Goal: Transaction & Acquisition: Purchase product/service

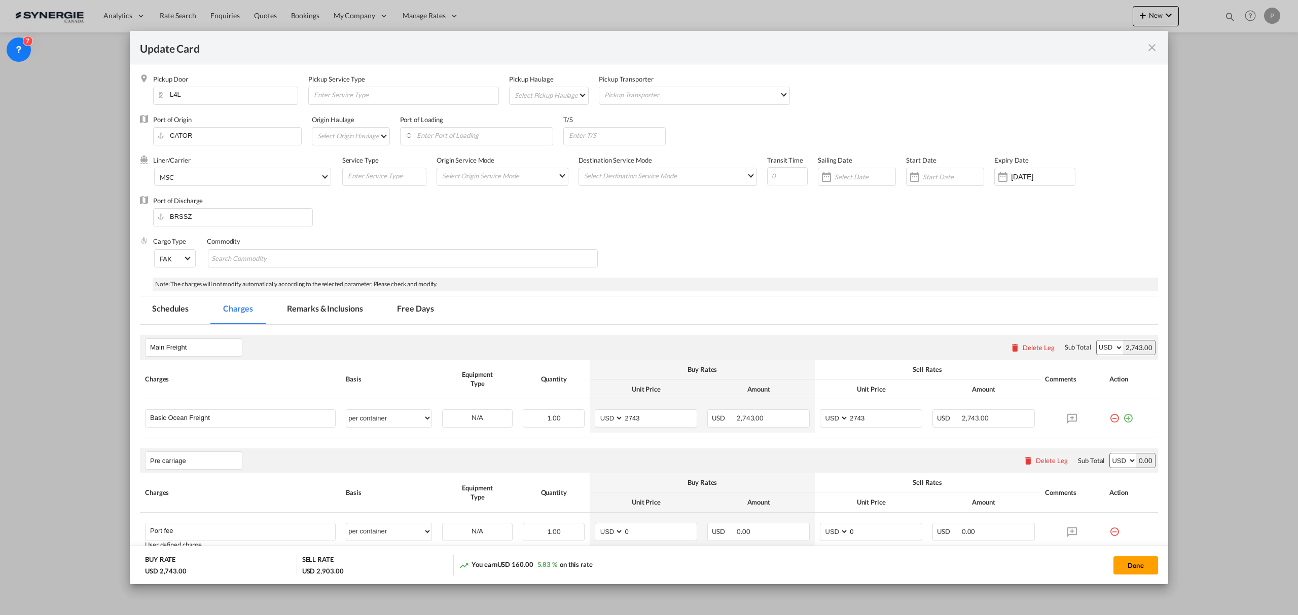
scroll to position [203, 0]
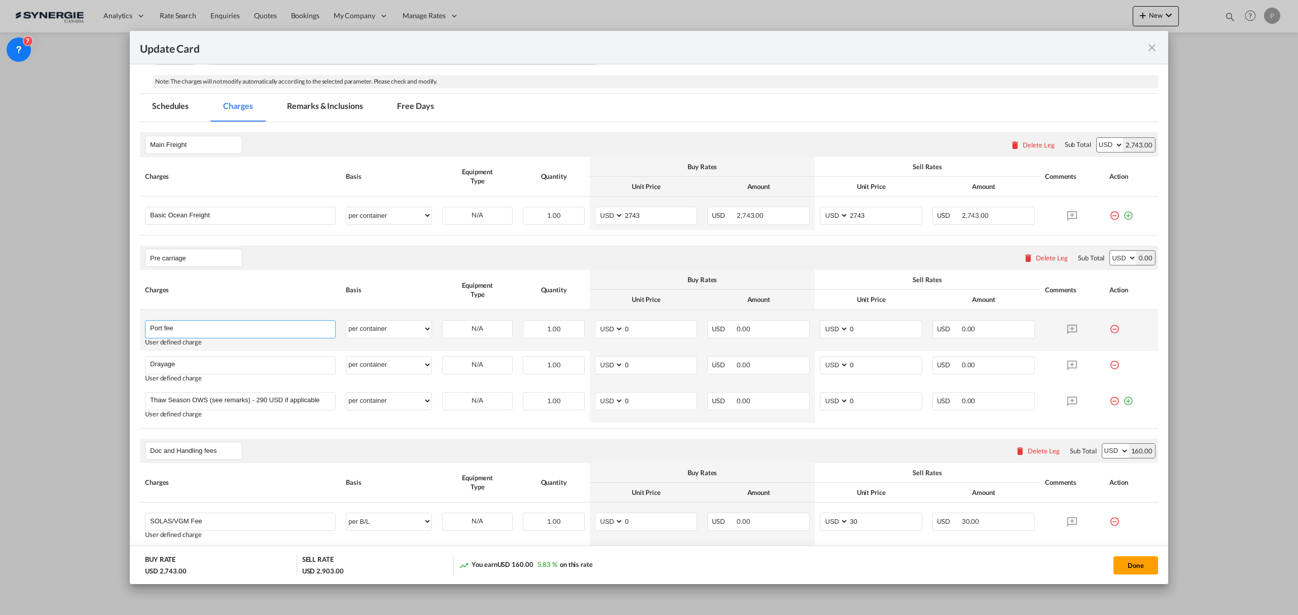
click at [207, 323] on input "Port fee" at bounding box center [242, 328] width 185 height 15
type input "Pick up - Dryvan"
click at [403, 326] on select "per equipment per container per B/L per shipping bill per shipment per pallet p…" at bounding box center [388, 329] width 85 height 16
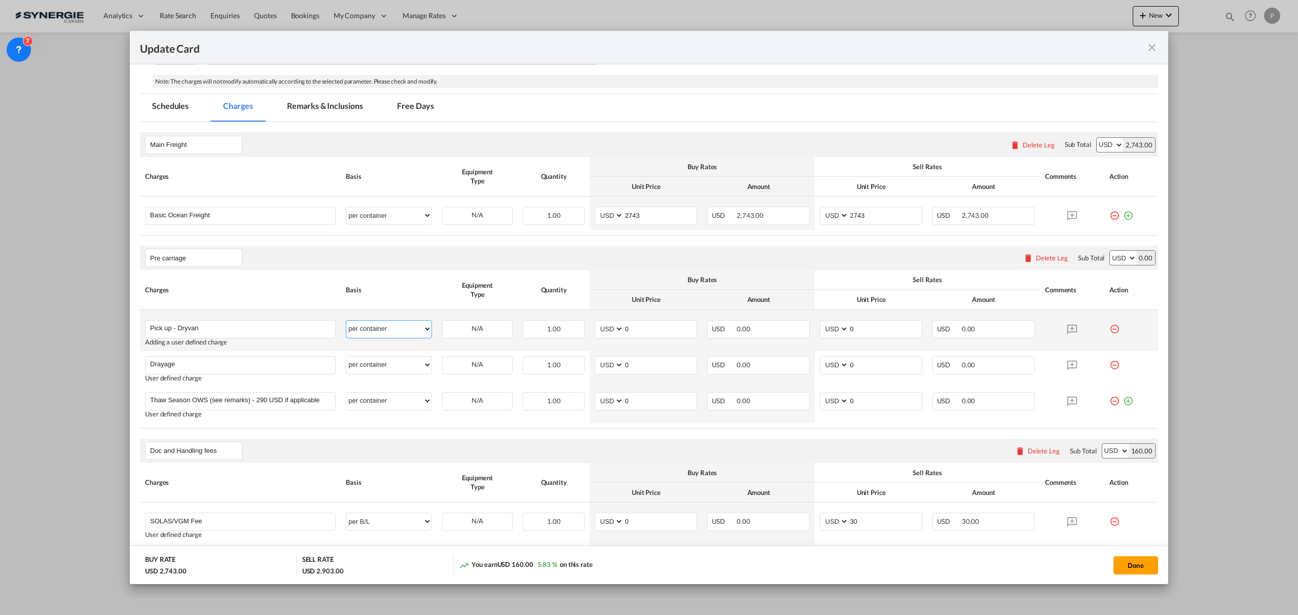
select select "per vehicle"
click at [346, 322] on select "per equipment per container per B/L per shipping bill per shipment per pallet p…" at bounding box center [388, 329] width 85 height 16
click at [665, 332] on input "0" at bounding box center [660, 328] width 73 height 15
click at [645, 329] on input "0" at bounding box center [660, 328] width 73 height 15
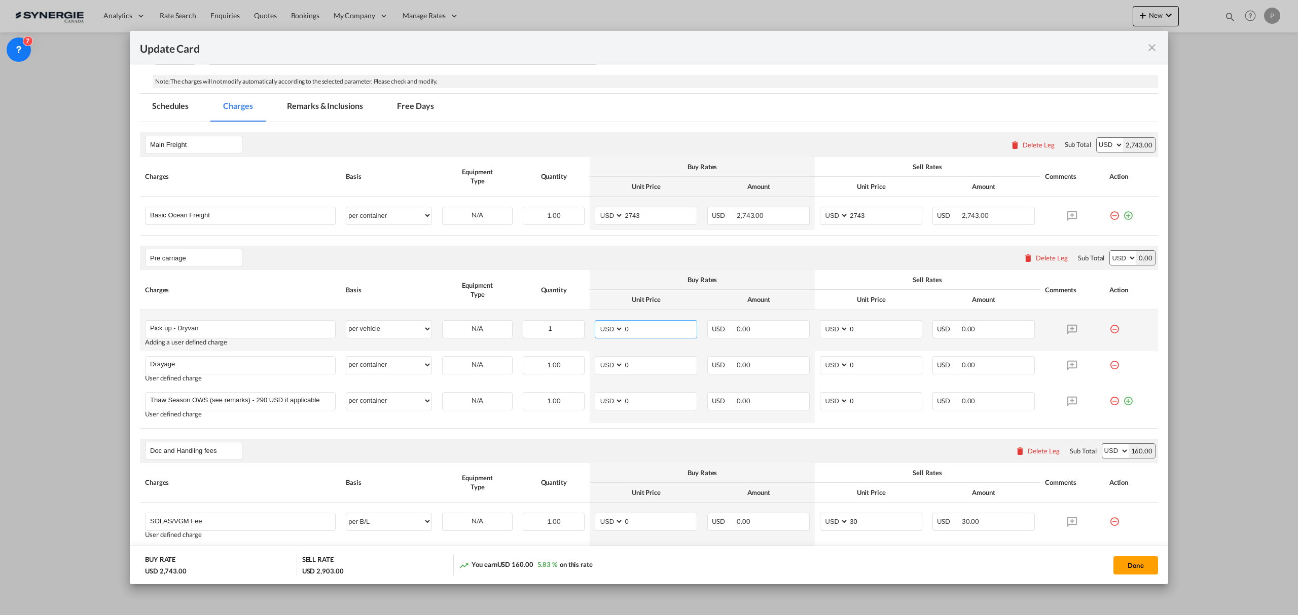
click at [645, 329] on input "0" at bounding box center [660, 328] width 73 height 15
type input "605"
type input "700"
click at [313, 361] on input "Drayage" at bounding box center [242, 364] width 185 height 15
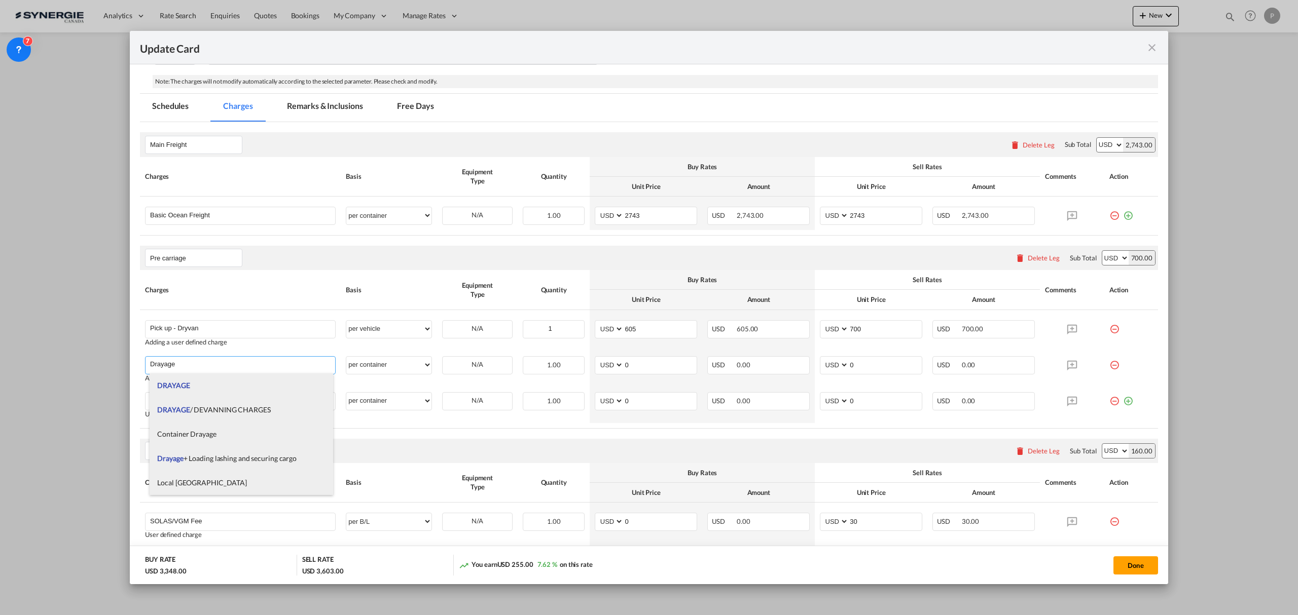
click at [239, 462] on span "Drayage + Loading lashing and securing cargo" at bounding box center [226, 458] width 139 height 9
type input "Drayage + Loading lashing and securing cargo"
select select "per equipment"
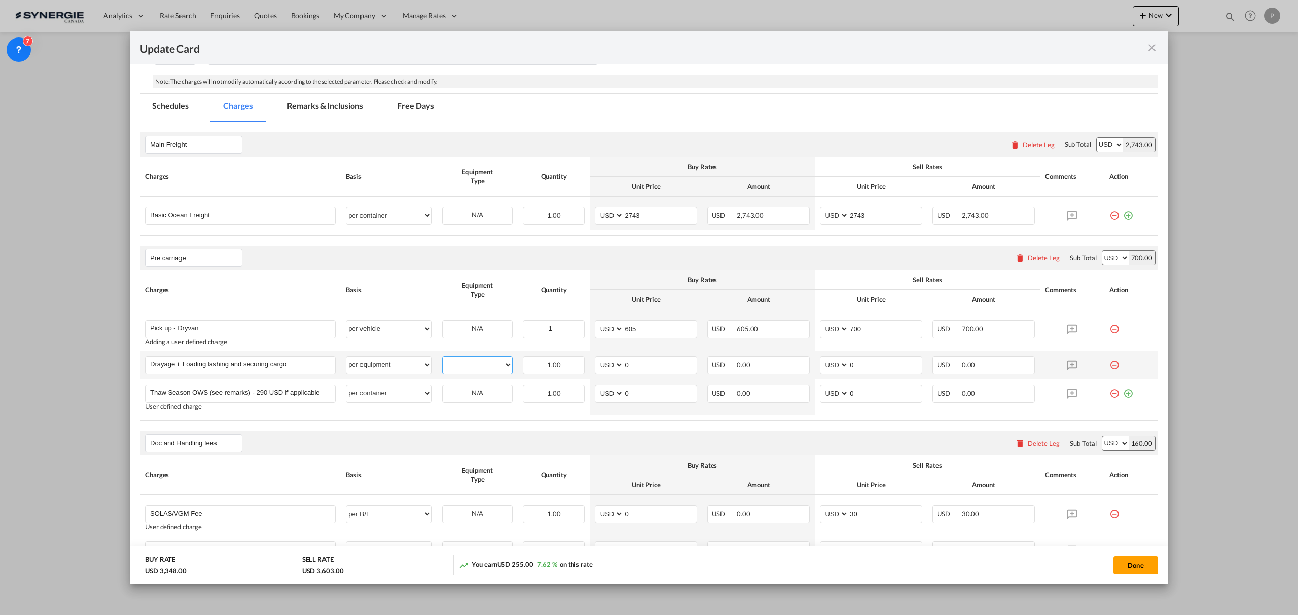
click at [483, 360] on select "40HC" at bounding box center [477, 365] width 69 height 14
select select "40HC"
click at [443, 359] on select "40HC" at bounding box center [477, 365] width 69 height 14
click at [624, 365] on input "0" at bounding box center [660, 364] width 73 height 15
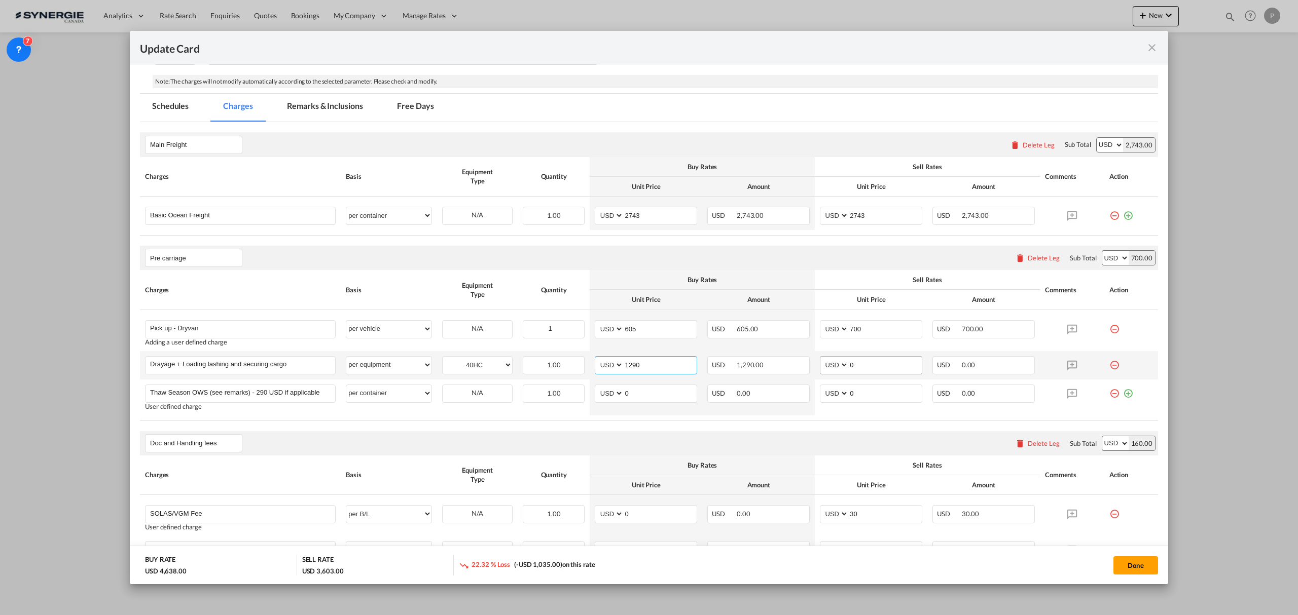
type input "1290"
click at [881, 368] on input "0" at bounding box center [885, 364] width 73 height 15
type input "1500"
click at [1109, 395] on md-icon "icon-minus-circle-outline red-400-fg" at bounding box center [1114, 390] width 10 height 10
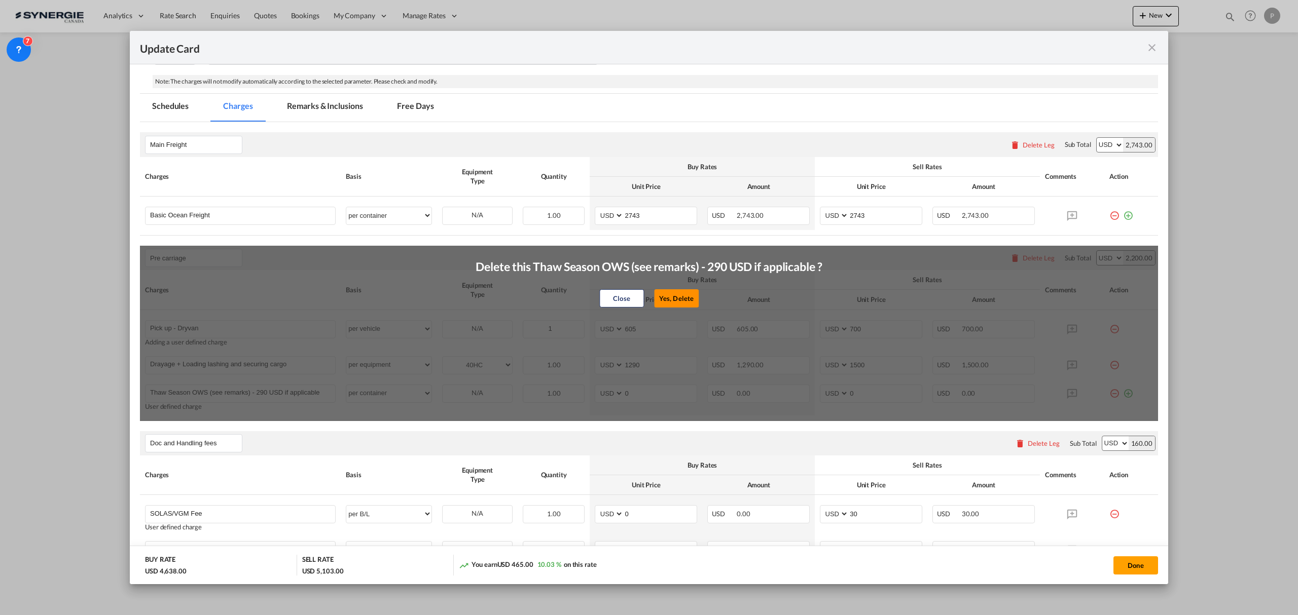
click at [680, 299] on button "Yes, Delete" at bounding box center [676, 298] width 45 height 18
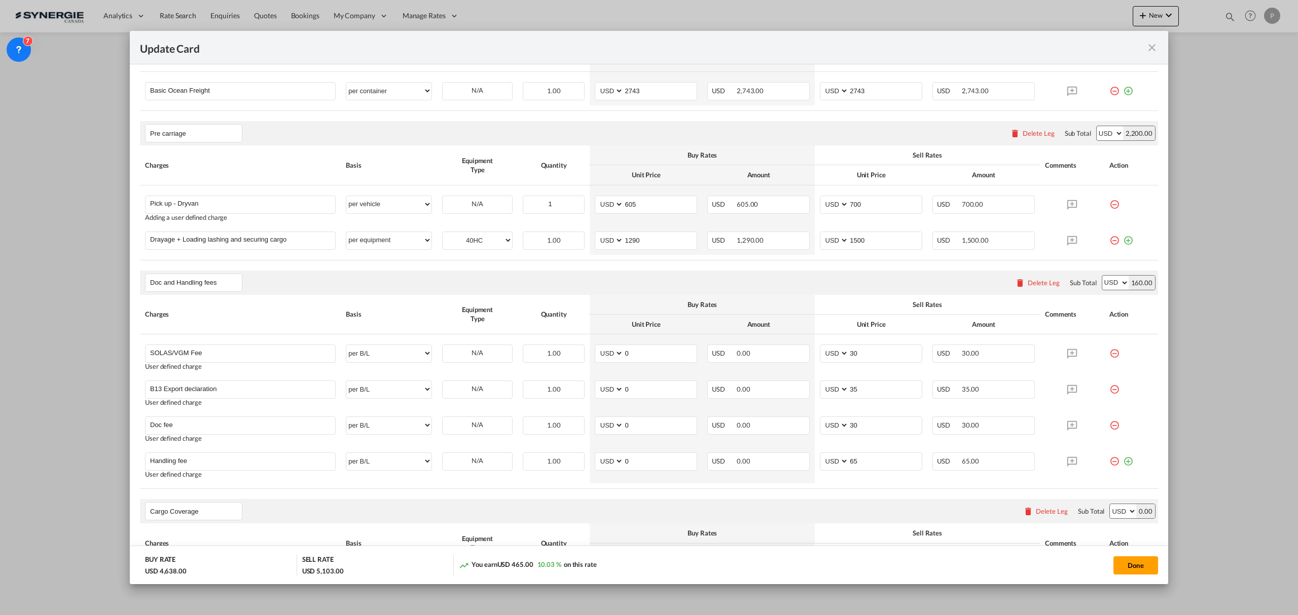
scroll to position [338, 0]
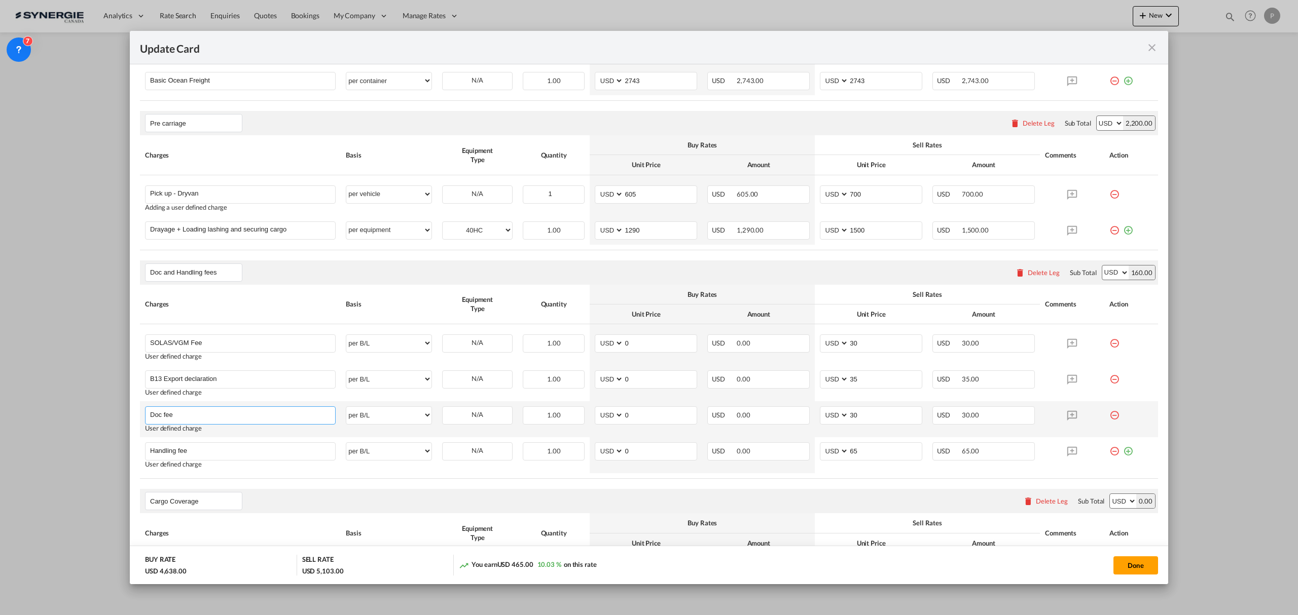
click at [234, 414] on input "Doc fee" at bounding box center [242, 414] width 185 height 15
click at [225, 419] on input "Doc fee" at bounding box center [242, 414] width 185 height 15
paste input "EXPORT DOCUMENTATION"
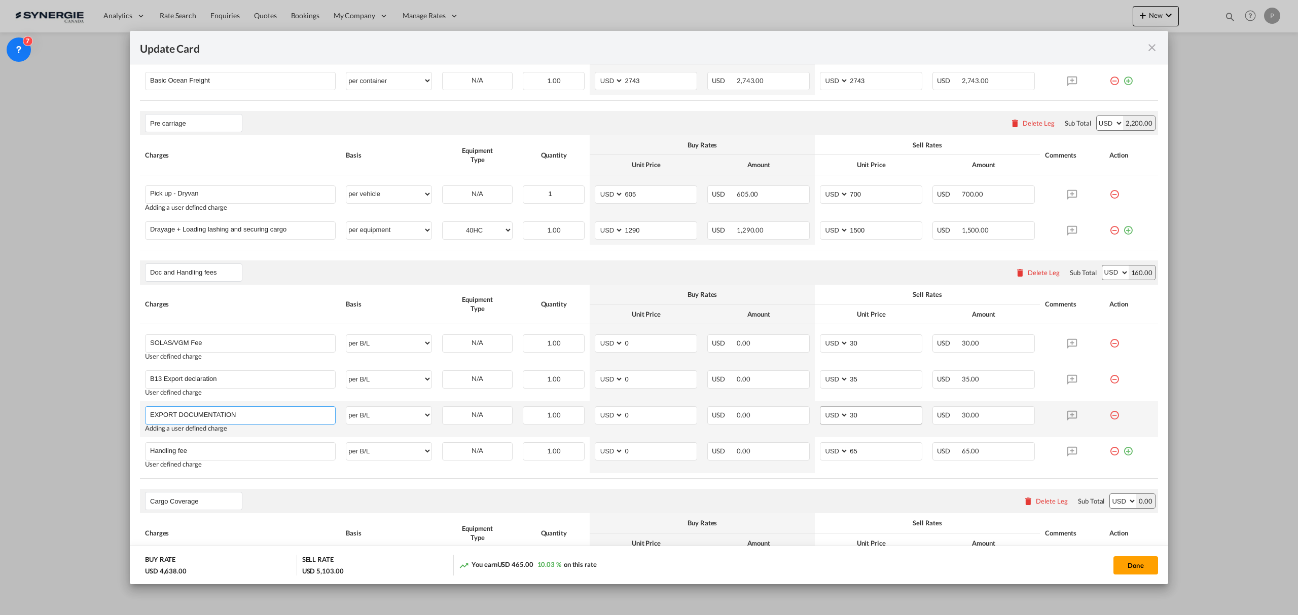
type input "EXPORT DOCUMENTATION"
click at [863, 418] on input "30" at bounding box center [885, 414] width 73 height 15
type input "150"
click at [854, 437] on td "AED AFN ALL AMD ANG AOA ARS AUD AWG AZN BAM BBD BDT BGN BHD BIF BMD BND BOB BRL…" at bounding box center [871, 420] width 113 height 36
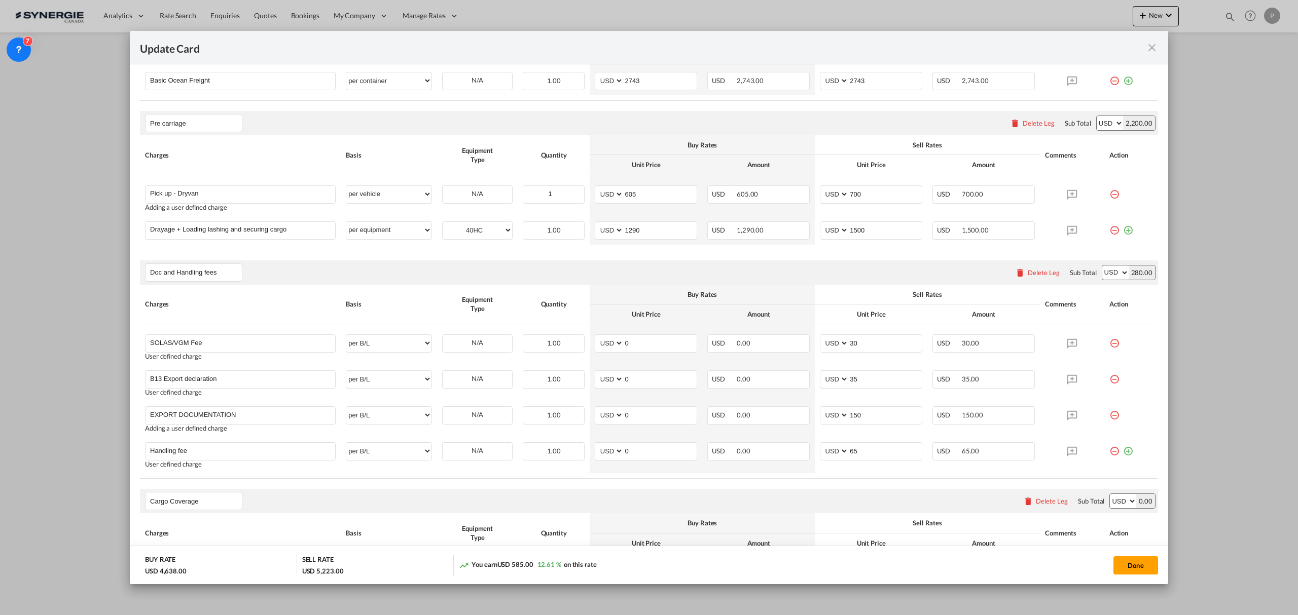
click at [545, 569] on div "You earn USD 585.00 12.61 % on this rate" at bounding box center [527, 565] width 137 height 11
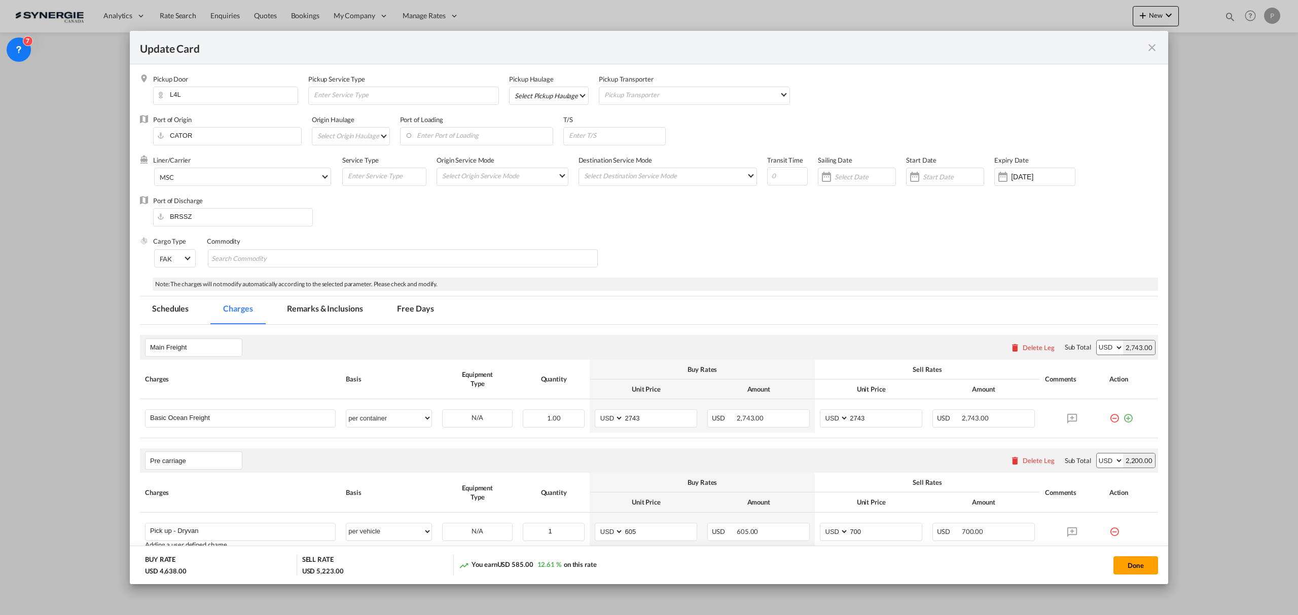
click at [539, 91] on md-select "Select Pickup Haulage rail road barge truck unspecified not available" at bounding box center [551, 95] width 75 height 16
click at [550, 115] on md-option "road" at bounding box center [547, 119] width 90 height 24
click at [423, 139] on input "Enter Port of Loading" at bounding box center [479, 135] width 148 height 15
click at [448, 179] on div "Montreal, QC" at bounding box center [495, 177] width 178 height 9
type input "Montreal, QC, CAMTR"
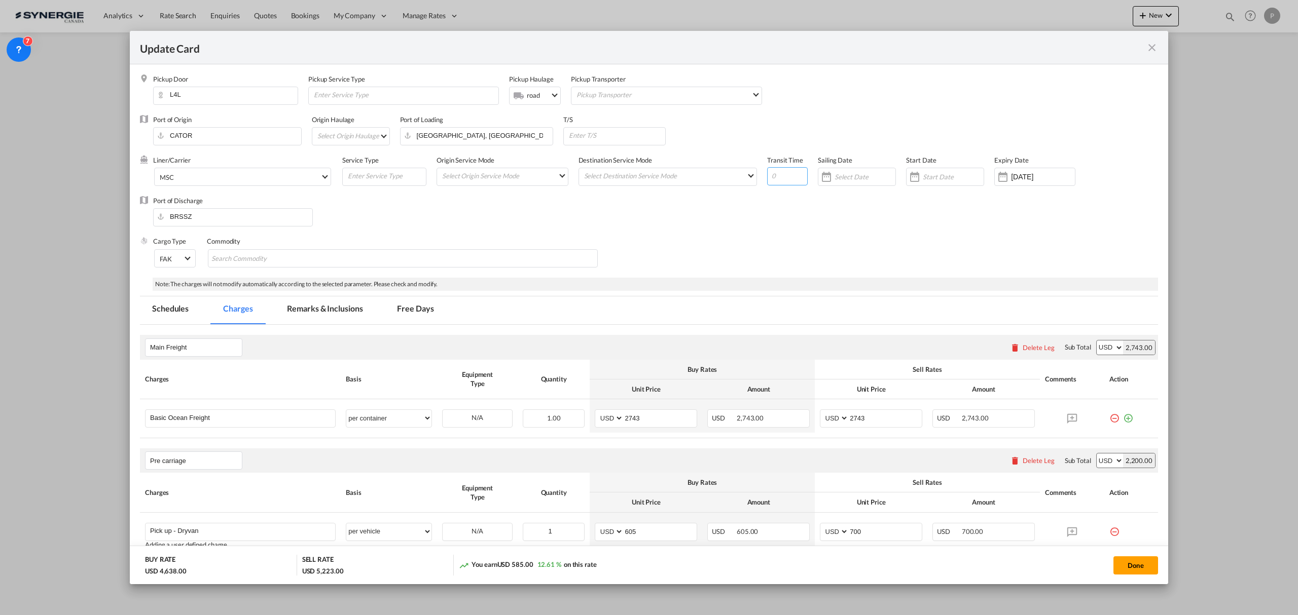
click at [775, 173] on input "Update CardPickup Door ..." at bounding box center [787, 176] width 41 height 18
type input "35"
click at [613, 140] on input "Update CardPickup Door ..." at bounding box center [616, 135] width 97 height 15
paste input "BSFPO"
type input "BSFPO"
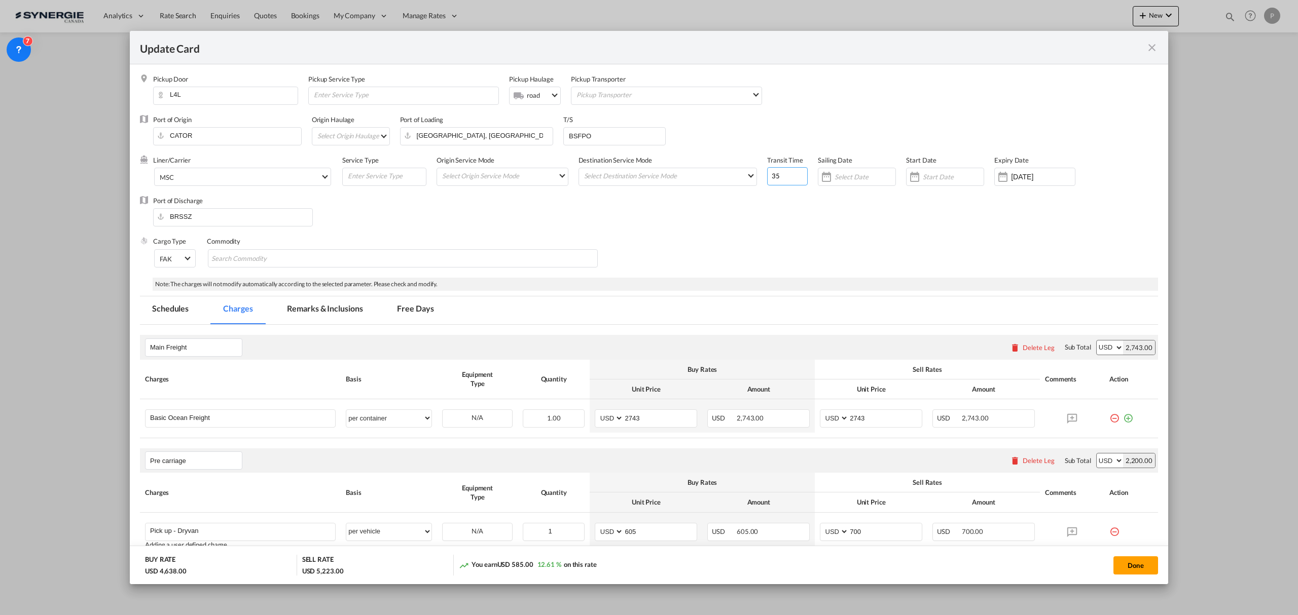
click at [777, 173] on input "35" at bounding box center [787, 176] width 41 height 18
type input "32"
click at [661, 238] on div "Cargo Type FAK FAK GCR GDSM General Cargo Hazardous Cargo Ambient Foodstuff Chi…" at bounding box center [655, 257] width 1005 height 41
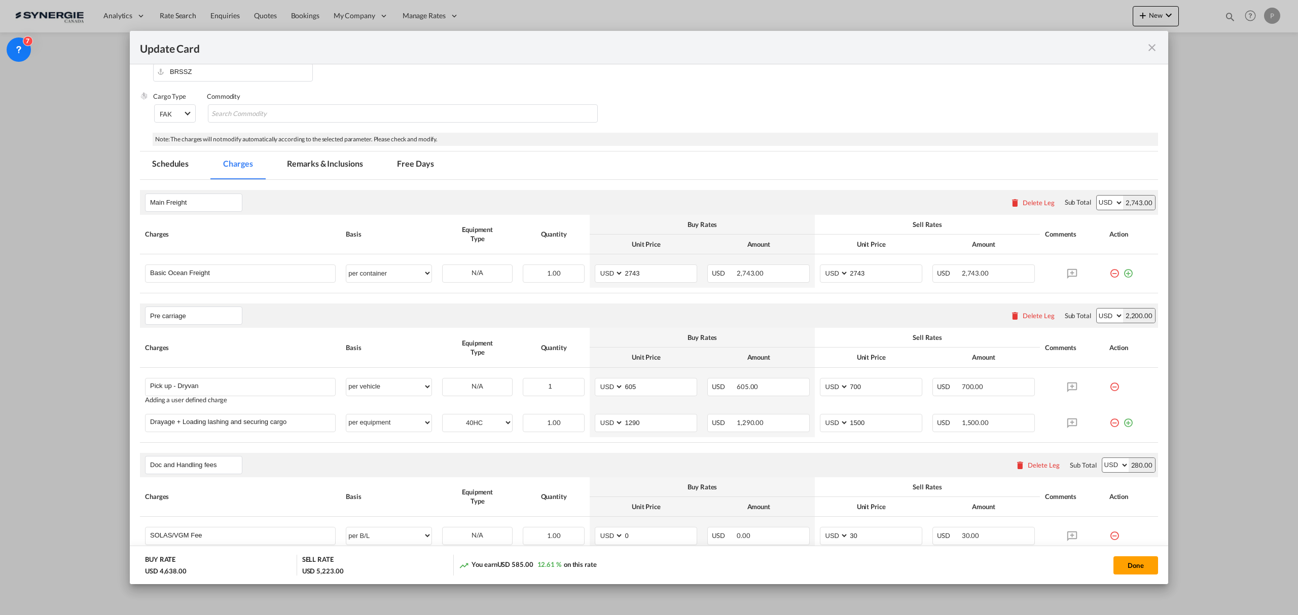
scroll to position [135, 0]
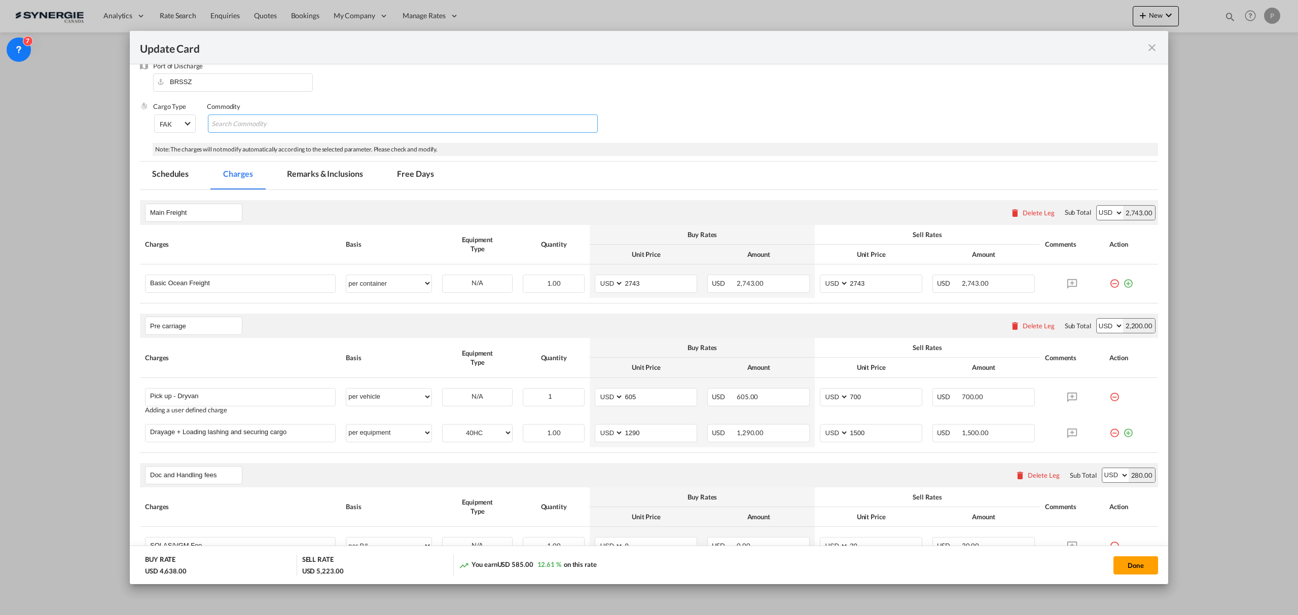
click at [298, 124] on input "Search Commodity" at bounding box center [257, 124] width 93 height 16
paste input "Non DG quemical"
type input "Non DG quemical"
click at [273, 224] on div "Main Freight Please enter leg name Leg Name Already Exists Delete Leg Sub Total…" at bounding box center [649, 212] width 1018 height 24
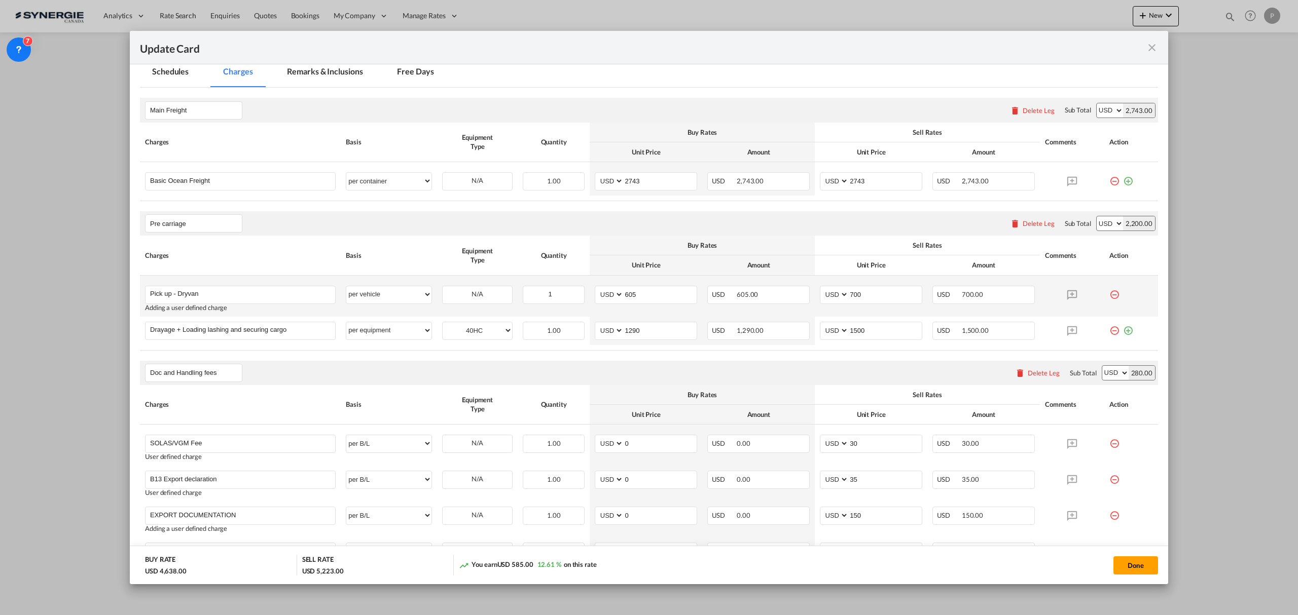
scroll to position [270, 0]
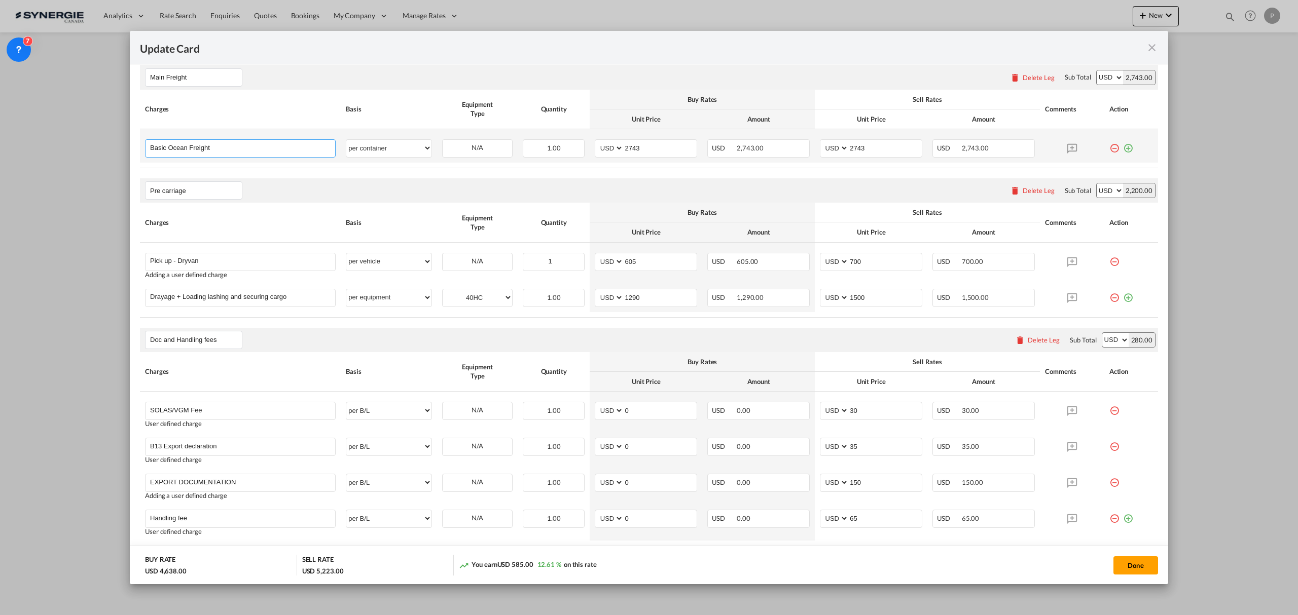
click at [264, 142] on input "Basic Ocean Freight" at bounding box center [242, 147] width 185 height 15
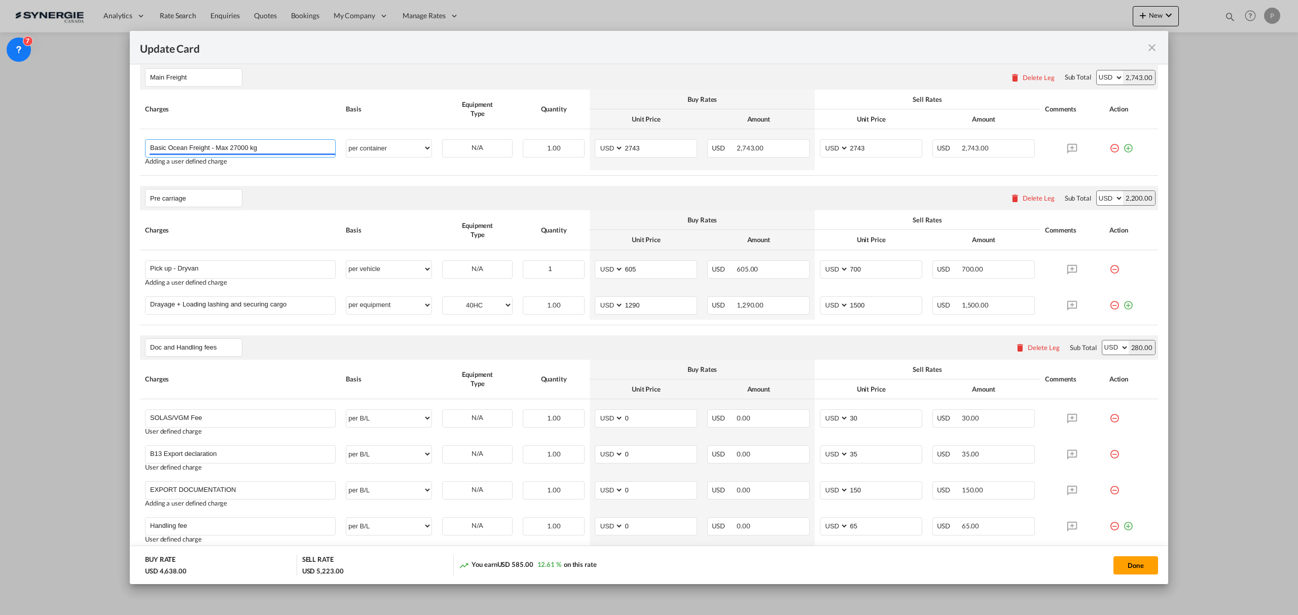
drag, startPoint x: 264, startPoint y: 142, endPoint x: 268, endPoint y: 128, distance: 15.1
click at [264, 142] on input "Basic Ocean Freight - Max 27000 kg" at bounding box center [242, 147] width 185 height 15
type input "Basic Ocean Freight - Max 27000 kg"
click at [268, 126] on th "Charges" at bounding box center [240, 110] width 201 height 40
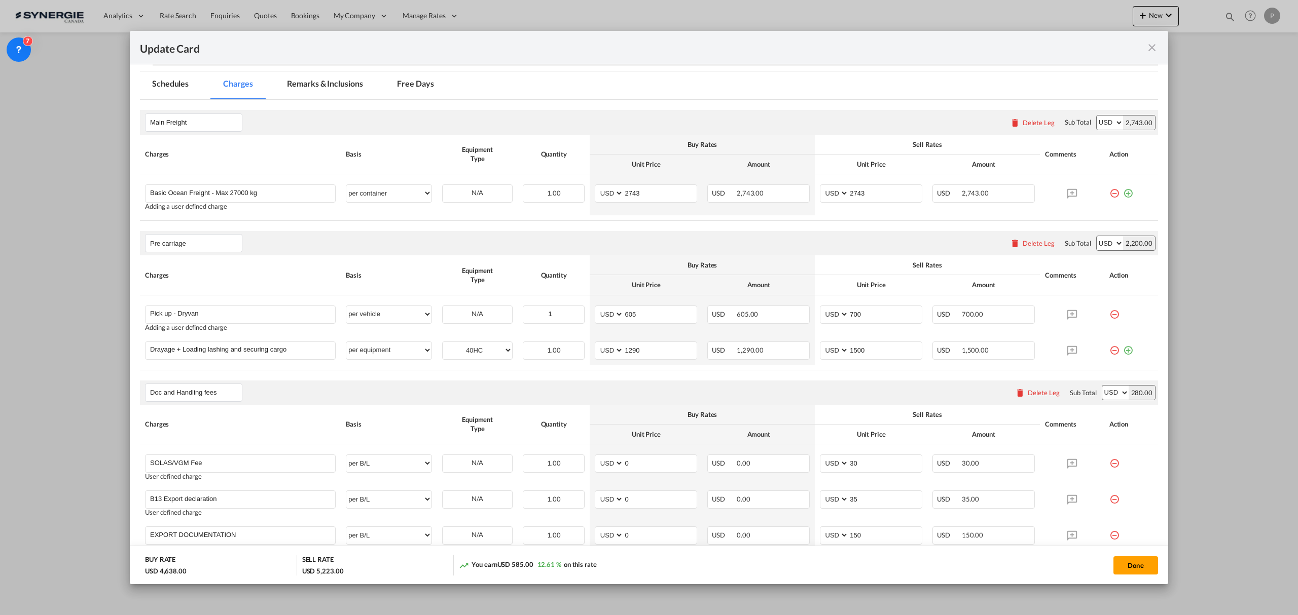
scroll to position [135, 0]
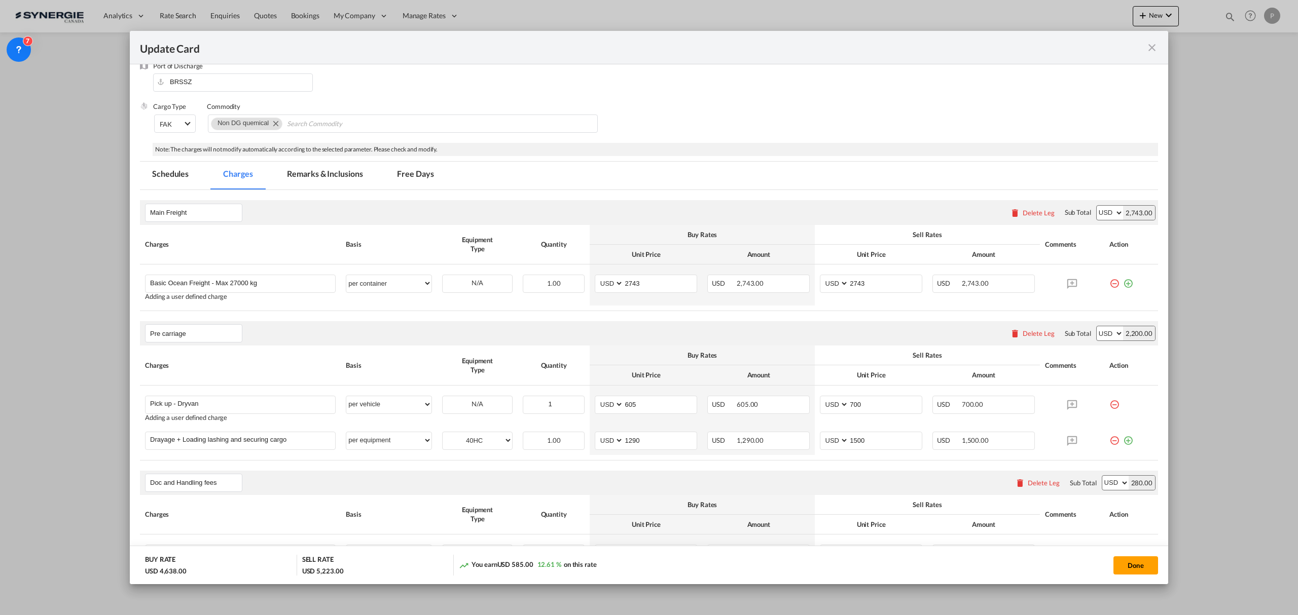
click at [301, 175] on md-tab-item "Remarks & Inclusions" at bounding box center [325, 176] width 100 height 28
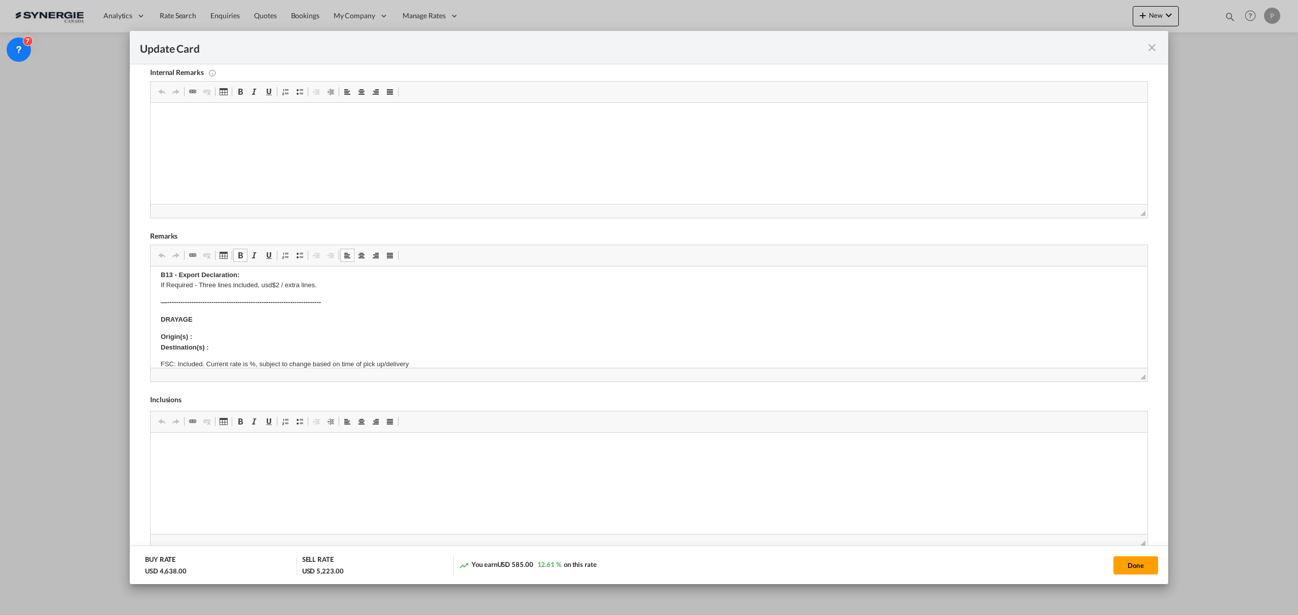
scroll to position [67, 0]
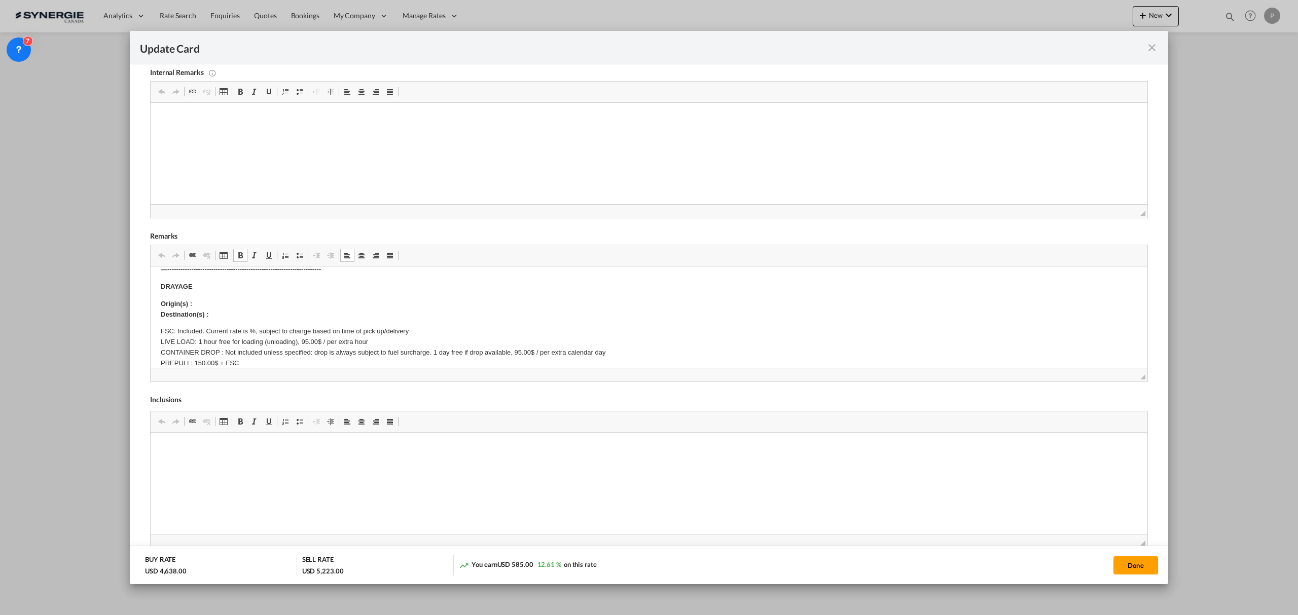
click at [210, 302] on p "Origin(s) : Destination(s) :" at bounding box center [649, 309] width 976 height 21
click at [212, 311] on p "Origin(s) : Destination(s) :" at bounding box center [649, 309] width 976 height 21
click at [220, 302] on p "Origin(s) : Destination(s) :" at bounding box center [649, 309] width 976 height 21
click at [226, 311] on p "Origin(s) : 8214 KIPLING AVENUE NORTH L4L 2A4 - WOODBRIDGE, ONTARIO CANADA Dest…" at bounding box center [649, 309] width 976 height 21
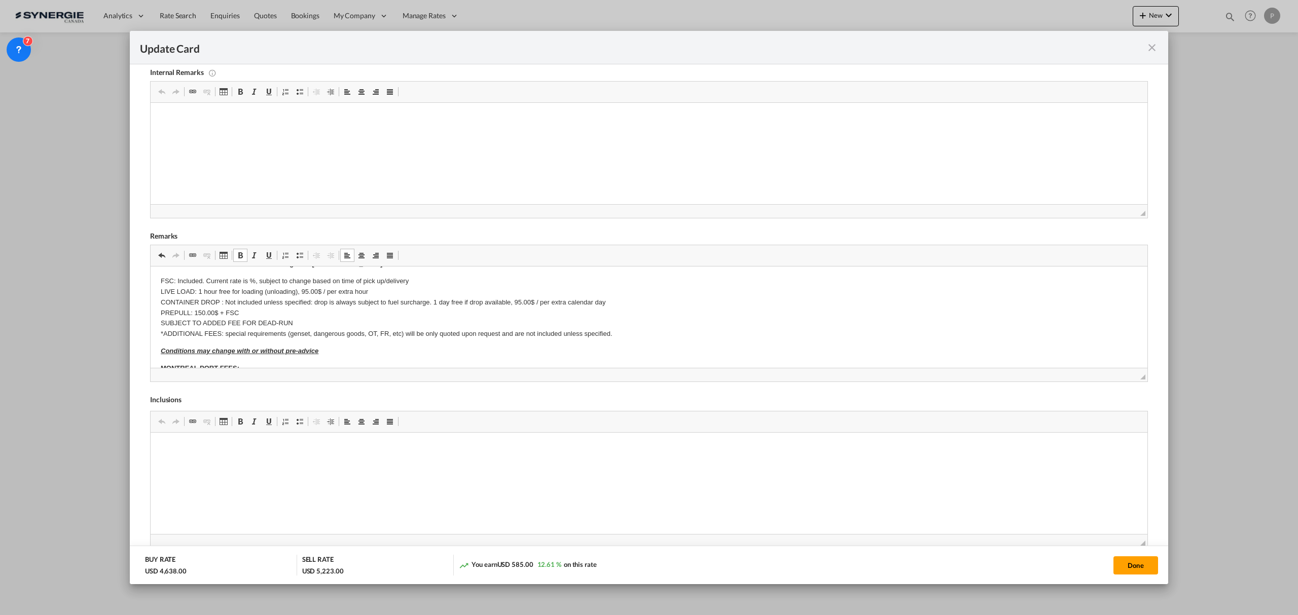
click at [249, 281] on p "FSC: Included. Current rate is %, subject to change based on time of pick up/de…" at bounding box center [649, 307] width 976 height 63
click at [200, 301] on p "FSC: Included. Current rate is 25%, subject to change based on time of pick up/…" at bounding box center [649, 307] width 976 height 63
click at [165, 300] on p "FSC: Included. Current rate is 25%, subject to change based on time of pick up/…" at bounding box center [649, 302] width 976 height 53
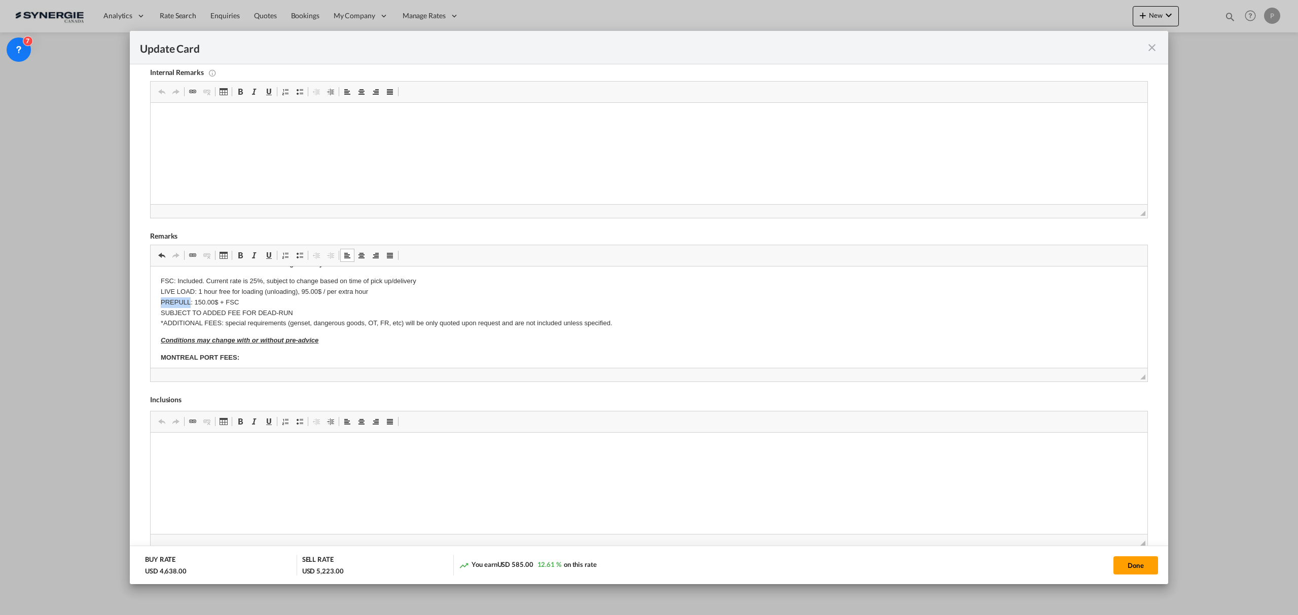
click at [165, 300] on p "FSC: Included. Current rate is 25%, subject to change based on time of pick up/…" at bounding box center [649, 302] width 976 height 53
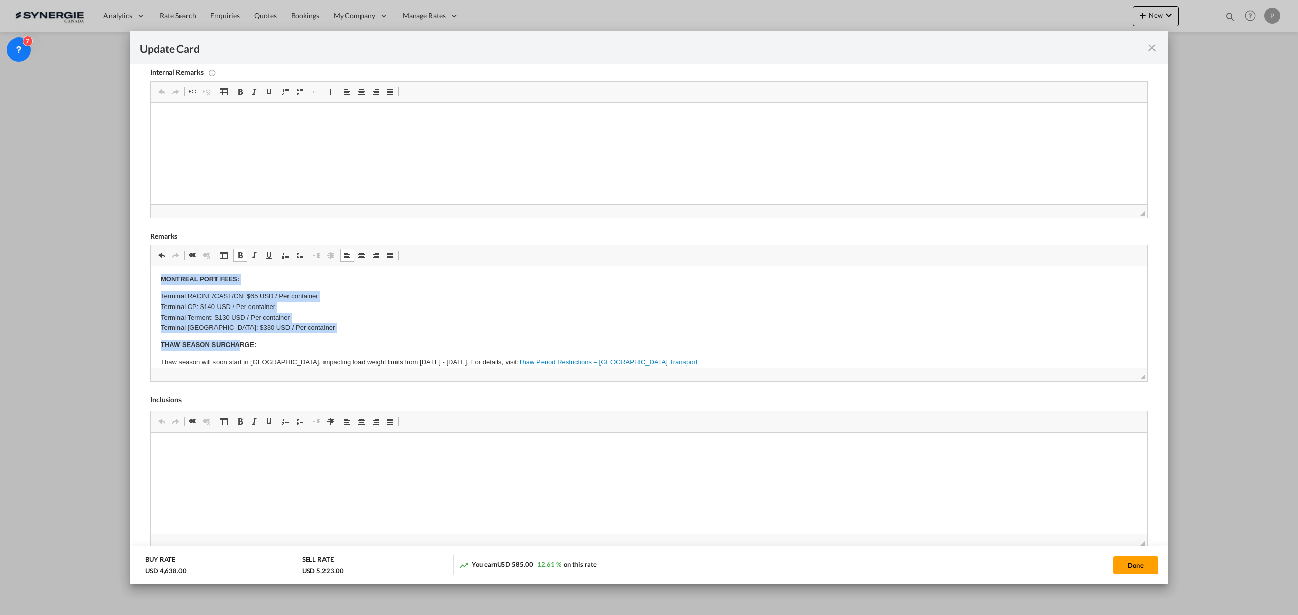
scroll to position [270, 0]
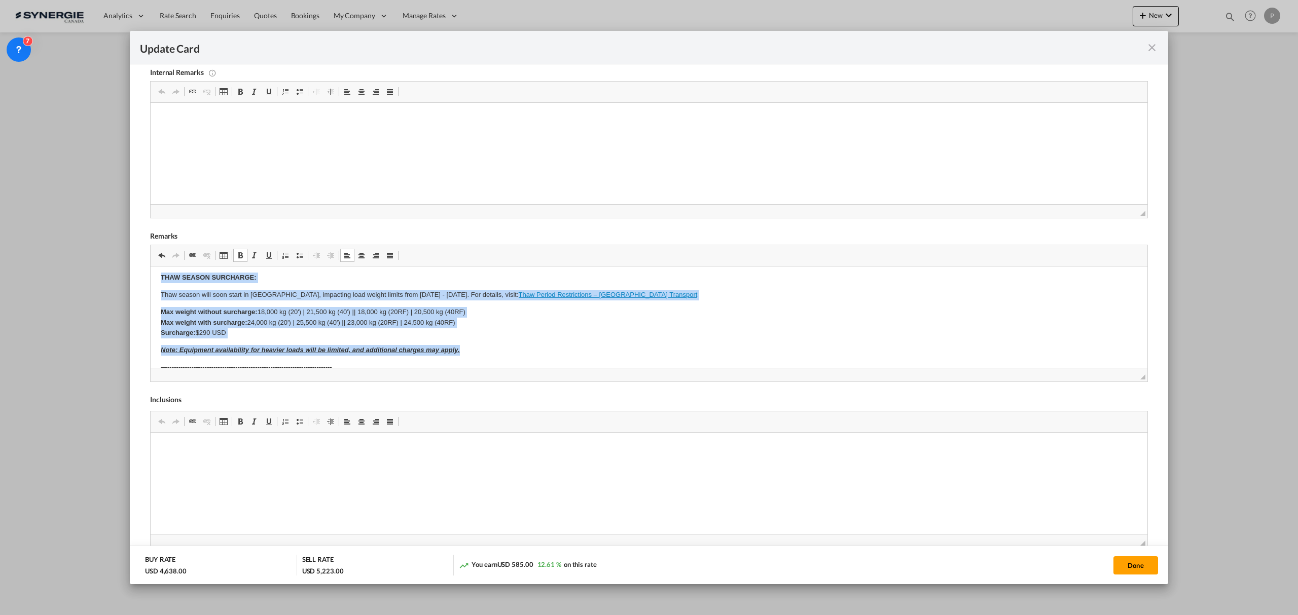
drag, startPoint x: 156, startPoint y: 282, endPoint x: 503, endPoint y: 341, distance: 352.7
click at [503, 341] on html "SOLAS/VGM: If container scaling is needed, please add 150.00$ USD per occurrenc…" at bounding box center [649, 298] width 997 height 604
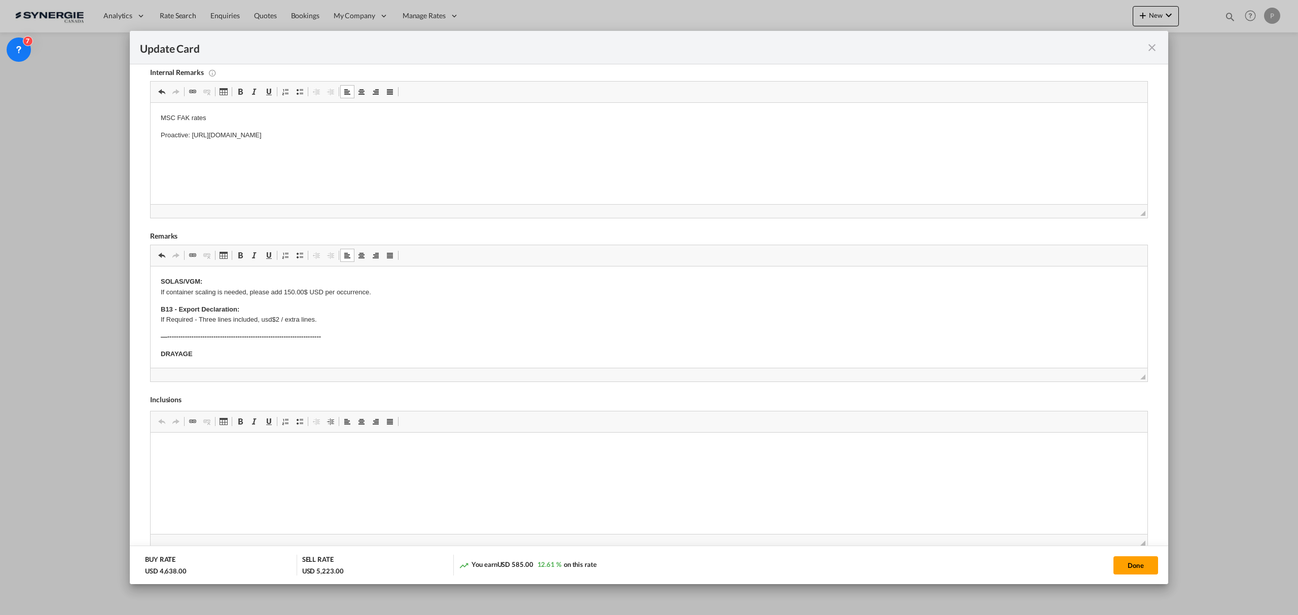
scroll to position [0, 0]
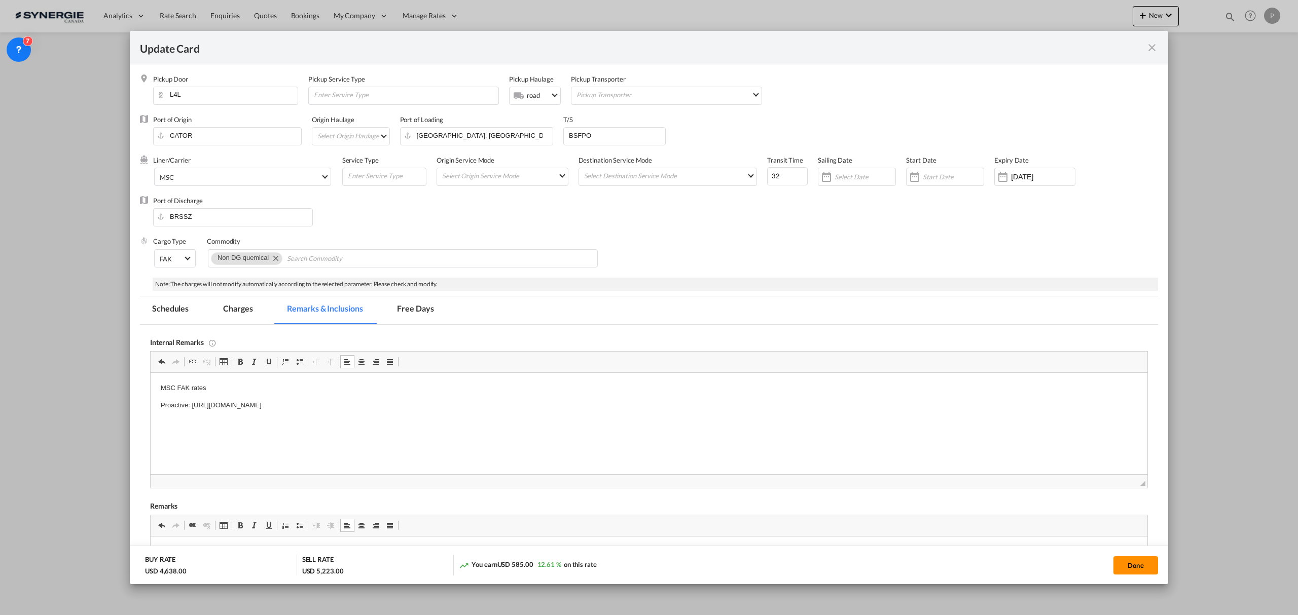
click at [1129, 560] on button "Done" at bounding box center [1135, 566] width 45 height 18
type input "29 Oct 2025"
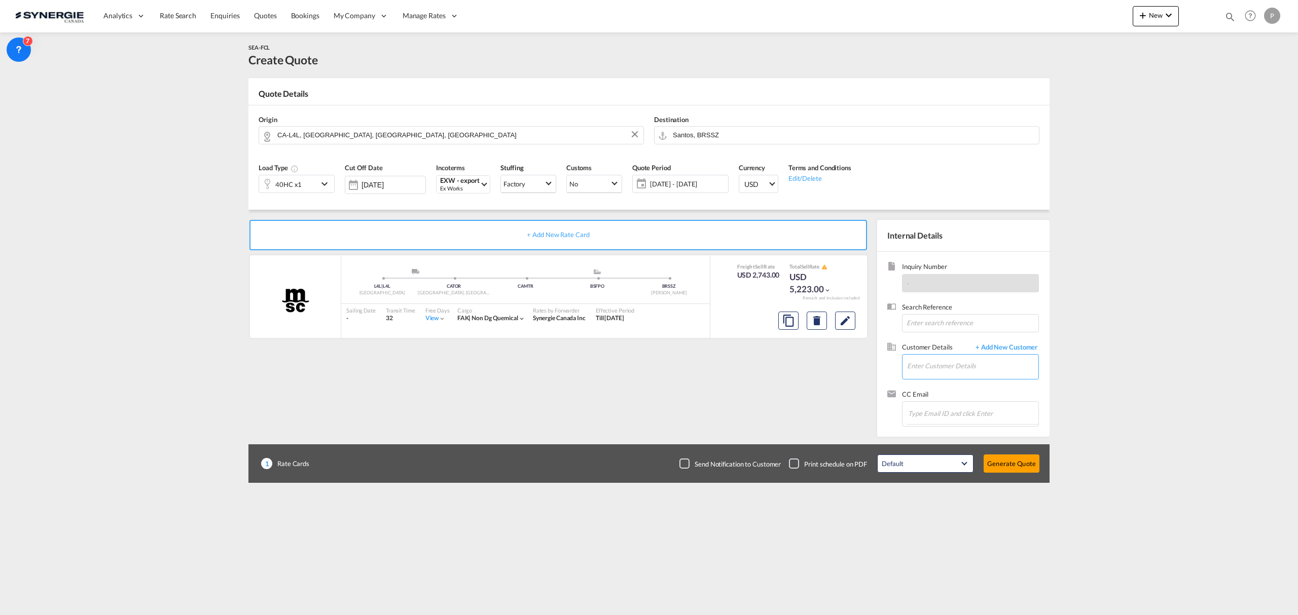
click at [925, 364] on input "Enter Customer Details" at bounding box center [972, 366] width 131 height 23
paste input "aguiraldelli@figwal.com.br"
click at [975, 383] on div "Amanda Guiraldelli aguiraldelli@figwal.com.br | Figwal SAO" at bounding box center [1002, 384] width 193 height 27
type input "Figwal SAO, Amanda Guiraldelli, aguiraldelli@figwal.com.br"
click at [1023, 467] on button "Generate Quote" at bounding box center [1011, 464] width 56 height 18
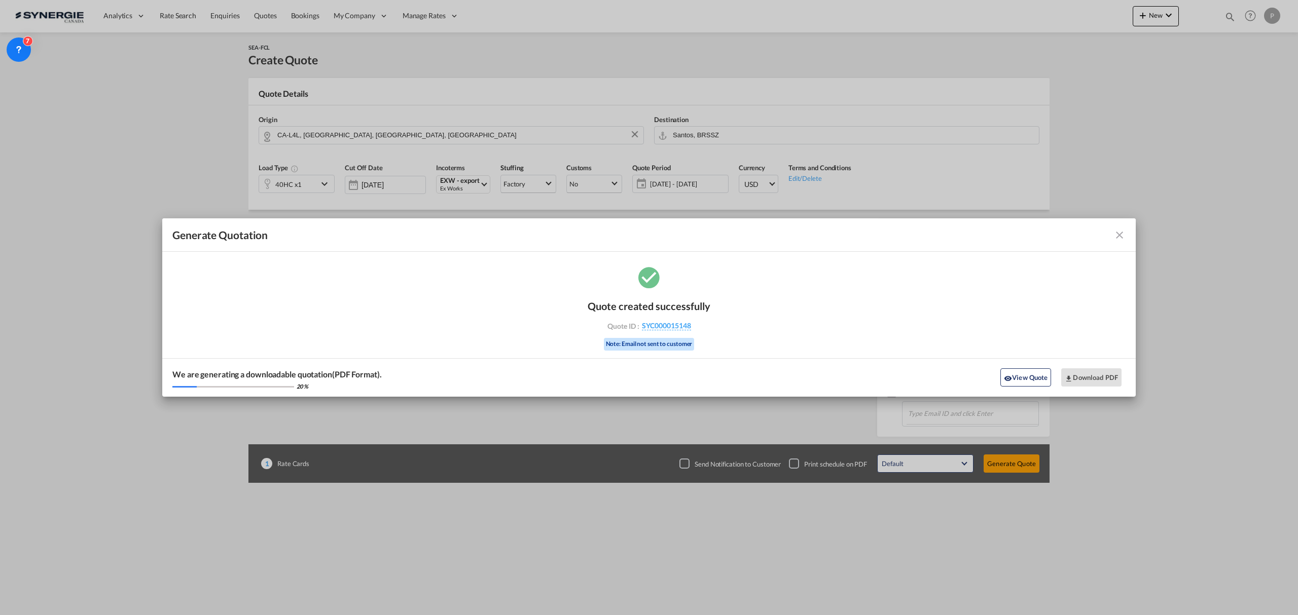
drag, startPoint x: 707, startPoint y: 327, endPoint x: 692, endPoint y: 332, distance: 15.3
click at [692, 332] on div "Quote created successfully Quote ID : SYC000015148 Note: Email not sent to cust…" at bounding box center [649, 324] width 123 height 68
copy div "SYC000015148"
click at [1091, 377] on button "Download PDF" at bounding box center [1091, 378] width 60 height 18
click at [1124, 233] on md-icon "icon-close fg-AAA8AD cursor m-0" at bounding box center [1119, 235] width 12 height 12
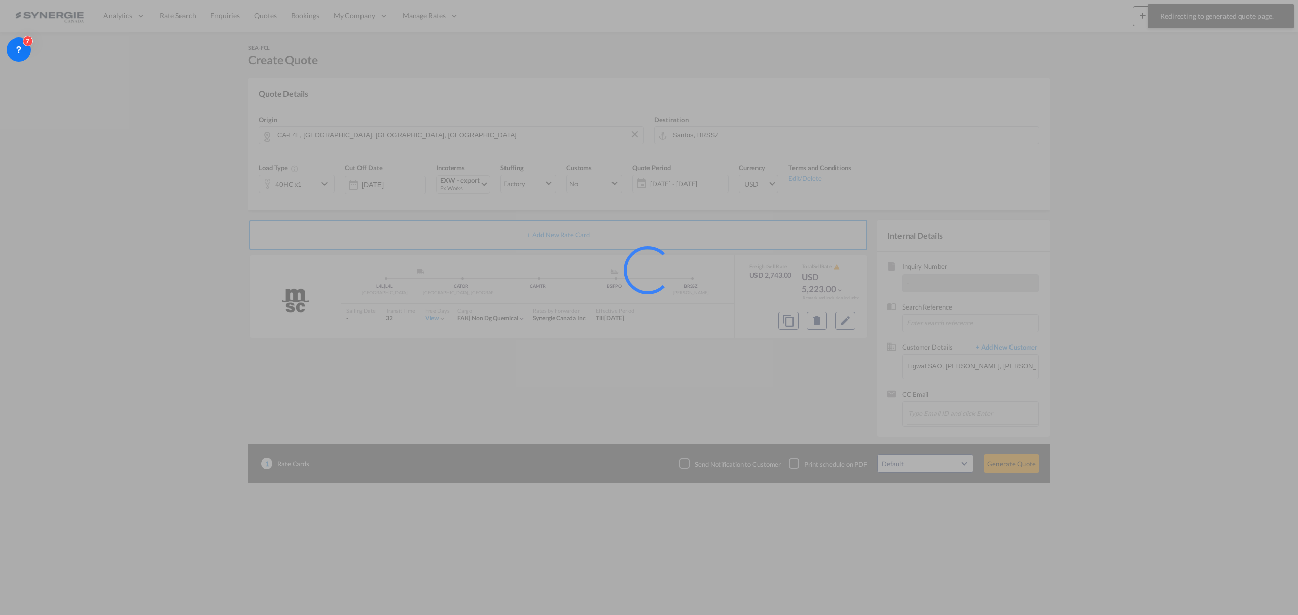
click at [1232, 20] on div at bounding box center [649, 307] width 1298 height 615
click at [1227, 45] on div at bounding box center [649, 307] width 1298 height 615
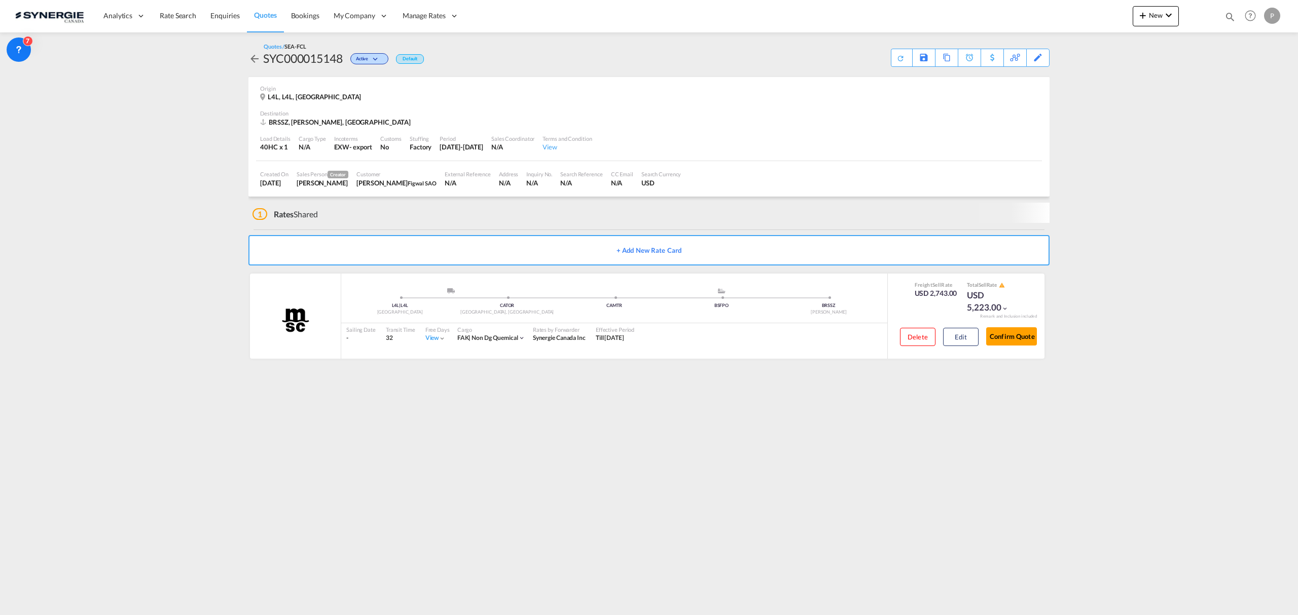
click at [1232, 37] on md-content "Analytics Reports Dashboard Rate Search Enquiries Quotes Bookings" at bounding box center [649, 307] width 1298 height 615
click at [1232, 17] on md-icon "icon-magnify" at bounding box center [1229, 16] width 11 height 11
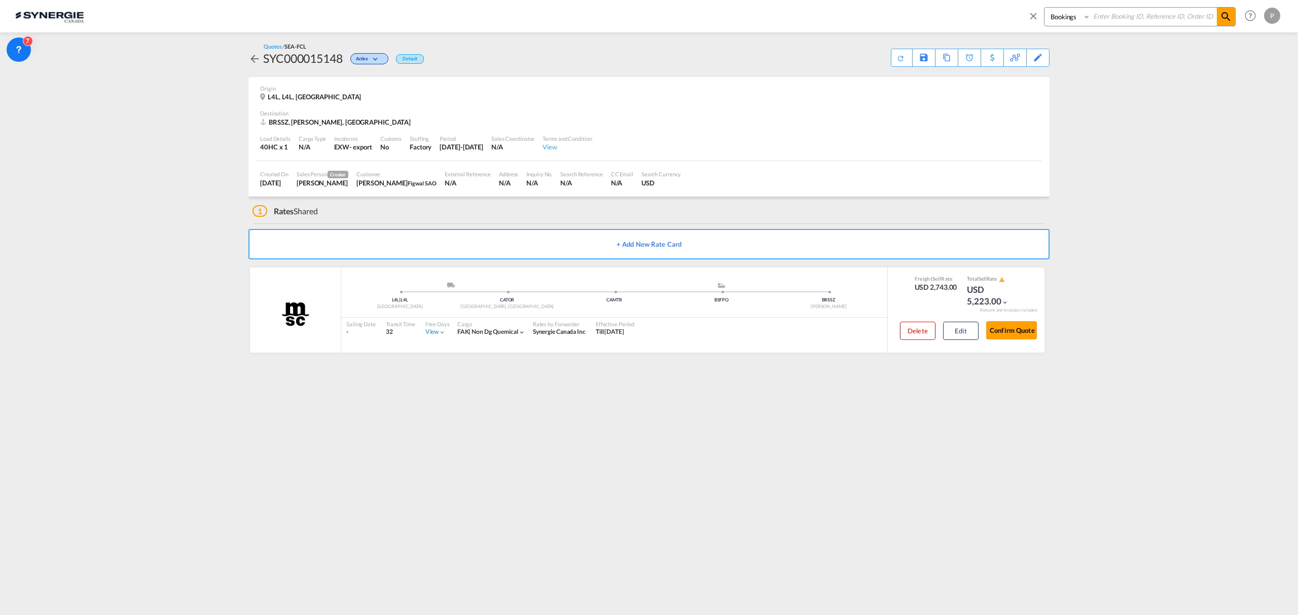
click at [1065, 17] on select "Bookings Quotes Enquiries" at bounding box center [1068, 17] width 48 height 18
select select "Quotes"
click at [1044, 8] on select "Bookings Quotes Enquiries" at bounding box center [1068, 17] width 48 height 18
click at [1084, 21] on select "Bookings Quotes Enquiries" at bounding box center [1068, 17] width 48 height 18
click at [1108, 14] on input at bounding box center [1153, 17] width 126 height 18
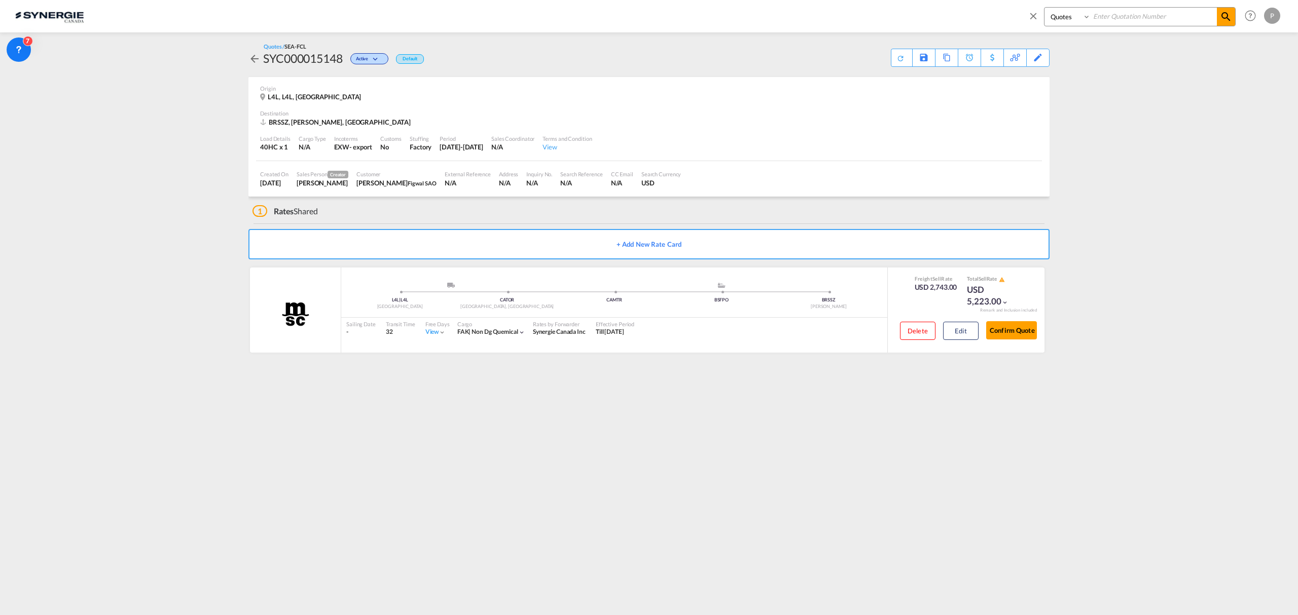
paste input "SYC000015112"
type input "SYC000015112"
click at [1222, 19] on md-icon "icon-magnify" at bounding box center [1226, 17] width 12 height 12
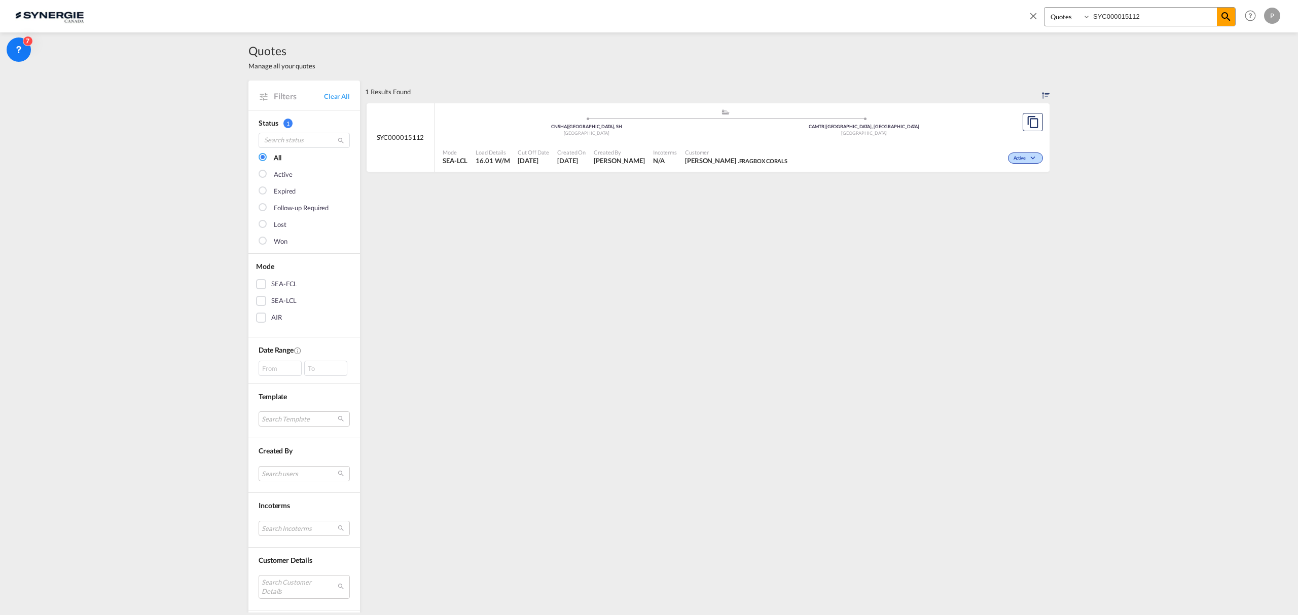
click at [504, 122] on ul ".a{fill:#aaa8ad;} .a{fill:#aaa8ad;} CNSHA | Shanghai, SH China CAMTR | Montreal…" at bounding box center [725, 121] width 555 height 5
click at [1033, 12] on md-icon "icon-close" at bounding box center [1033, 15] width 11 height 11
click at [1140, 14] on md-icon "icon-plus 400-fg" at bounding box center [1143, 15] width 12 height 12
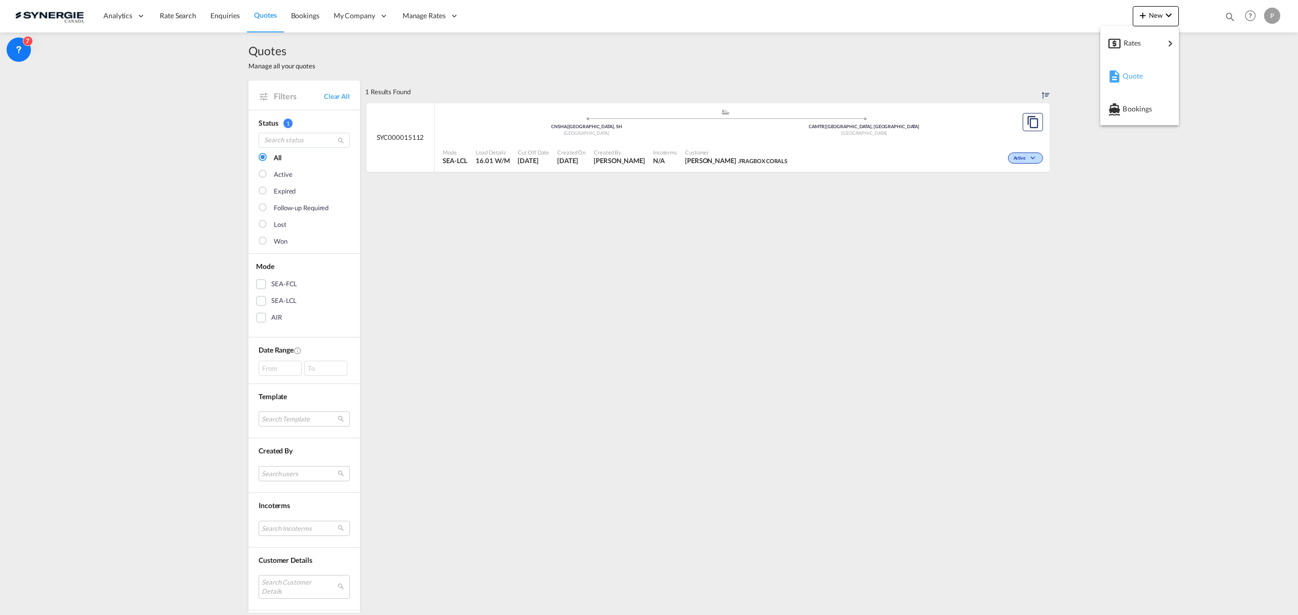
click at [1146, 76] on div "Quote" at bounding box center [1141, 75] width 38 height 25
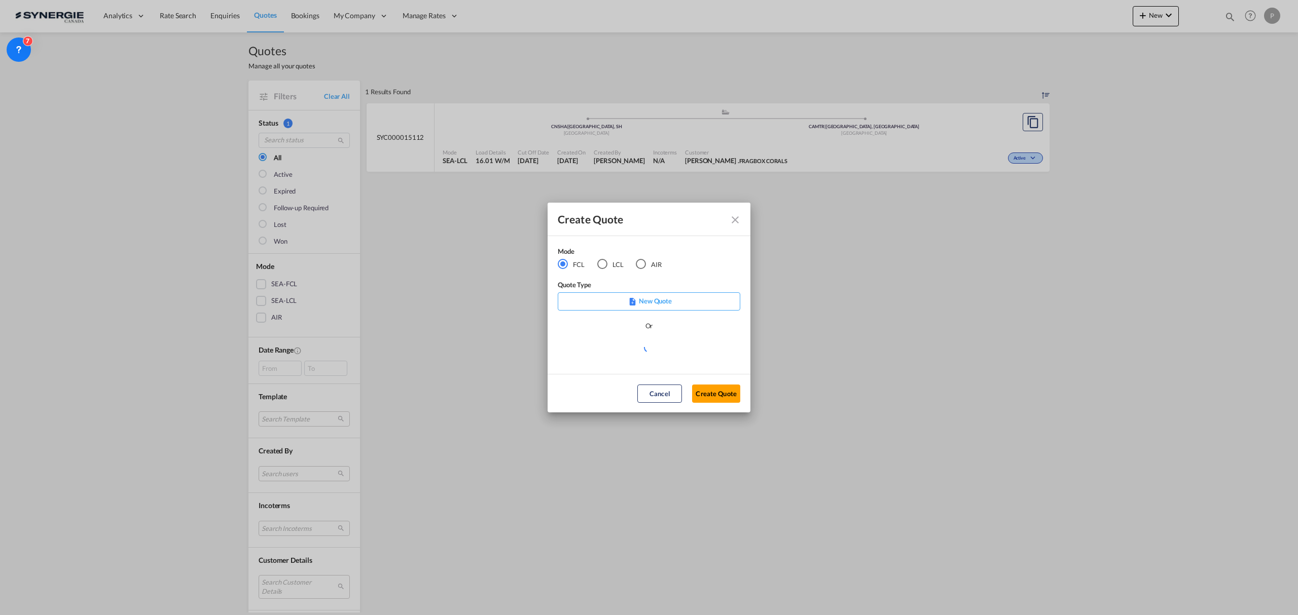
click at [607, 266] on md-radio-button "LCL" at bounding box center [610, 264] width 26 height 11
click at [627, 354] on md-select "Select template *NEW* FCL FREEHAND / DAP Pablo Gomez Saldarriaga | 10 Jul 2025 …" at bounding box center [649, 351] width 183 height 20
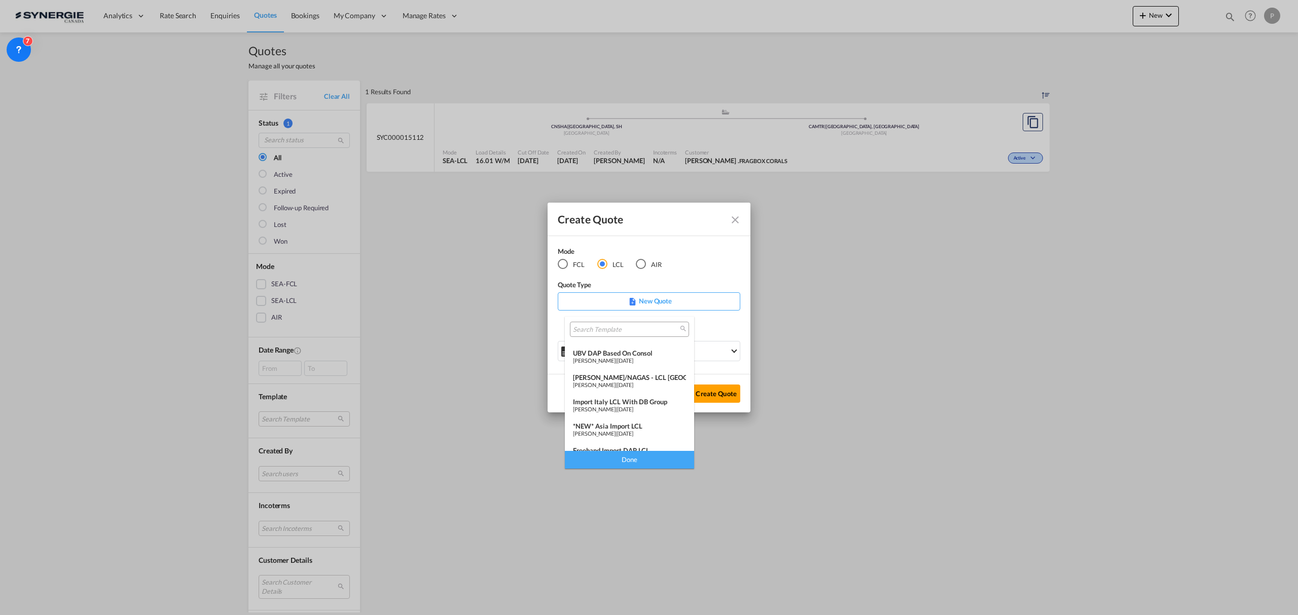
scroll to position [132, 0]
click at [629, 363] on div "*NEW* Asia Import LCL" at bounding box center [629, 362] width 113 height 8
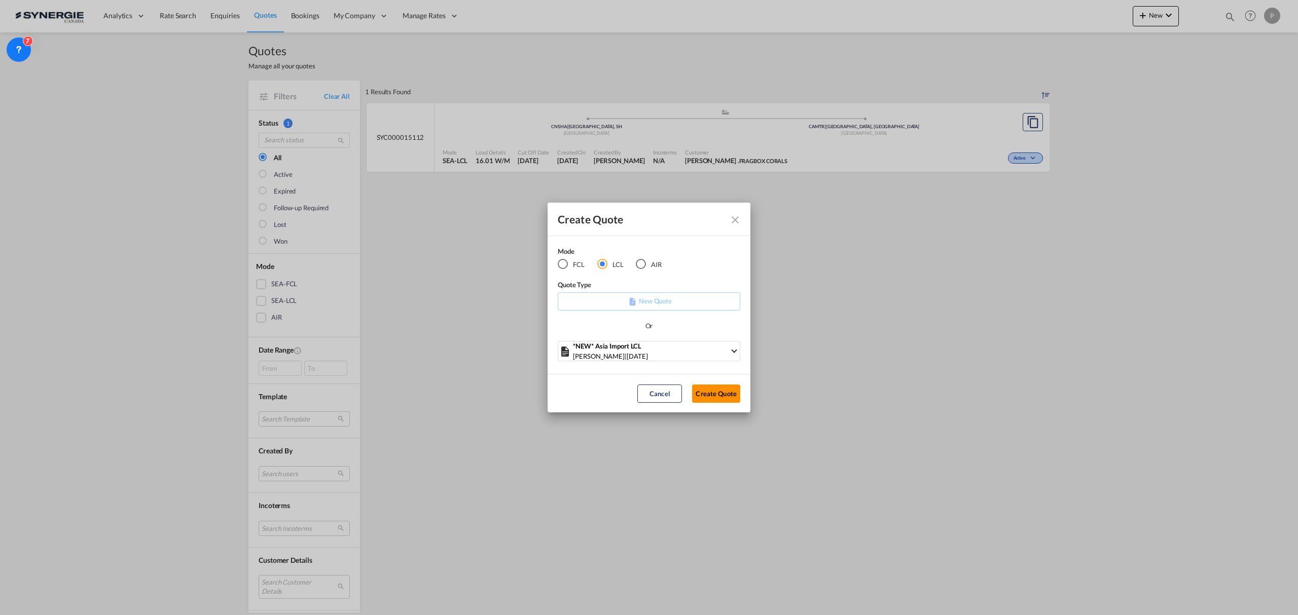
click at [713, 388] on button "Create Quote" at bounding box center [716, 394] width 48 height 18
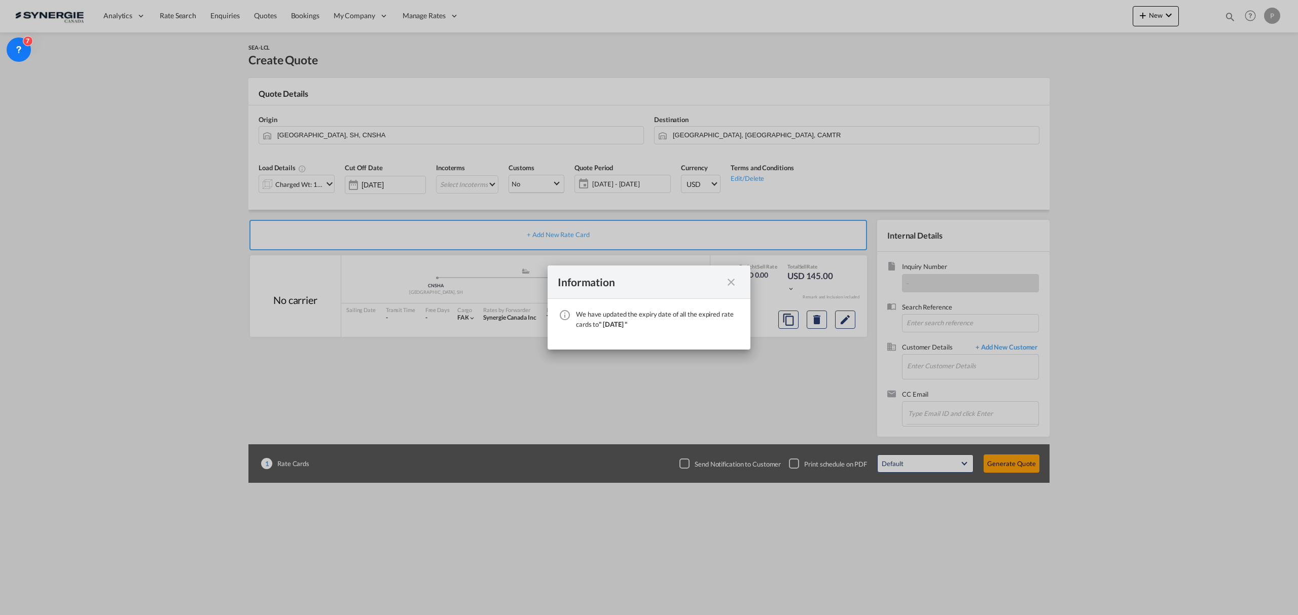
click at [743, 283] on div "Information" at bounding box center [649, 282] width 203 height 33
click at [731, 282] on md-icon "icon-close fg-AAA8AD cursor" at bounding box center [731, 282] width 12 height 12
click at [731, 282] on div "Information We have updated the expiry date of all the expired rate cards to " …" at bounding box center [649, 307] width 1298 height 615
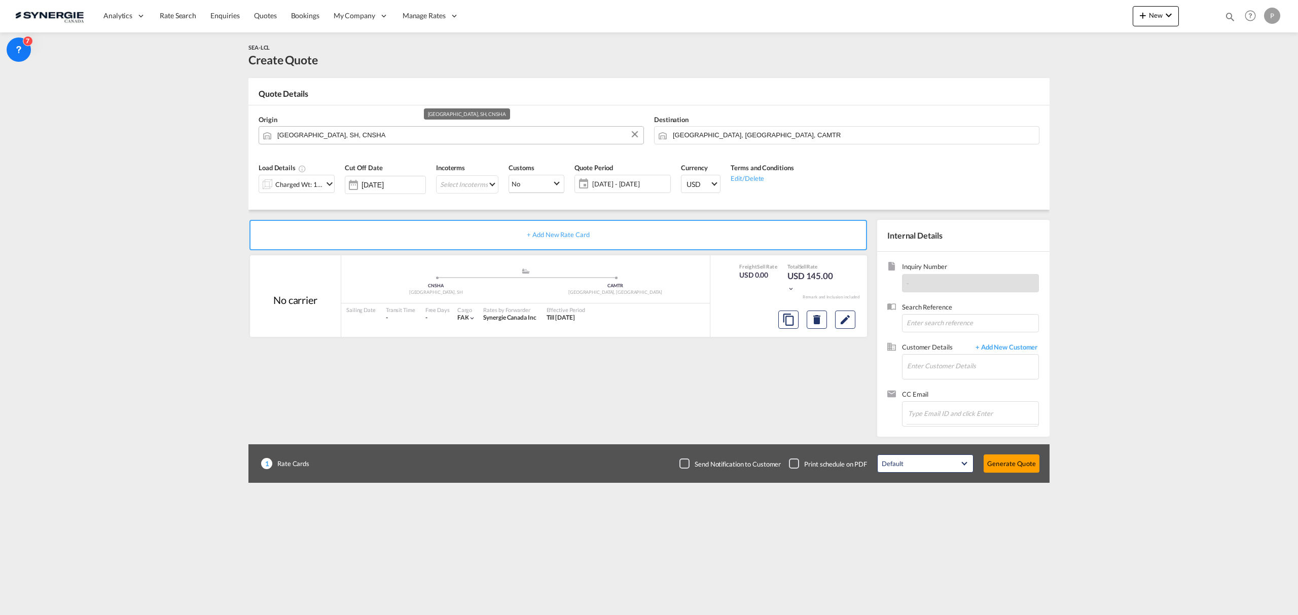
click at [333, 143] on md-autocomplete "Shanghai, SH, CNSHA" at bounding box center [457, 135] width 361 height 18
click at [334, 134] on input "Shanghai, SH, CNSHA" at bounding box center [457, 135] width 361 height 18
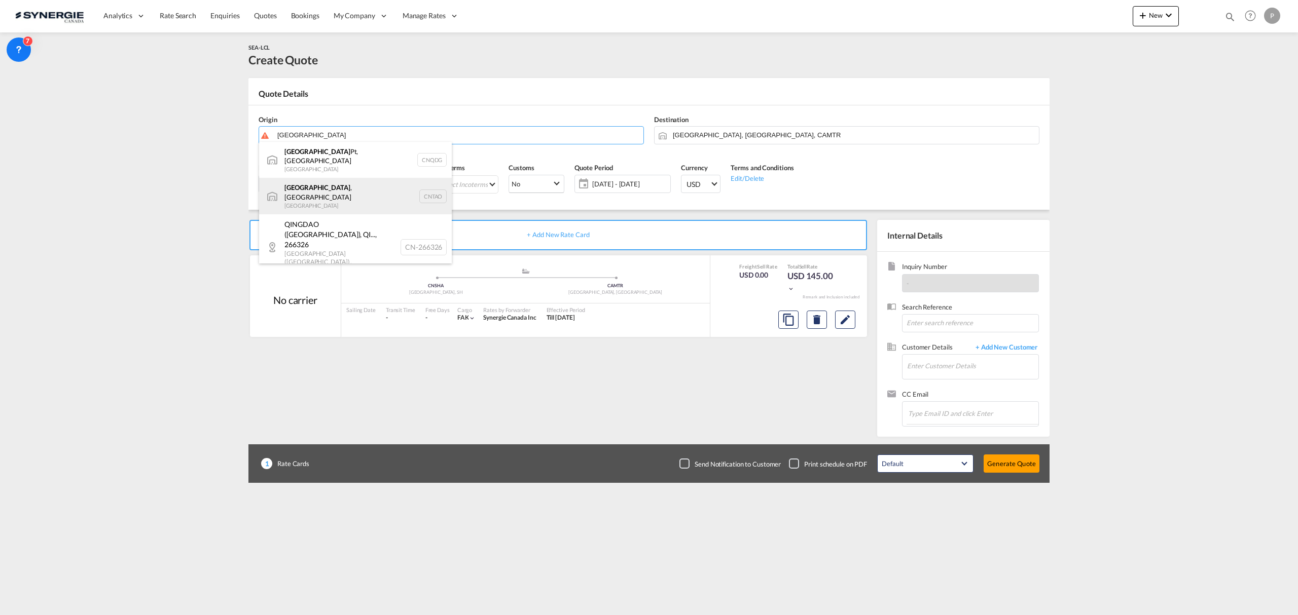
click at [340, 183] on div "Qingdao , SD China CNTAO" at bounding box center [355, 196] width 193 height 37
type input "Qingdao, SD, CNTAO"
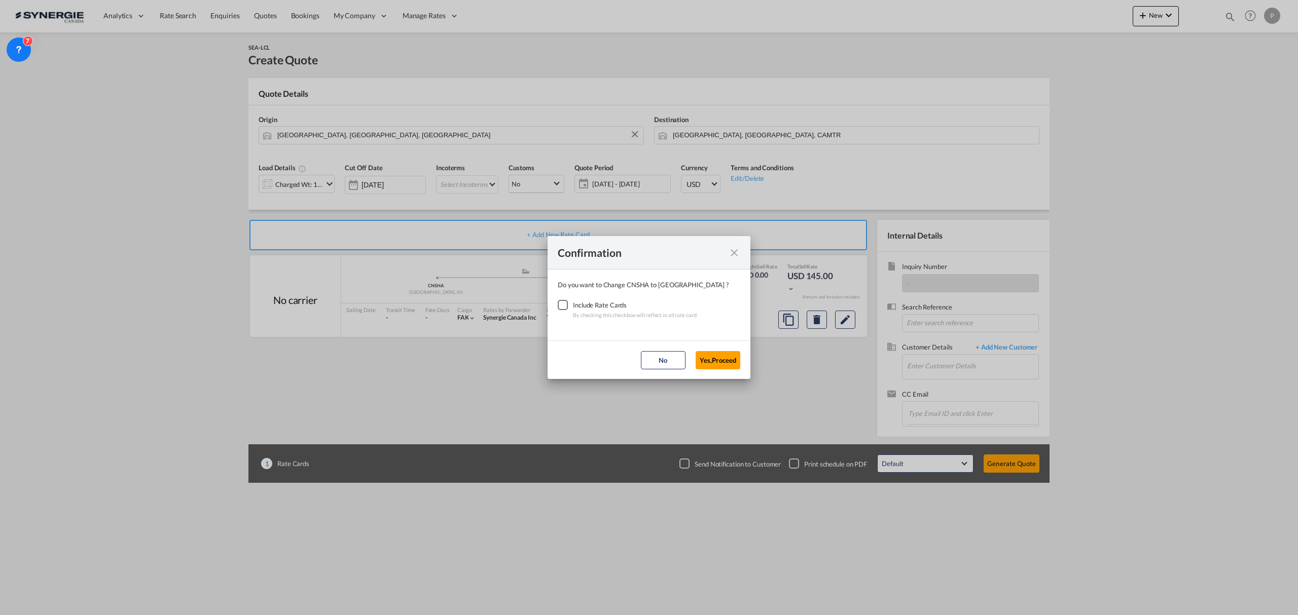
click at [564, 310] on div "Checkbox No Ink" at bounding box center [563, 305] width 10 height 10
click at [721, 357] on button "Yes,Proceed" at bounding box center [718, 360] width 45 height 18
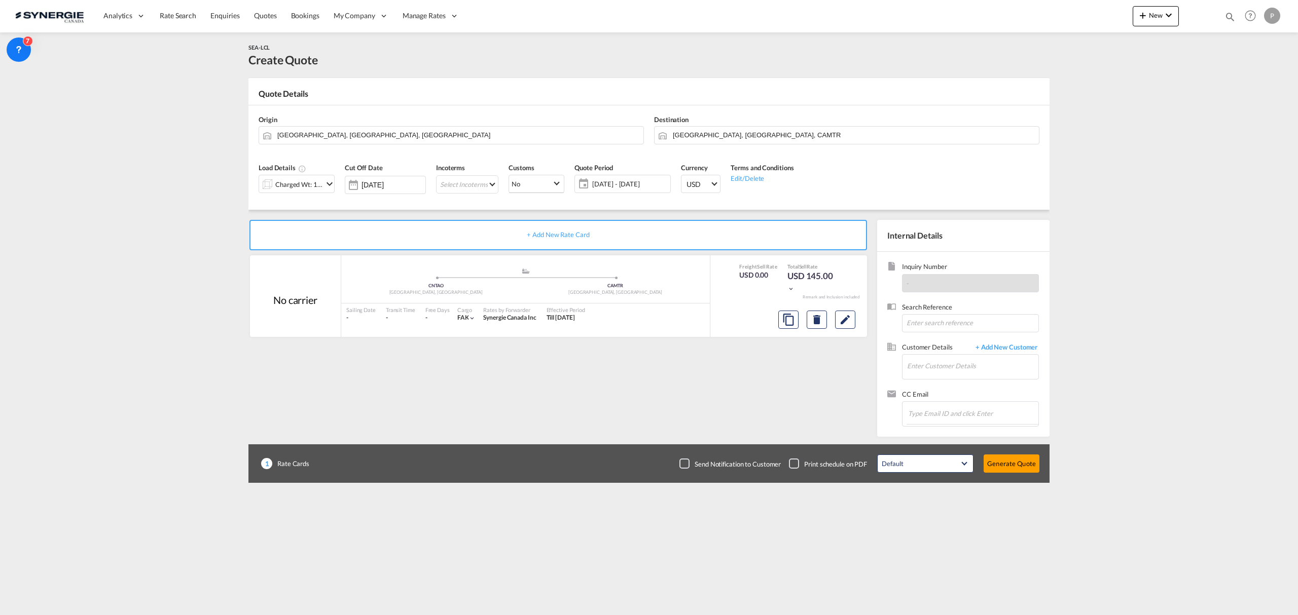
click at [330, 183] on md-icon "icon-chevron-down" at bounding box center [329, 184] width 12 height 12
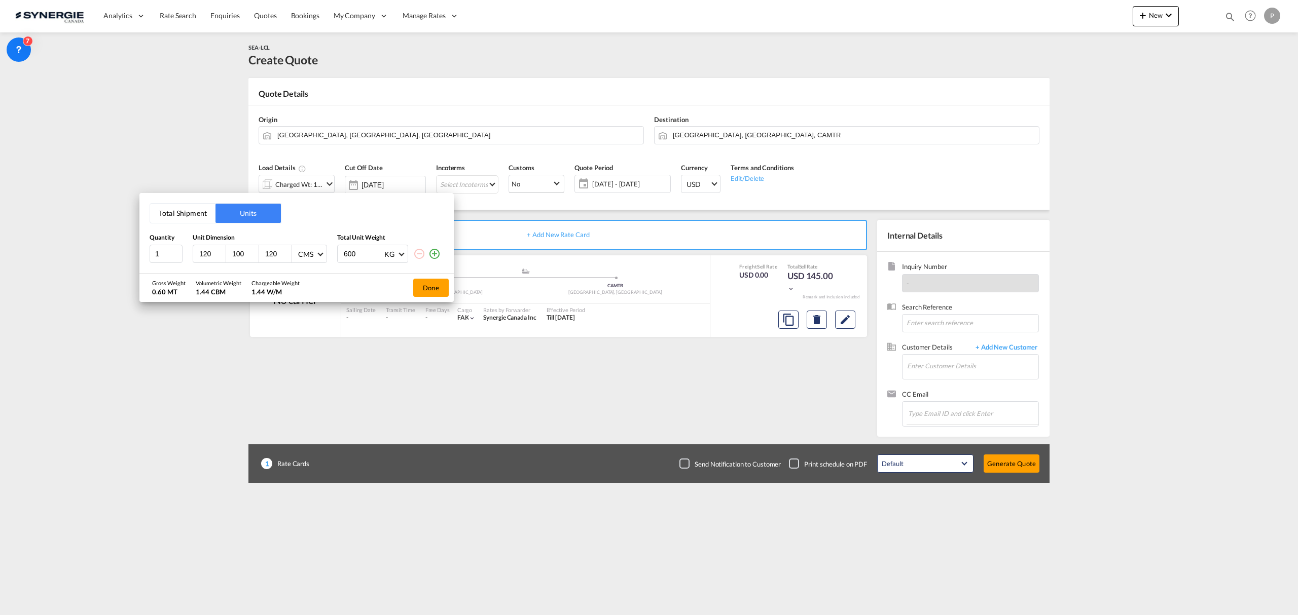
click at [155, 211] on button "Total Shipment" at bounding box center [182, 213] width 65 height 19
click at [162, 254] on input "1" at bounding box center [166, 255] width 33 height 18
type input "3"
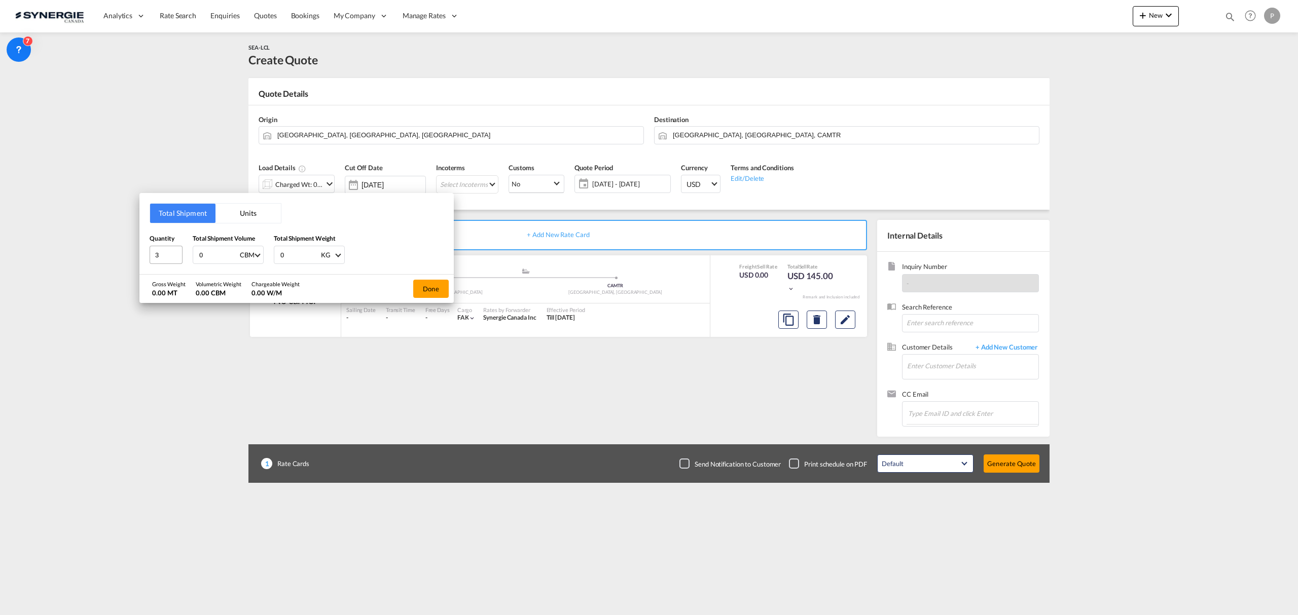
type input "1"
type input "1.2"
type input "1000"
click at [428, 285] on button "Done" at bounding box center [430, 289] width 35 height 18
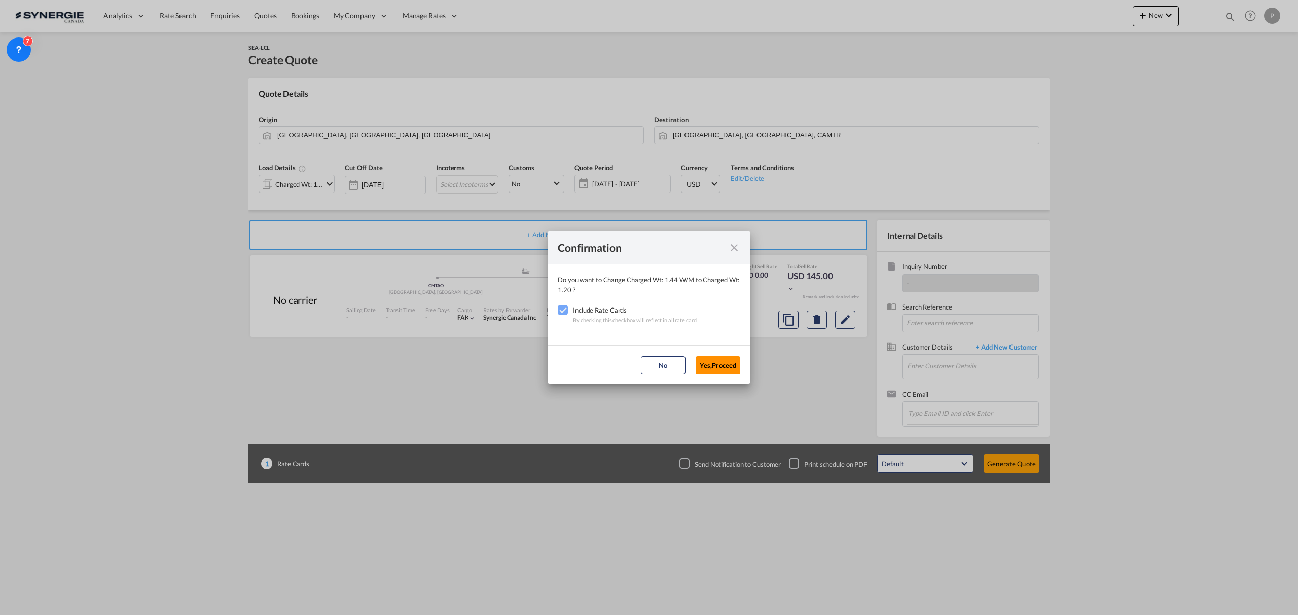
click at [714, 361] on button "Yes,Proceed" at bounding box center [718, 365] width 45 height 18
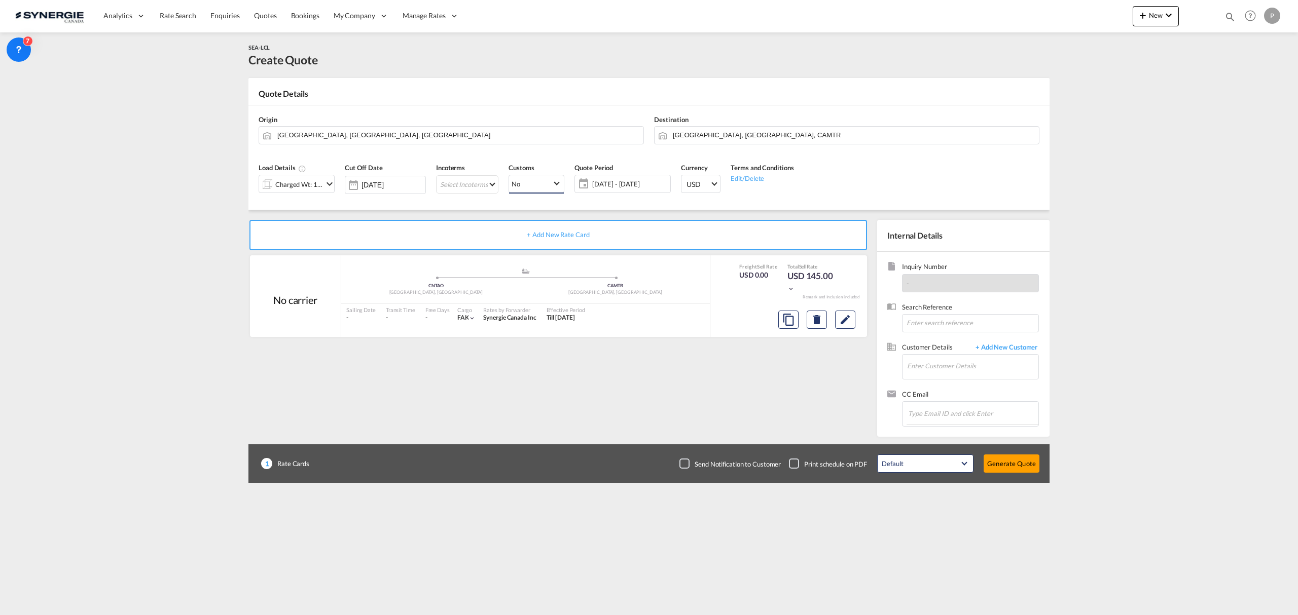
click at [520, 188] on span "No" at bounding box center [532, 183] width 41 height 9
click at [473, 183] on md-backdrop at bounding box center [649, 307] width 1298 height 615
click at [462, 185] on md-select "Select Incoterms EXW - export Ex Works CFR - export Cost and Freight DAP - expo…" at bounding box center [467, 184] width 62 height 18
click at [466, 210] on div at bounding box center [505, 205] width 127 height 15
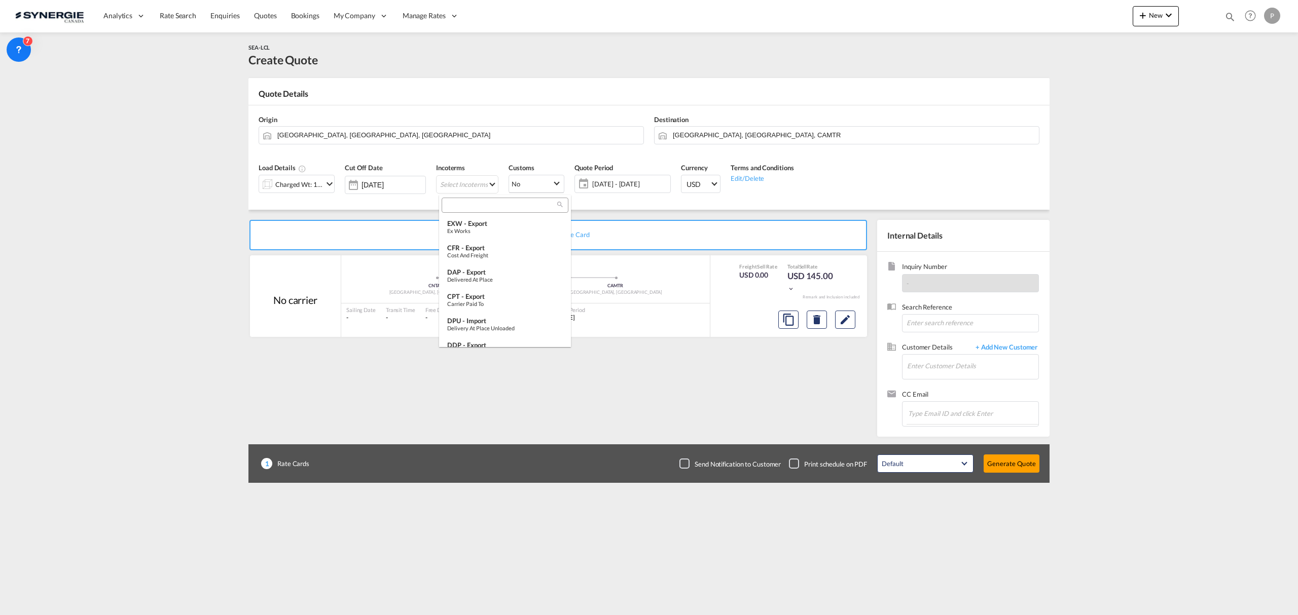
click at [465, 203] on input "search" at bounding box center [501, 205] width 113 height 9
type input "fob"
click at [484, 227] on div "FOB - import" at bounding box center [505, 224] width 116 height 8
click at [604, 183] on span "30 Sep - 30 Oct 2025" at bounding box center [620, 183] width 76 height 9
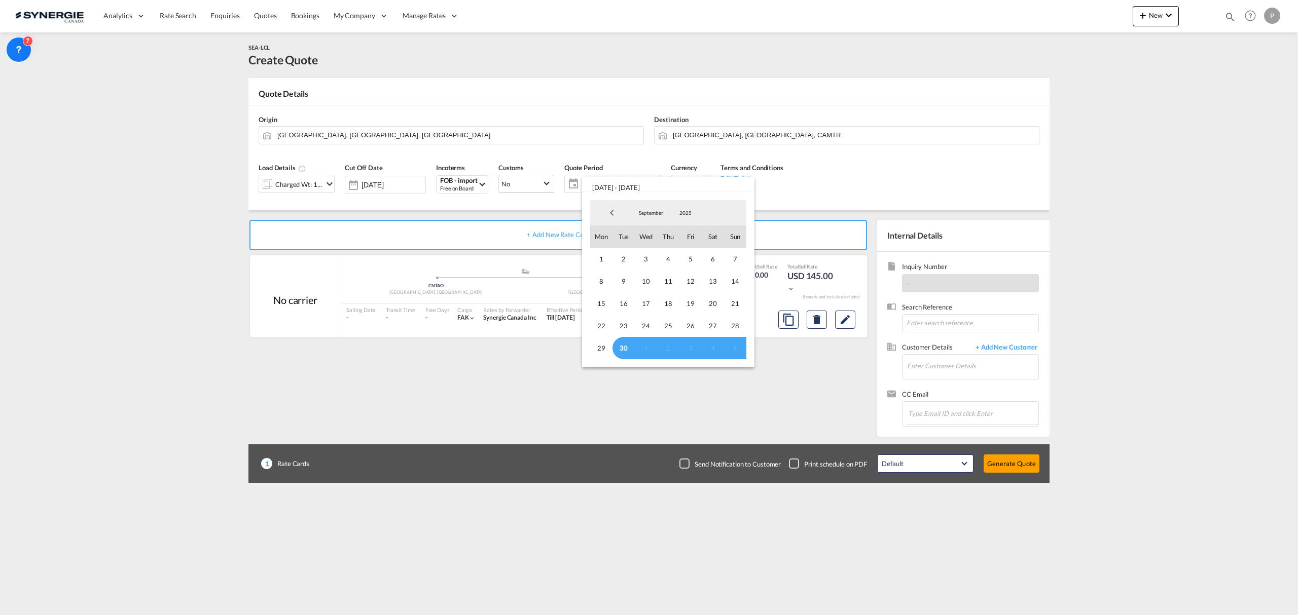
click at [657, 216] on span "September" at bounding box center [651, 212] width 32 height 7
click at [656, 231] on md-option "October" at bounding box center [661, 238] width 69 height 24
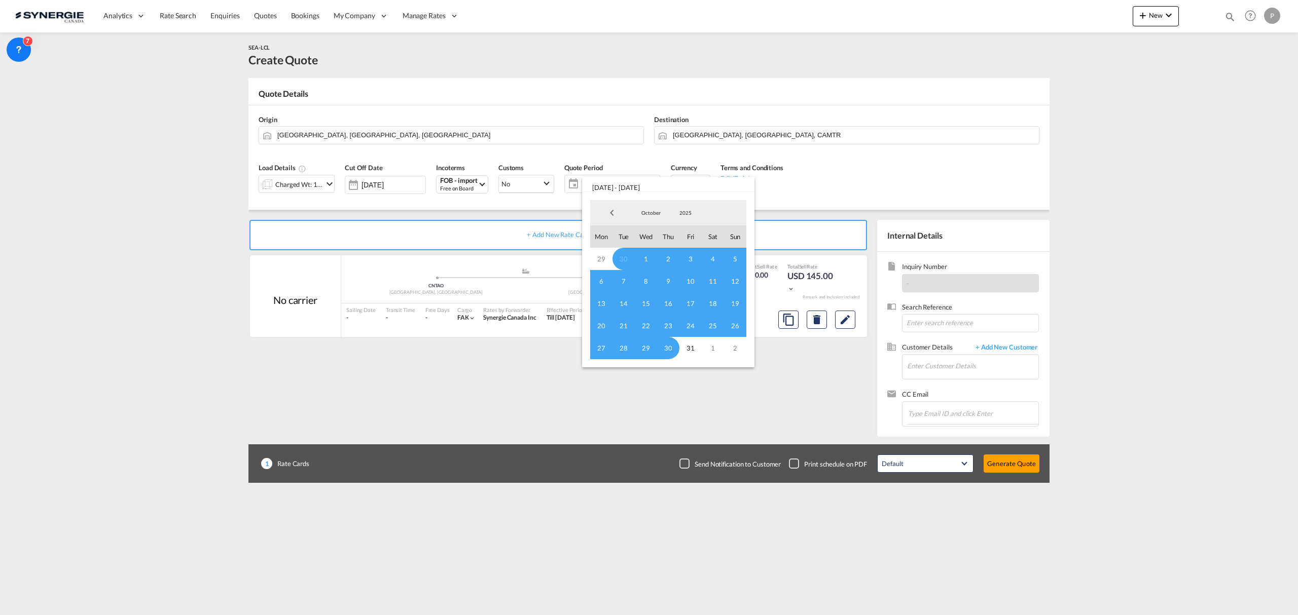
click at [651, 256] on span "1" at bounding box center [646, 259] width 22 height 22
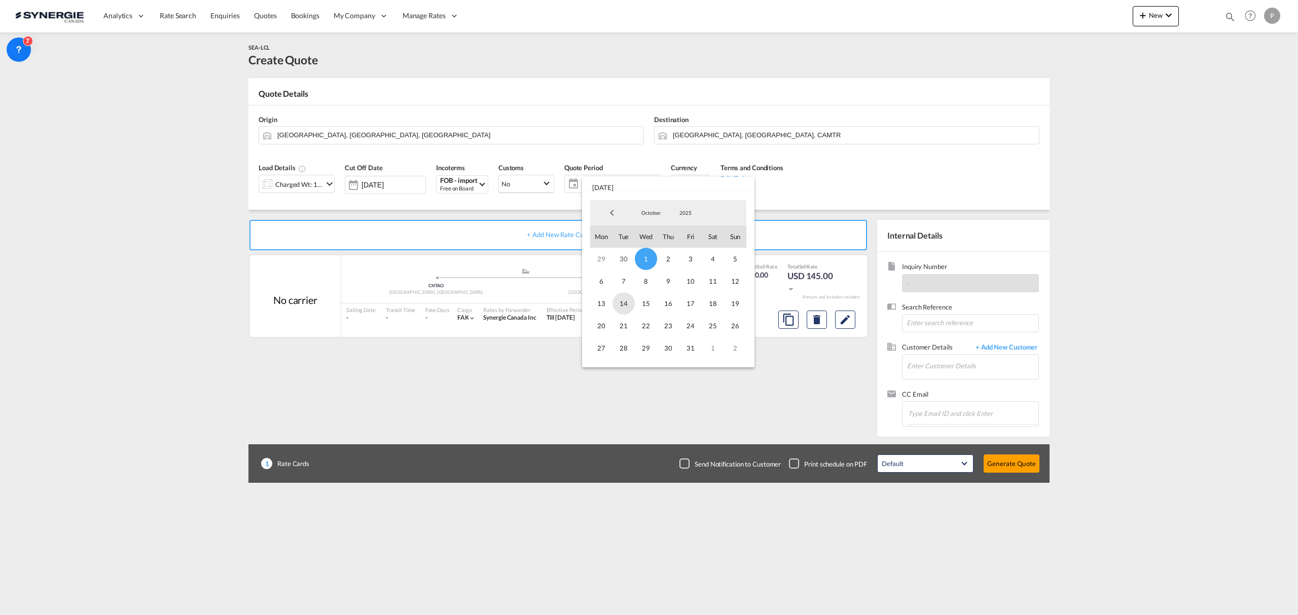
click at [623, 305] on span "14" at bounding box center [623, 304] width 22 height 22
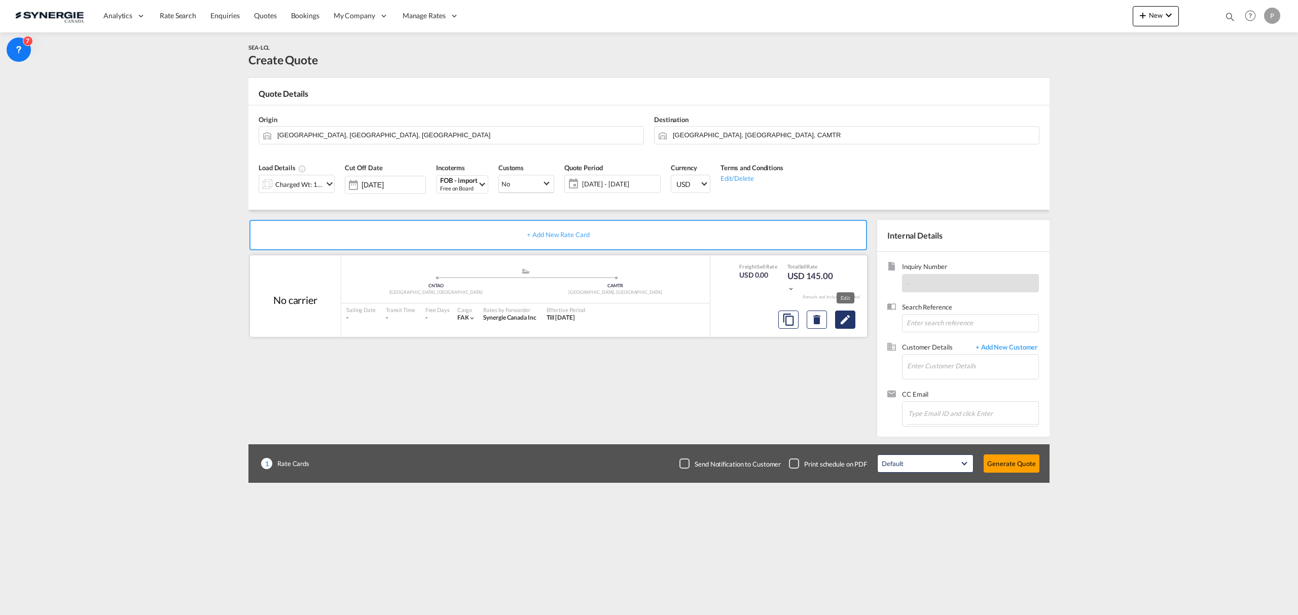
click at [849, 317] on md-icon "Edit" at bounding box center [845, 320] width 12 height 12
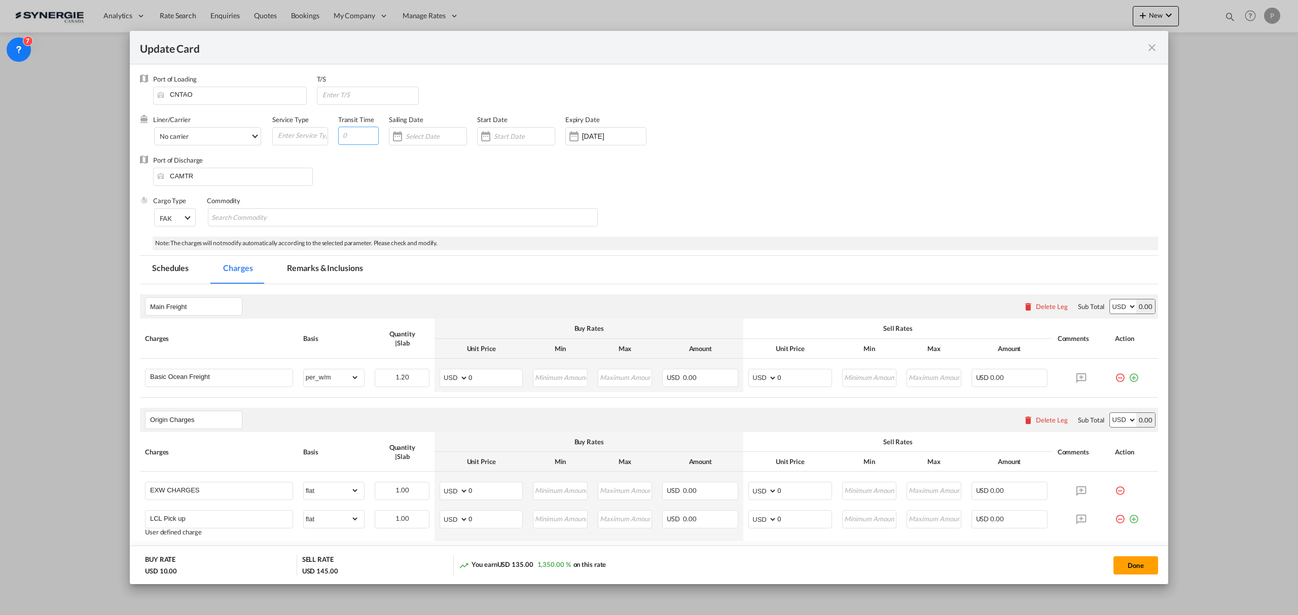
click at [355, 133] on input "Update Card Port ..." at bounding box center [358, 136] width 41 height 18
type input "36"
click at [379, 91] on input "Update Card Port ..." at bounding box center [369, 94] width 97 height 15
type input "KRPUS > CAVAN"
click at [379, 187] on div "Port of Discharge CAMTR" at bounding box center [649, 176] width 1018 height 41
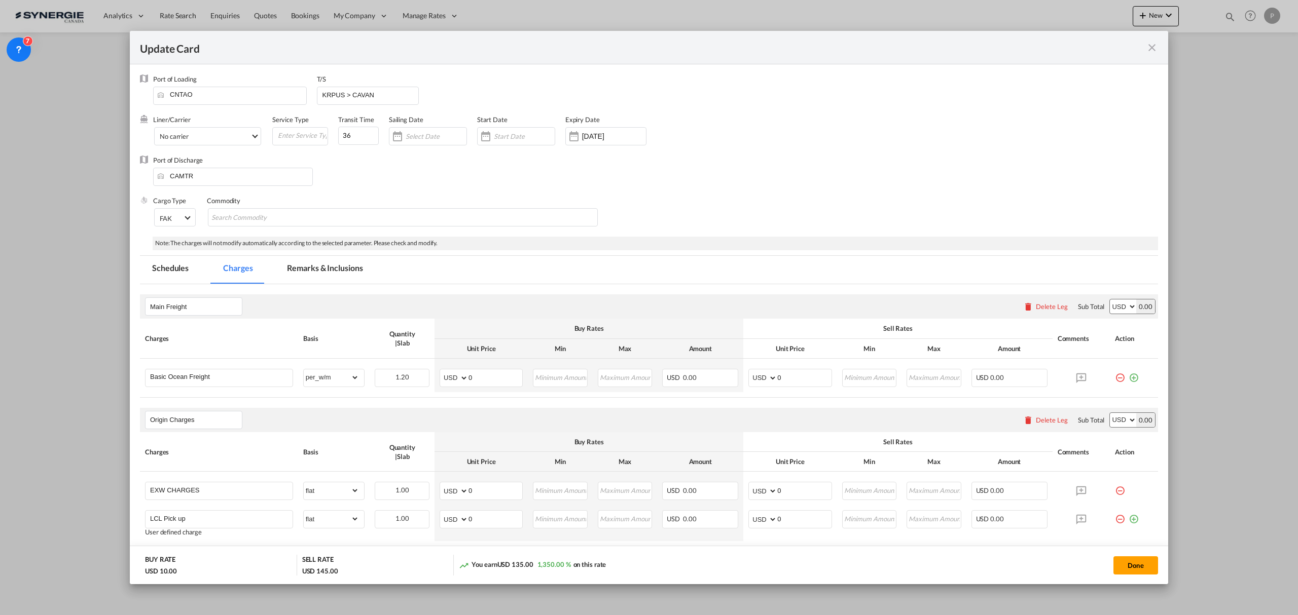
scroll to position [67, 0]
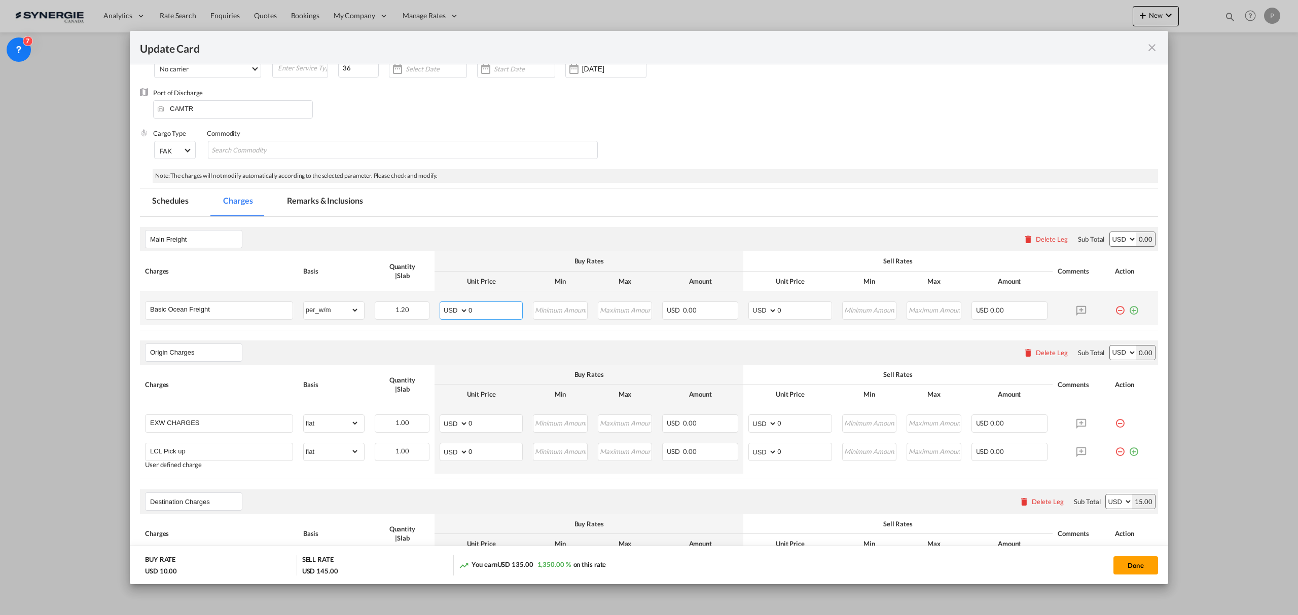
click at [488, 309] on input "0" at bounding box center [495, 309] width 54 height 15
click at [489, 310] on input "0" at bounding box center [495, 309] width 54 height 15
type input "55"
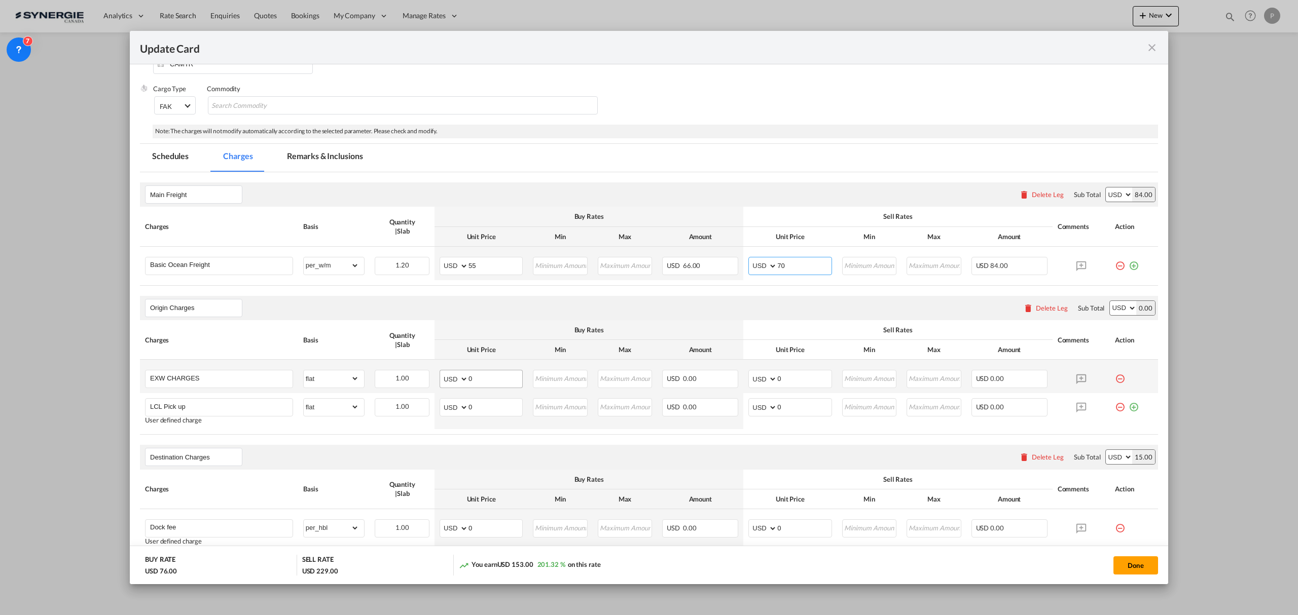
scroll to position [135, 0]
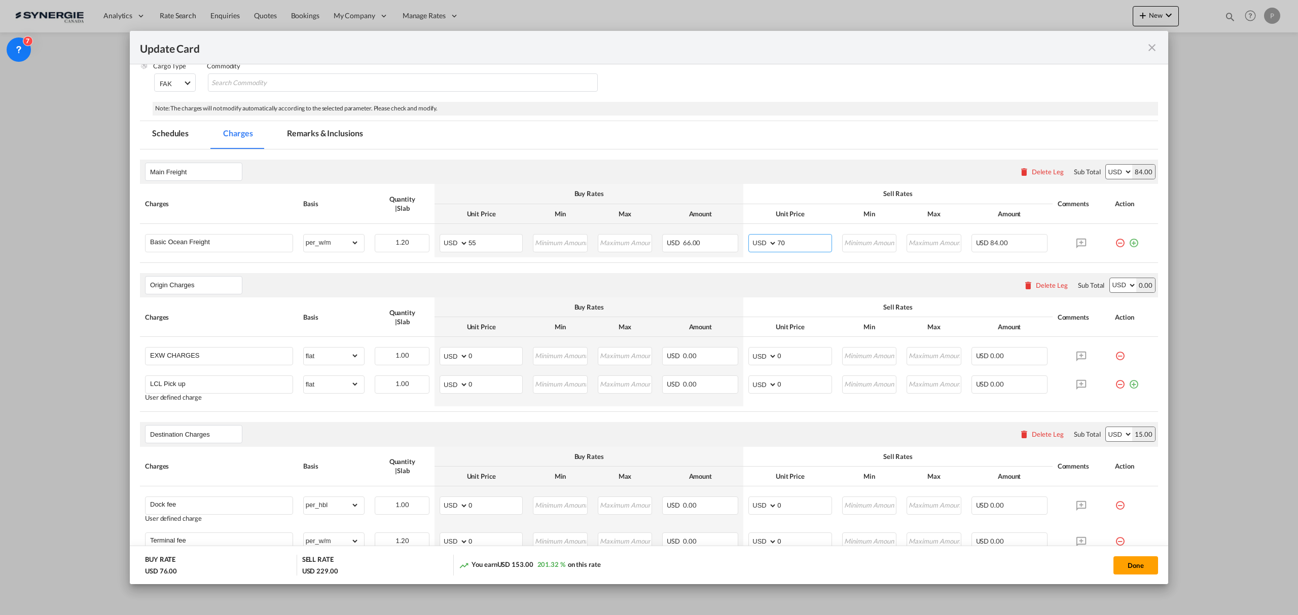
type input "70"
click at [1036, 284] on div "Delete Leg" at bounding box center [1052, 285] width 32 height 8
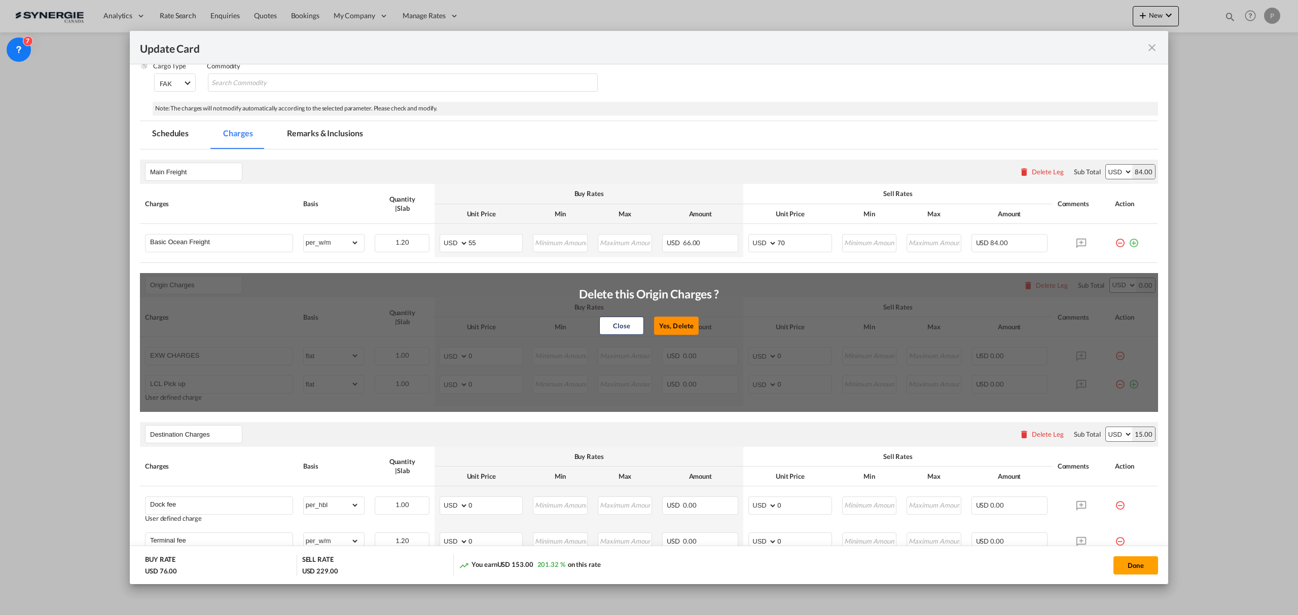
click at [690, 324] on button "Yes, Delete" at bounding box center [676, 326] width 45 height 18
type input "Destination Charges"
type input "Dock fee"
select select "per_hbl"
type input "Terminal fee"
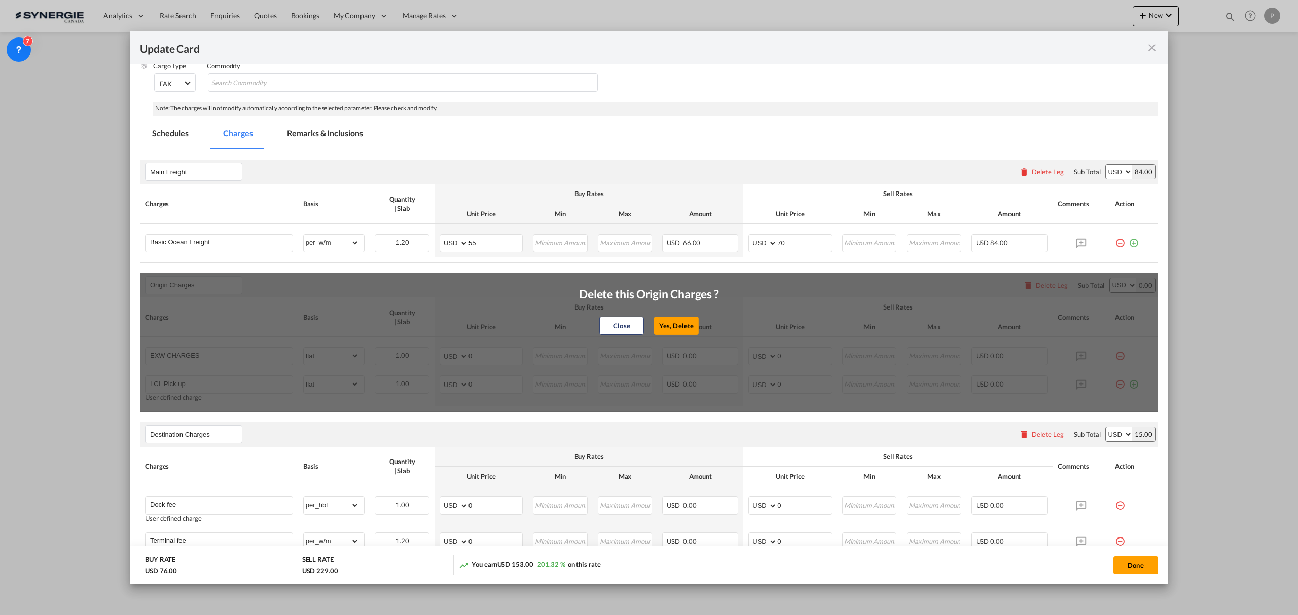
select select "per_w/m"
type input "Doc and Handling fee"
type input "E-manifest"
select select "per_bl"
type input "35"
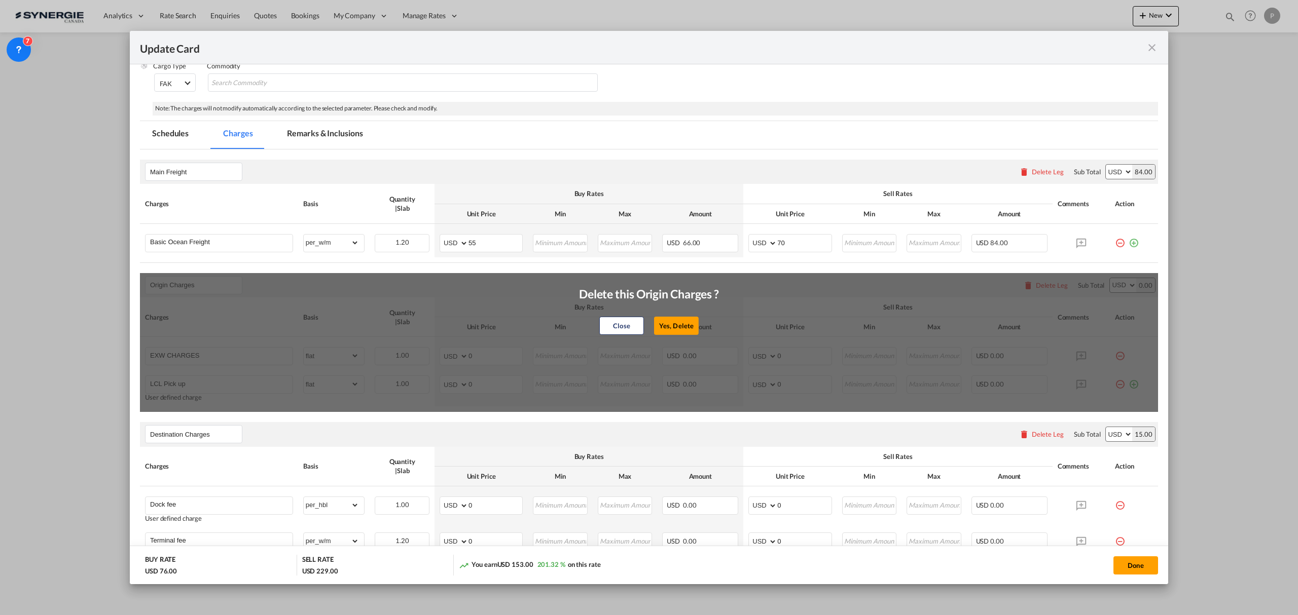
type input "Doc Fee"
select select "per_bl"
type input "30"
type input "Handling fee"
type input "0"
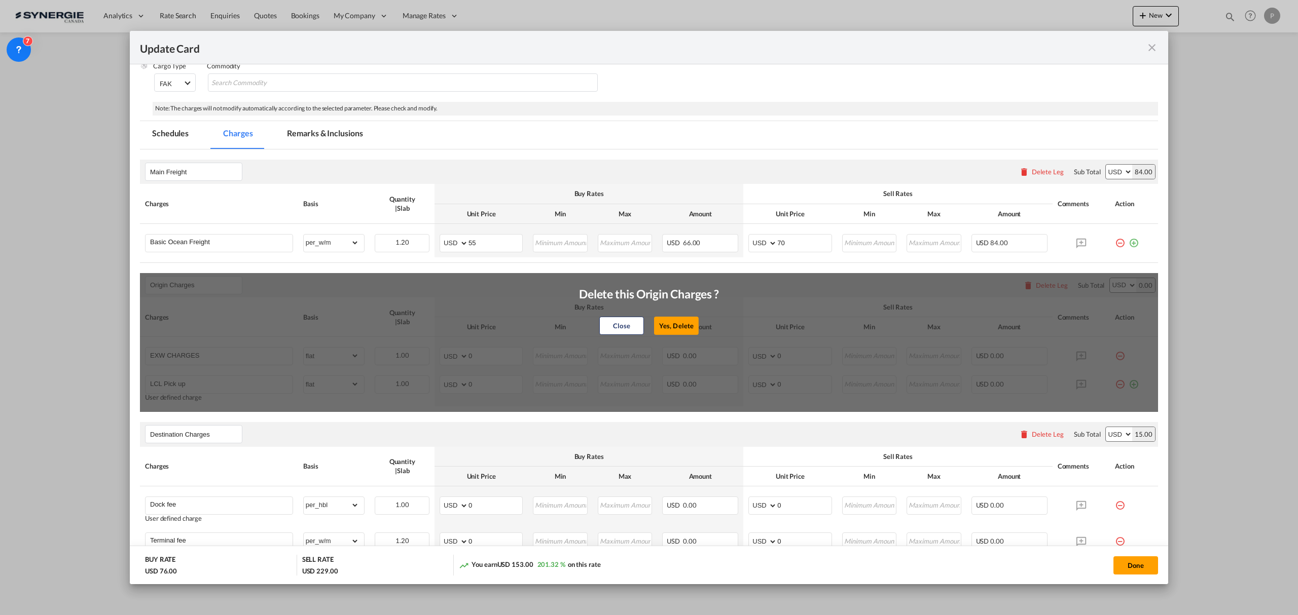
type input "65"
type input "ISF 5+2 - 85 USD if applicable"
select select "per_bl"
type input "Cargo Coverage"
type input "Cargo Coverage - Rate to be confirmed depending on commodity and value Min 50 U…"
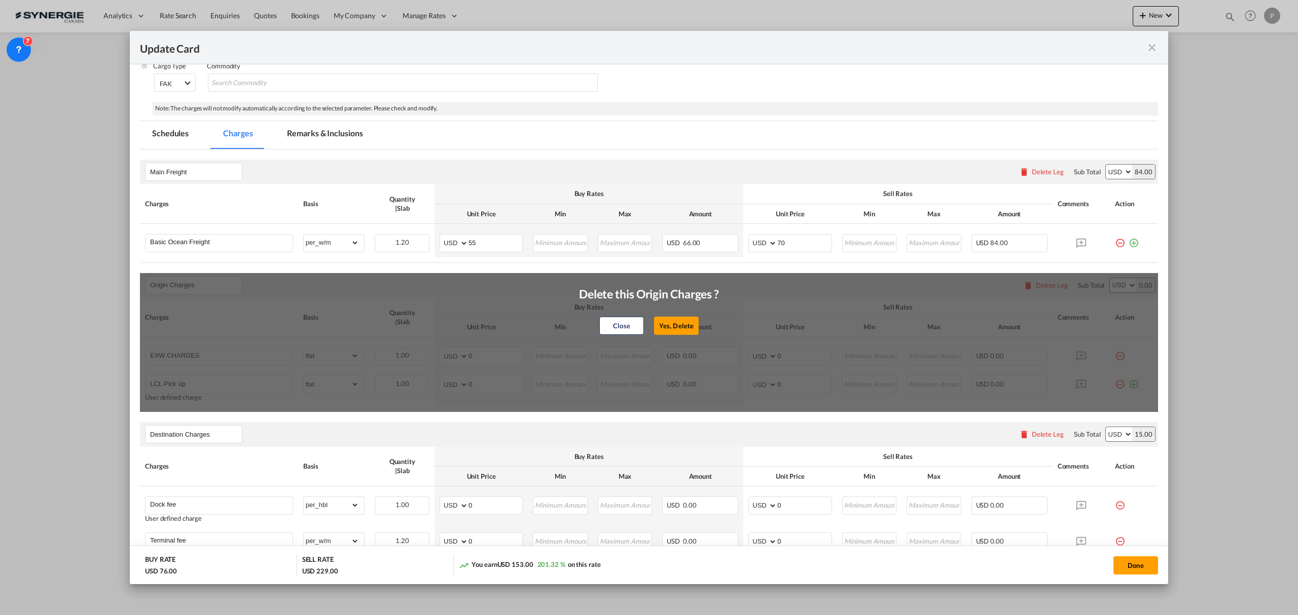
select select "per_shipment"
type input "0"
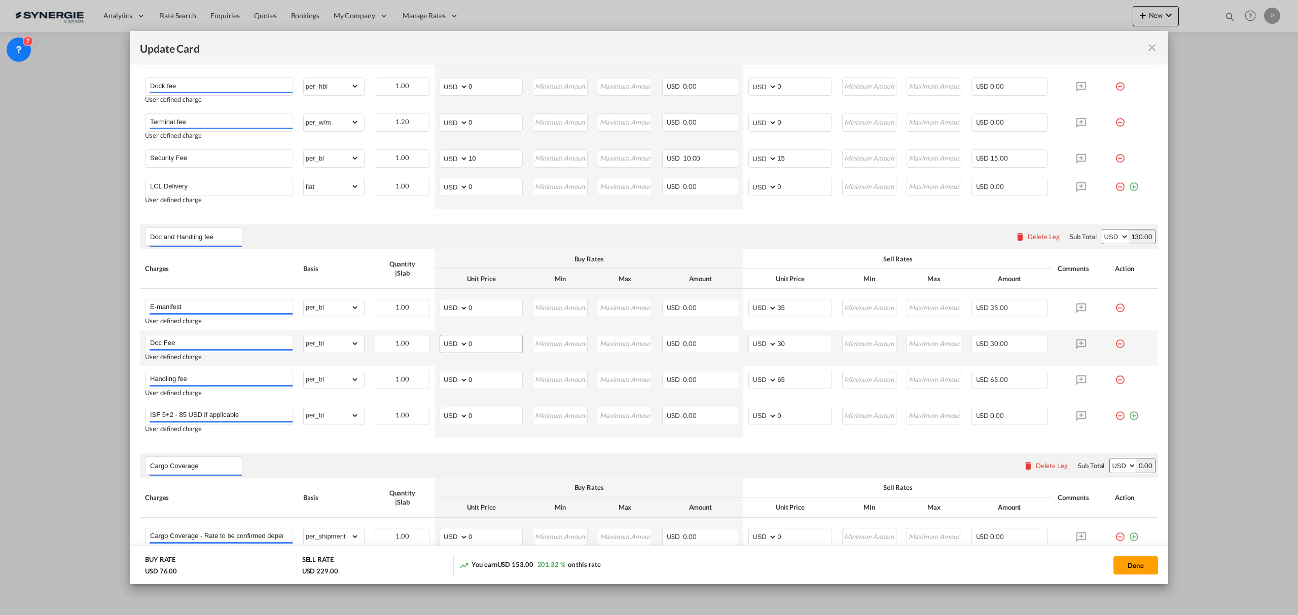
scroll to position [406, 0]
click at [501, 309] on input "0" at bounding box center [495, 306] width 54 height 15
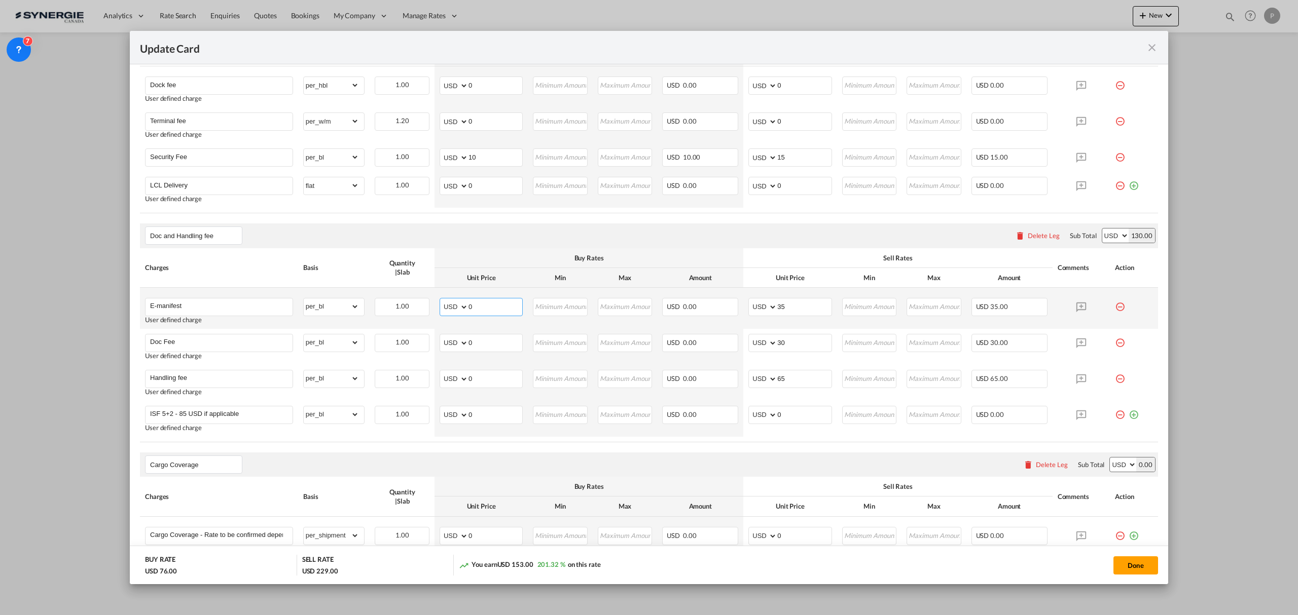
click at [501, 309] on input "0" at bounding box center [495, 306] width 54 height 15
type input "30"
click at [490, 378] on input "0" at bounding box center [495, 378] width 54 height 15
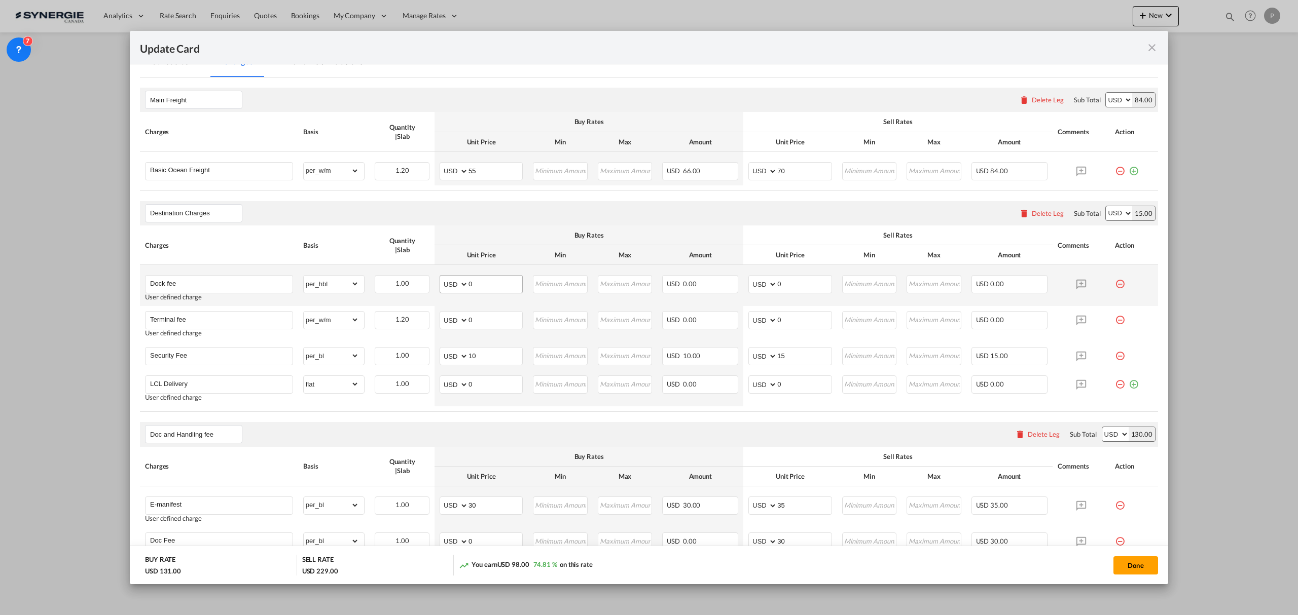
scroll to position [203, 0]
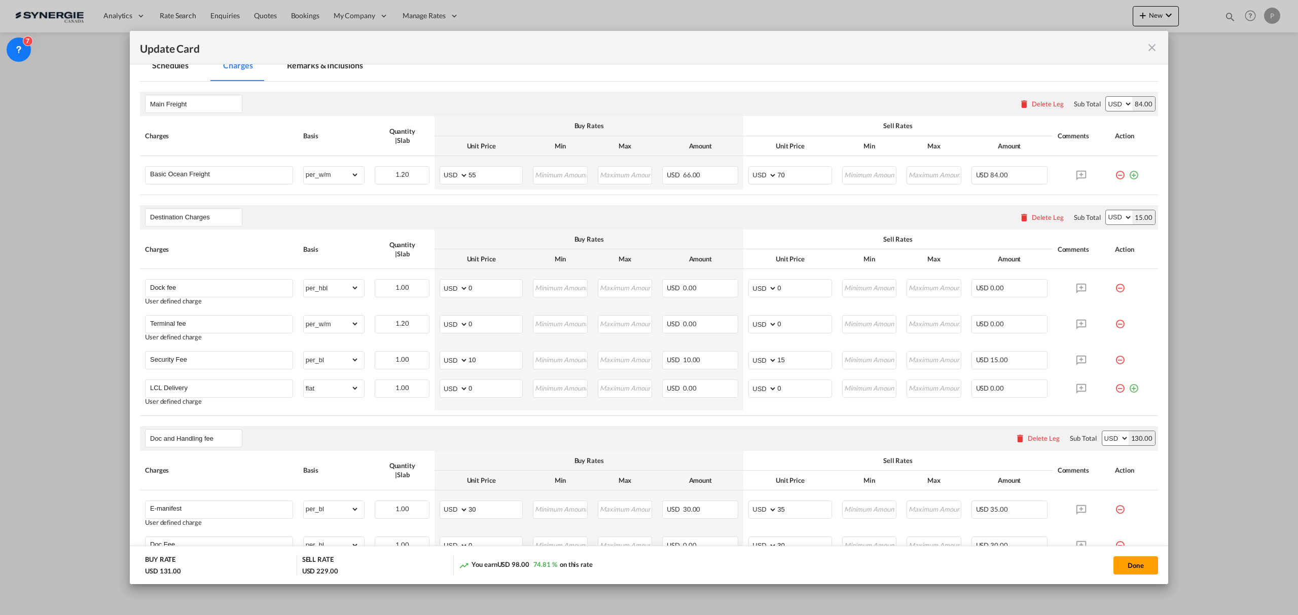
type input "25"
click at [488, 175] on input "55" at bounding box center [495, 174] width 54 height 15
type input "70"
type input "90"
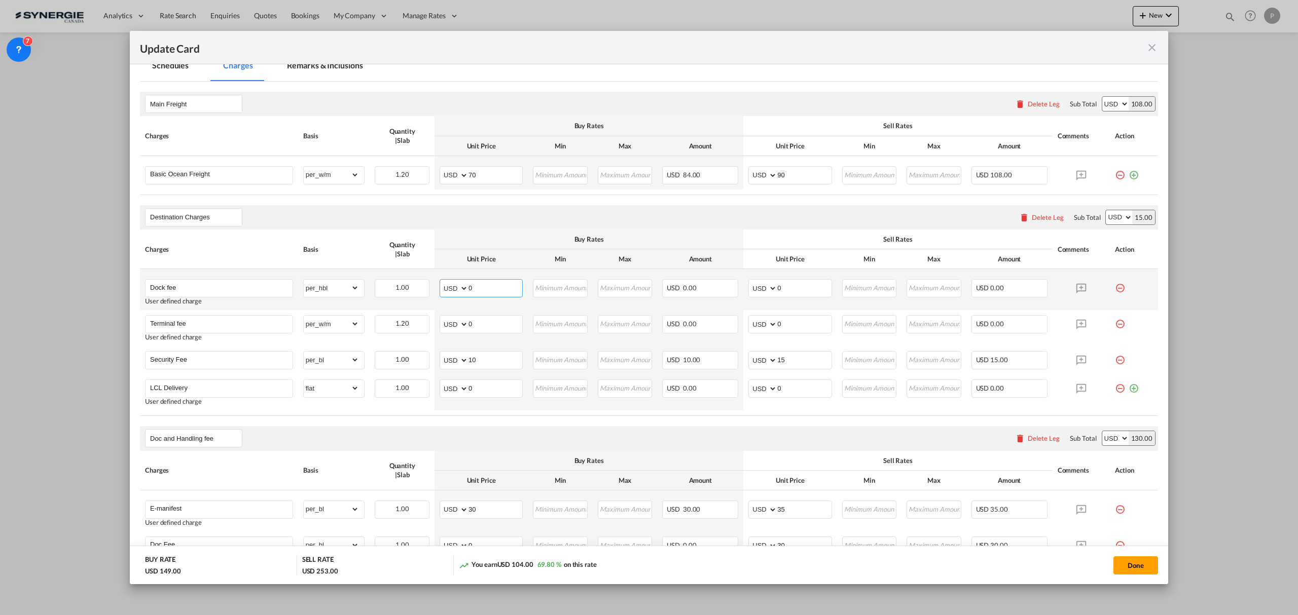
click at [482, 292] on input "0" at bounding box center [495, 287] width 54 height 15
type input "35"
type input "60"
click at [247, 325] on input "Terminal fee" at bounding box center [221, 323] width 142 height 15
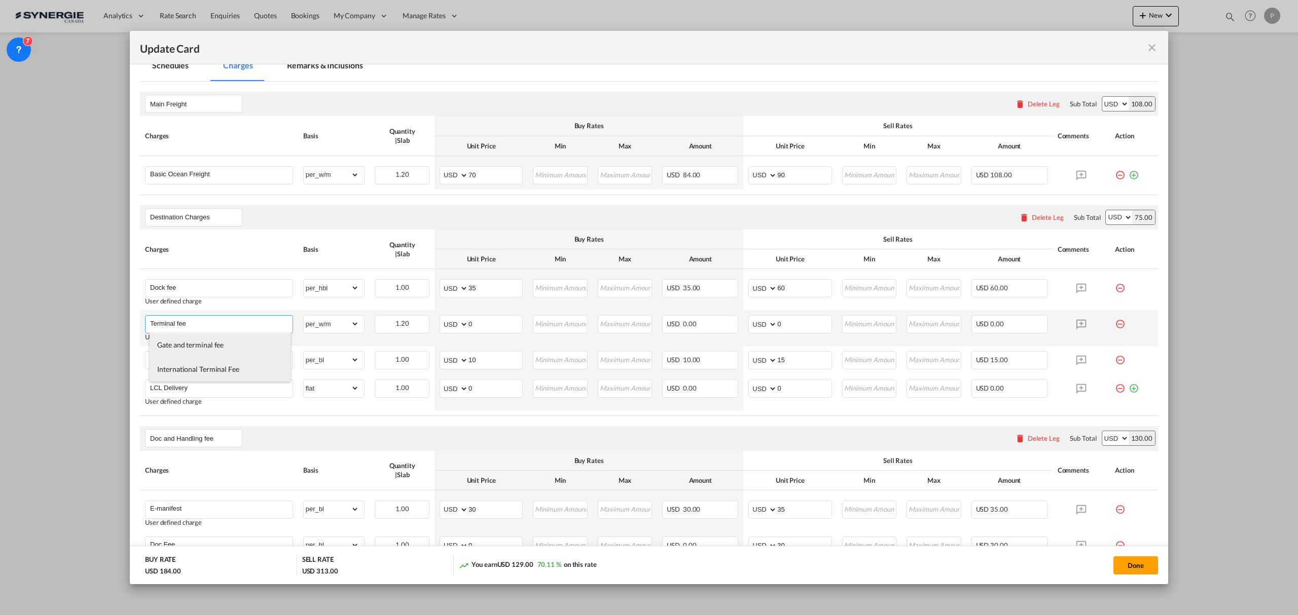
click at [247, 325] on input "Terminal fee" at bounding box center [221, 323] width 142 height 15
click at [327, 321] on select "gross_weight volumetric_weight per_shipment per_bl per_km per_hawb per_kg flat …" at bounding box center [332, 324] width 56 height 16
select select "per_bl"
click at [304, 317] on select "gross_weight volumetric_weight per_shipment per_bl per_km per_hawb per_kg flat …" at bounding box center [332, 324] width 56 height 16
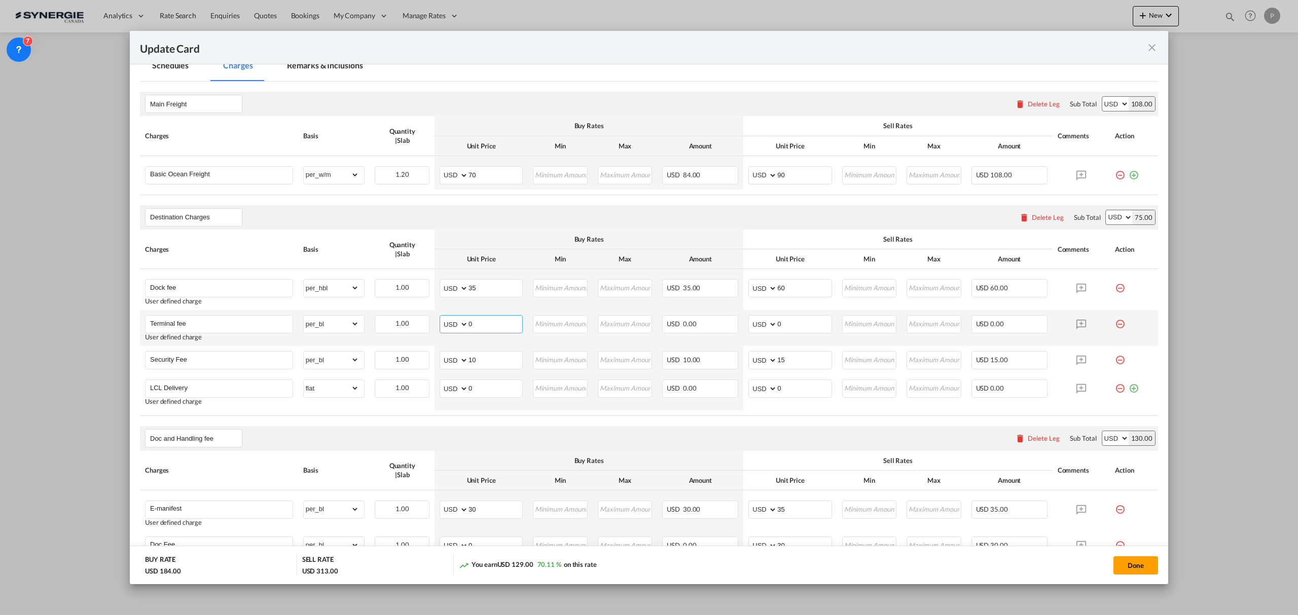
click at [475, 325] on input "0" at bounding box center [495, 323] width 54 height 15
type input "25"
type input "30"
click at [484, 357] on input "10" at bounding box center [495, 359] width 54 height 15
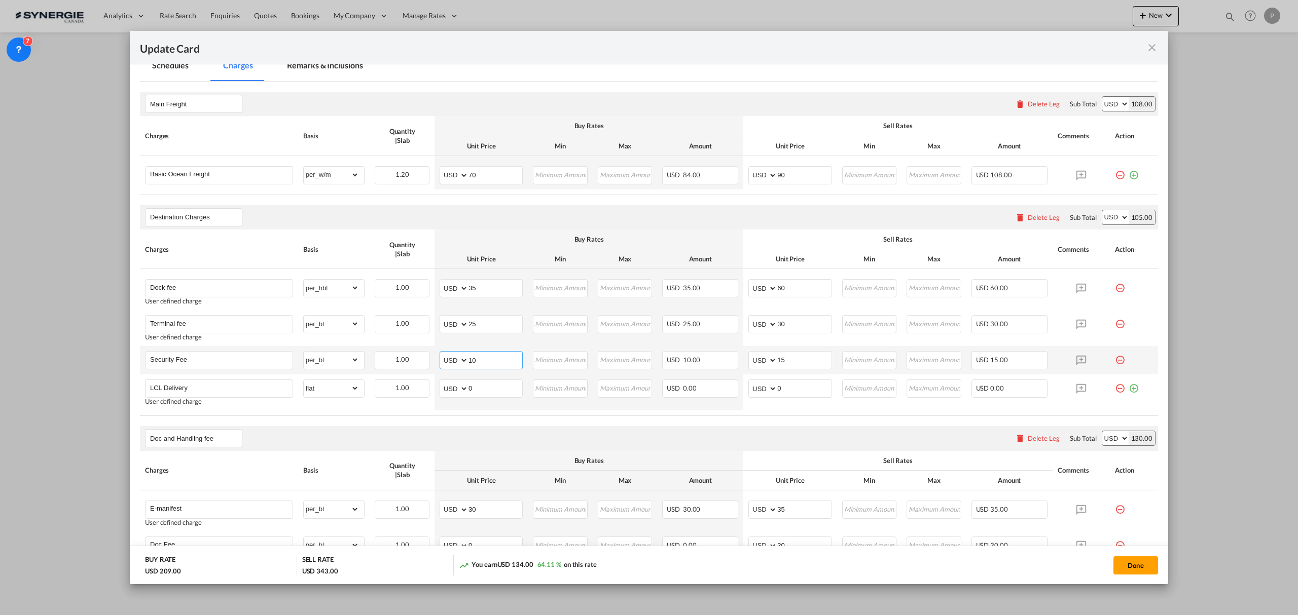
click at [484, 357] on input "10" at bounding box center [495, 359] width 54 height 15
type input "7"
click at [461, 424] on air-lcl-rate-modification "Main Freight Please enter leg name Leg Name Already Exists Delete Leg Sub Total…" at bounding box center [649, 438] width 1018 height 713
click at [479, 395] on input "0" at bounding box center [495, 387] width 54 height 15
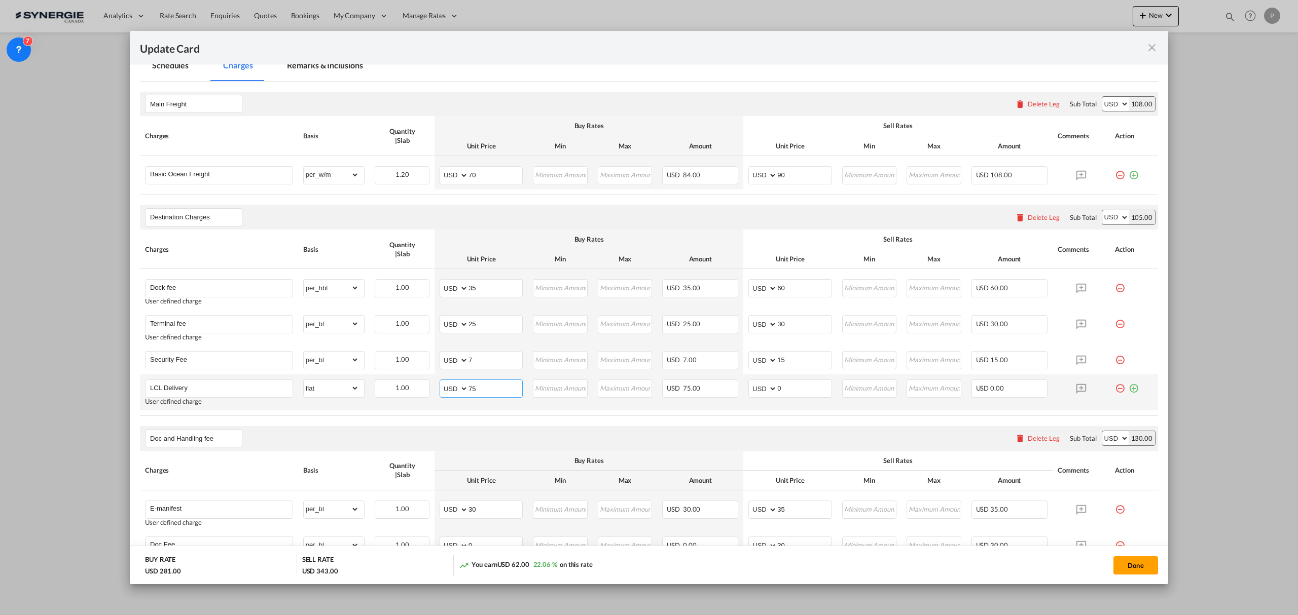
type input "75"
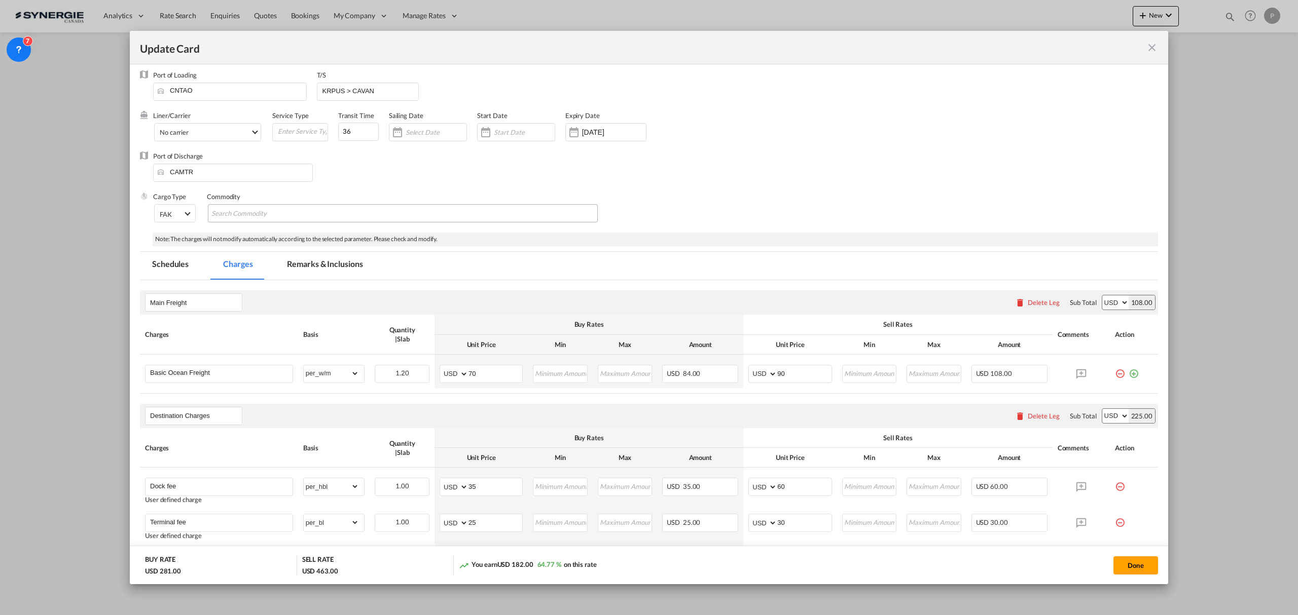
scroll to position [0, 0]
type input "120"
click at [331, 262] on md-tab-item "Remarks & Inclusions" at bounding box center [325, 270] width 100 height 28
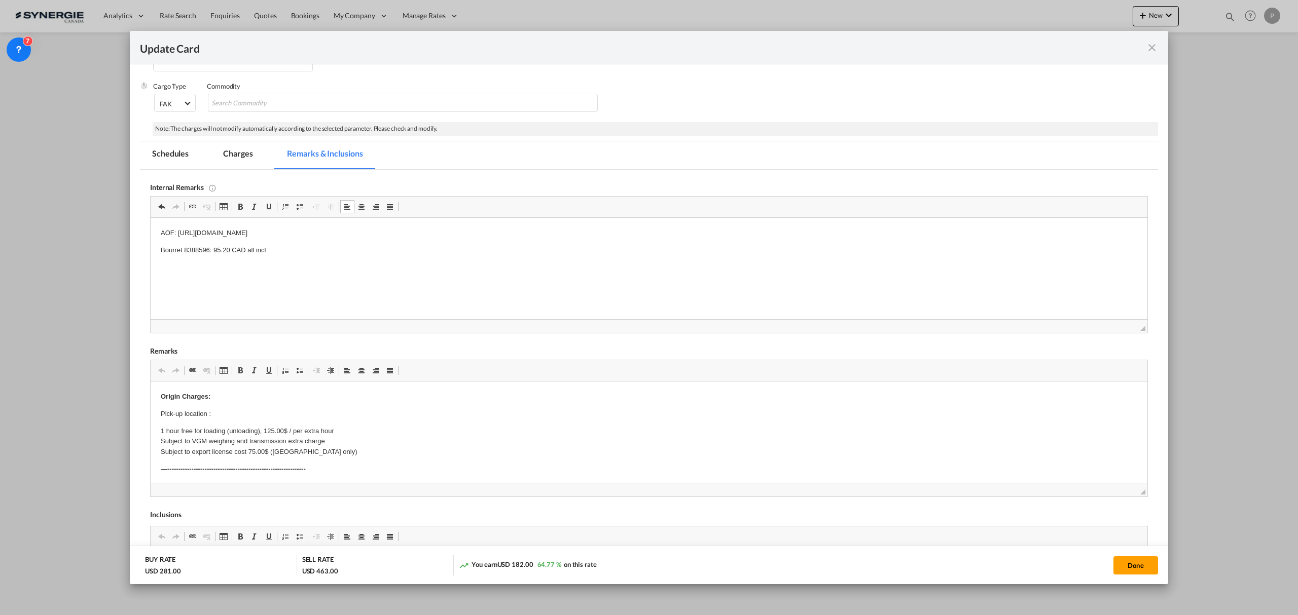
scroll to position [246, 0]
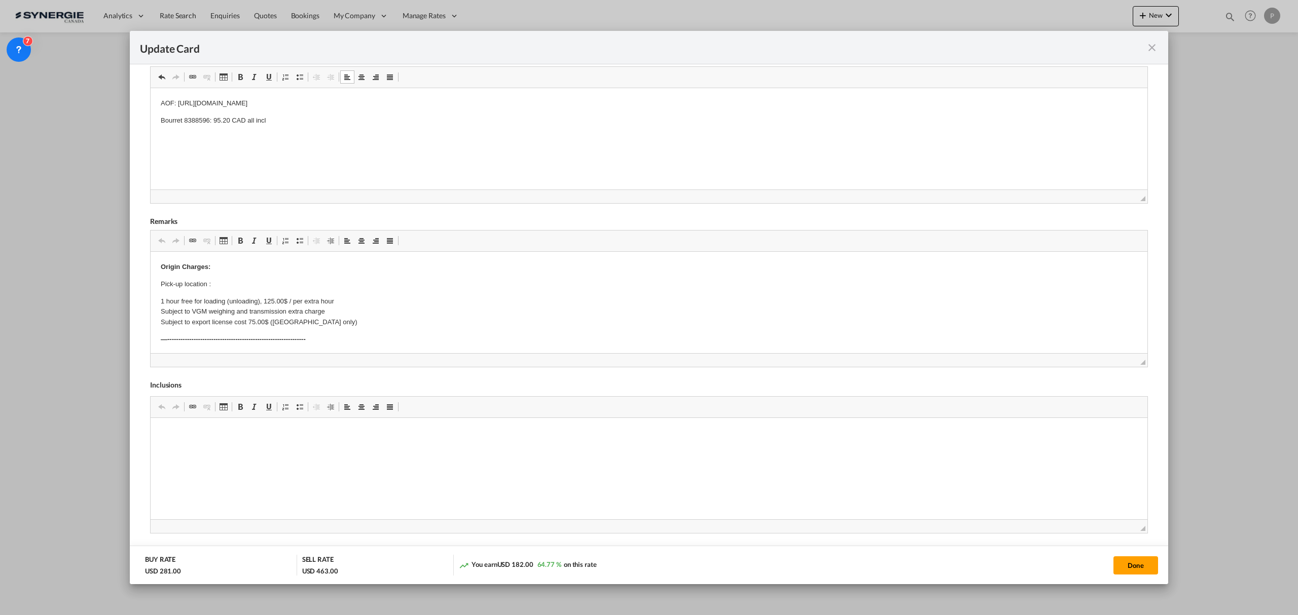
click at [1132, 365] on span "◢" at bounding box center [649, 360] width 997 height 14
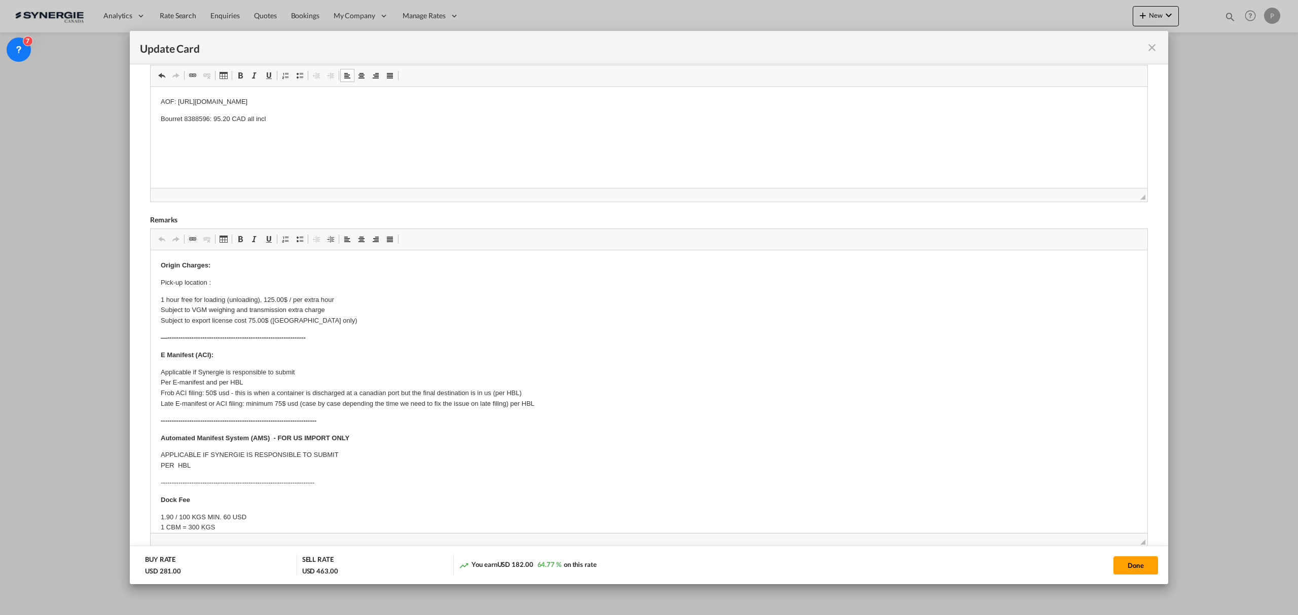
drag, startPoint x: 1132, startPoint y: 363, endPoint x: 563, endPoint y: 215, distance: 587.7
click at [1133, 605] on div "Update Card Port of Loading CNTAO T/S KRPUS > CAVAN Liner/Carrier No carrier At…" at bounding box center [649, 307] width 1298 height 615
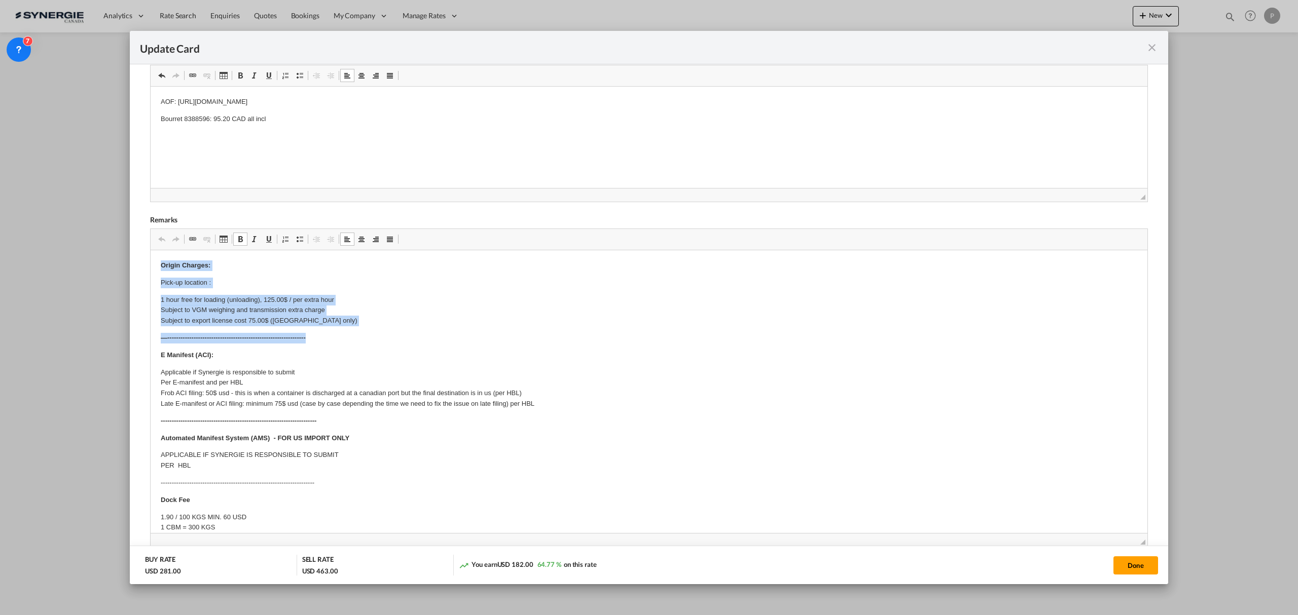
drag, startPoint x: 315, startPoint y: 337, endPoint x: 27, endPoint y: 226, distance: 308.6
click at [151, 250] on html "Origin Charges: Pick-up location : 1 hour free for loading (unloading), 125.00$…" at bounding box center [649, 580] width 997 height 660
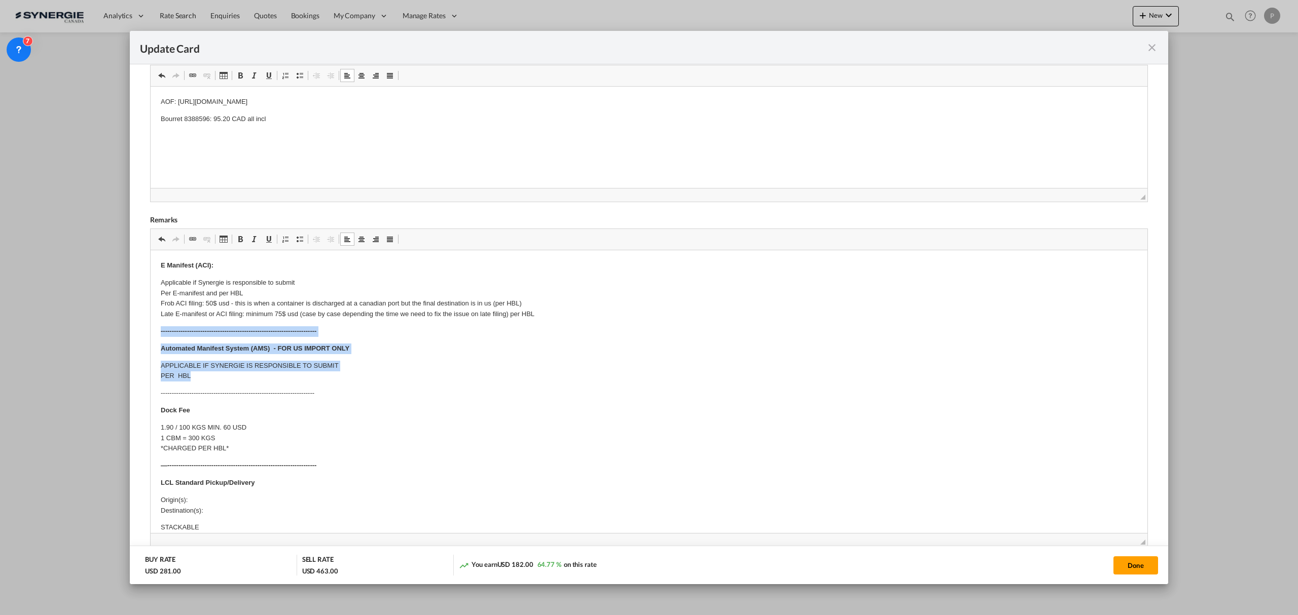
drag, startPoint x: 269, startPoint y: 374, endPoint x: 139, endPoint y: 332, distance: 135.9
click at [151, 332] on html "​​​​​​​ E Manifest (ACI): Applicable if Synergie is responsible to submit Per E…" at bounding box center [649, 535] width 997 height 570
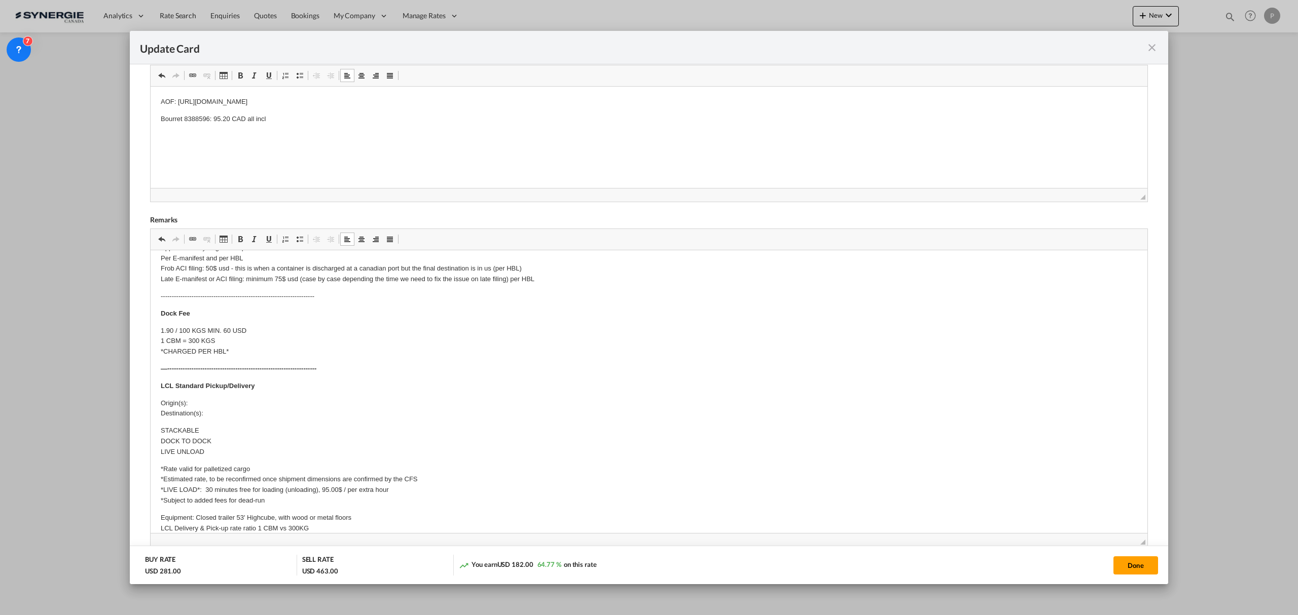
scroll to position [67, 0]
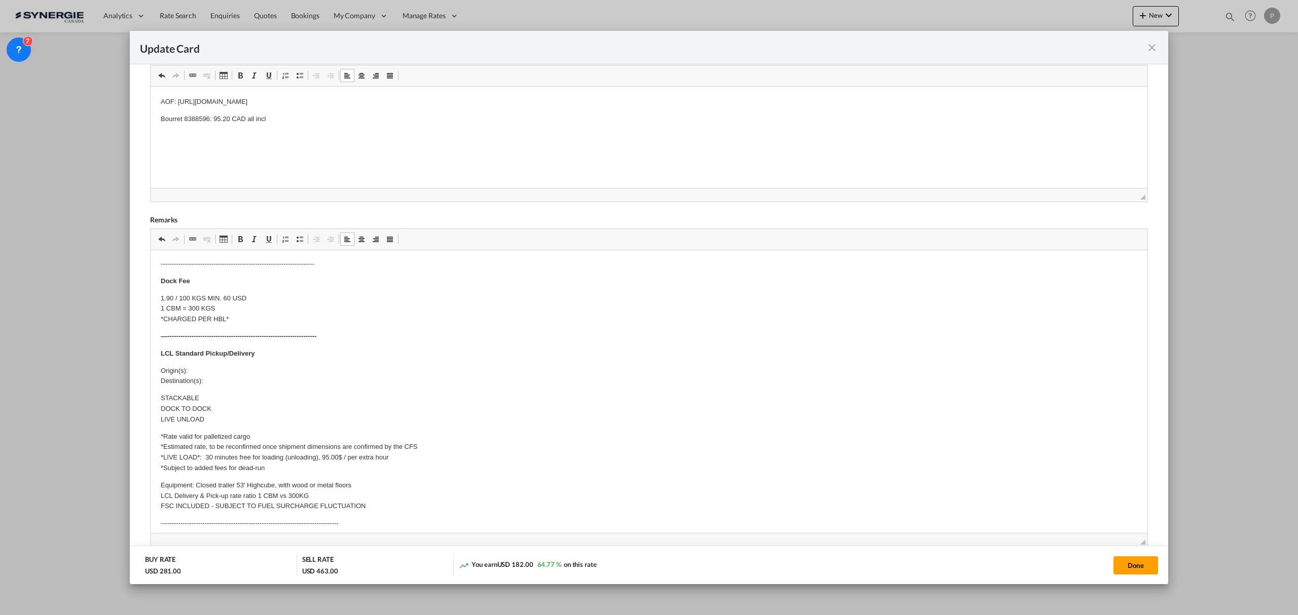
click at [220, 375] on p "Origin(s): Destination(s):" at bounding box center [649, 376] width 976 height 21
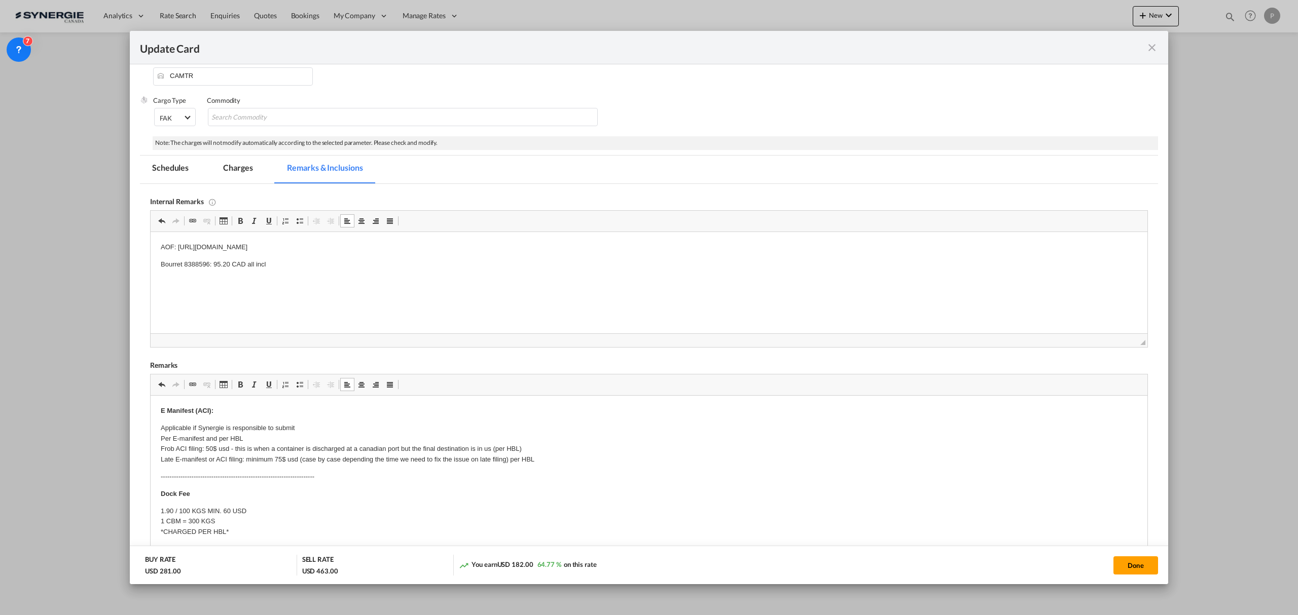
scroll to position [0, 0]
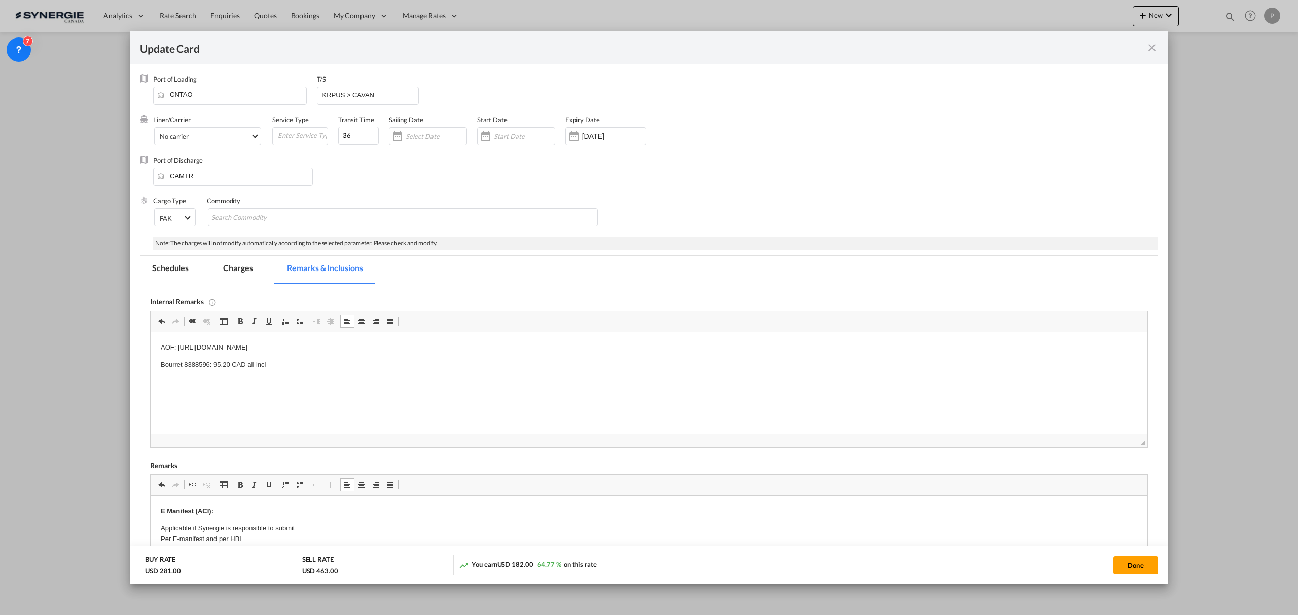
click at [216, 272] on md-tab-item "Charges" at bounding box center [238, 270] width 54 height 28
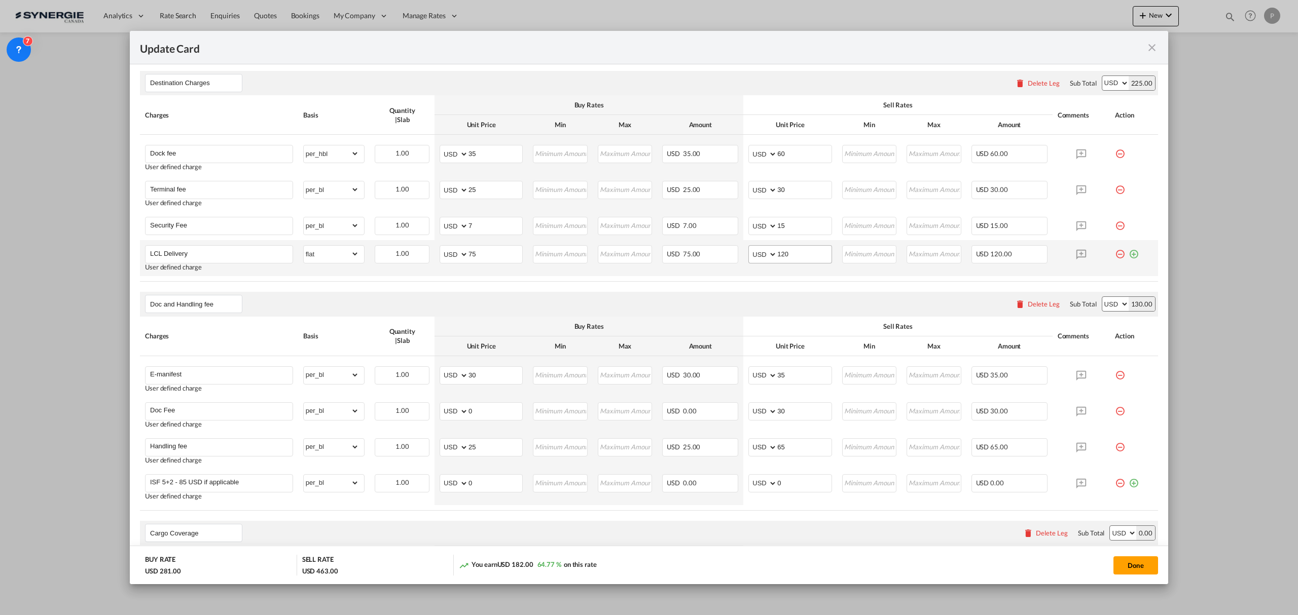
scroll to position [338, 0]
click at [797, 256] on input "120" at bounding box center [804, 252] width 54 height 15
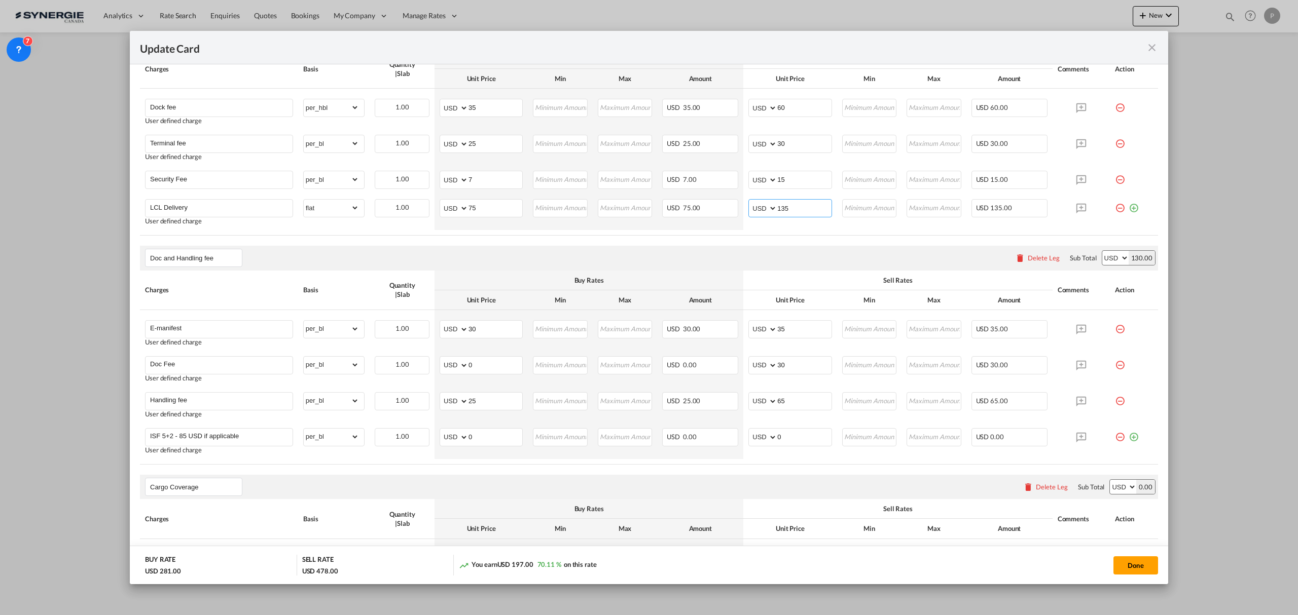
scroll to position [406, 0]
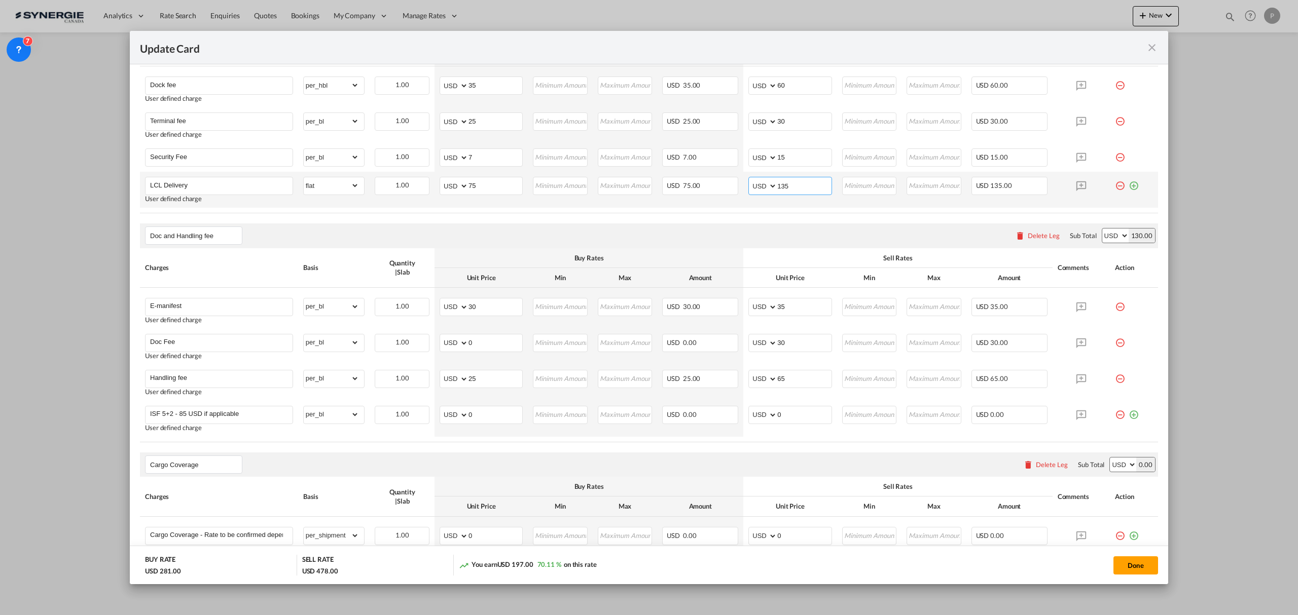
drag, startPoint x: 787, startPoint y: 188, endPoint x: 779, endPoint y: 186, distance: 8.9
click at [779, 186] on input "135" at bounding box center [804, 184] width 54 height 15
type input "125"
click at [764, 222] on air-lcl-rate-modification "Main Freight Please enter leg name Leg Name Already Exists Delete Leg Sub Total…" at bounding box center [649, 235] width 1018 height 713
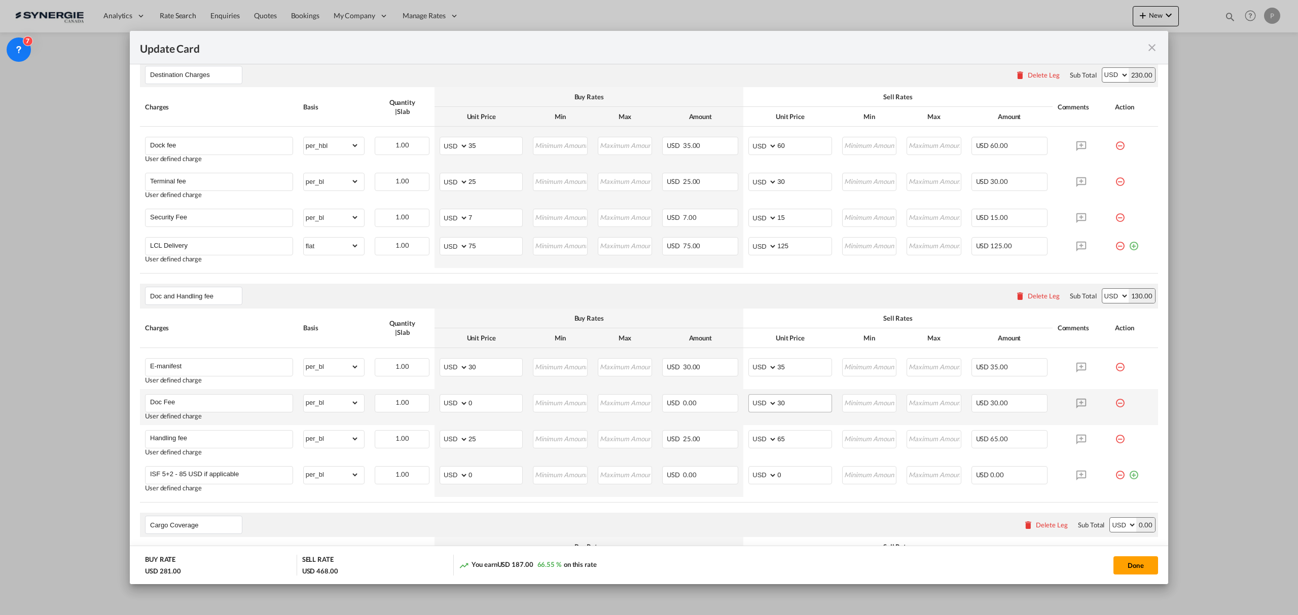
scroll to position [376, 0]
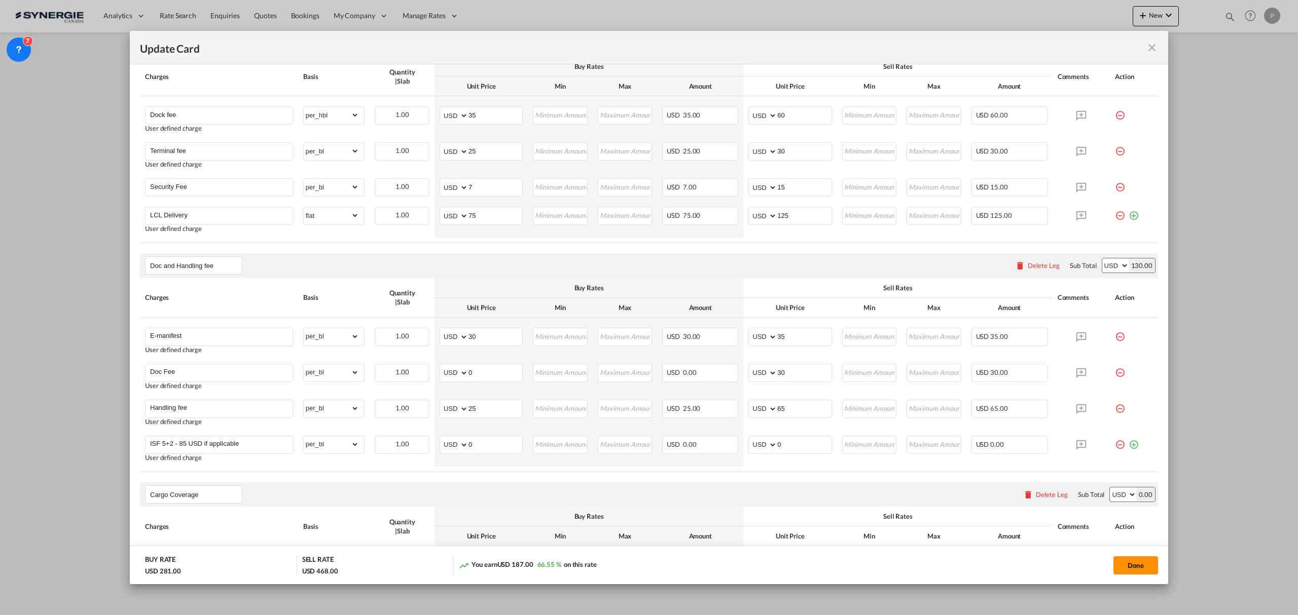
click at [1134, 562] on button "Done" at bounding box center [1135, 566] width 45 height 18
type input "29 Oct 2025"
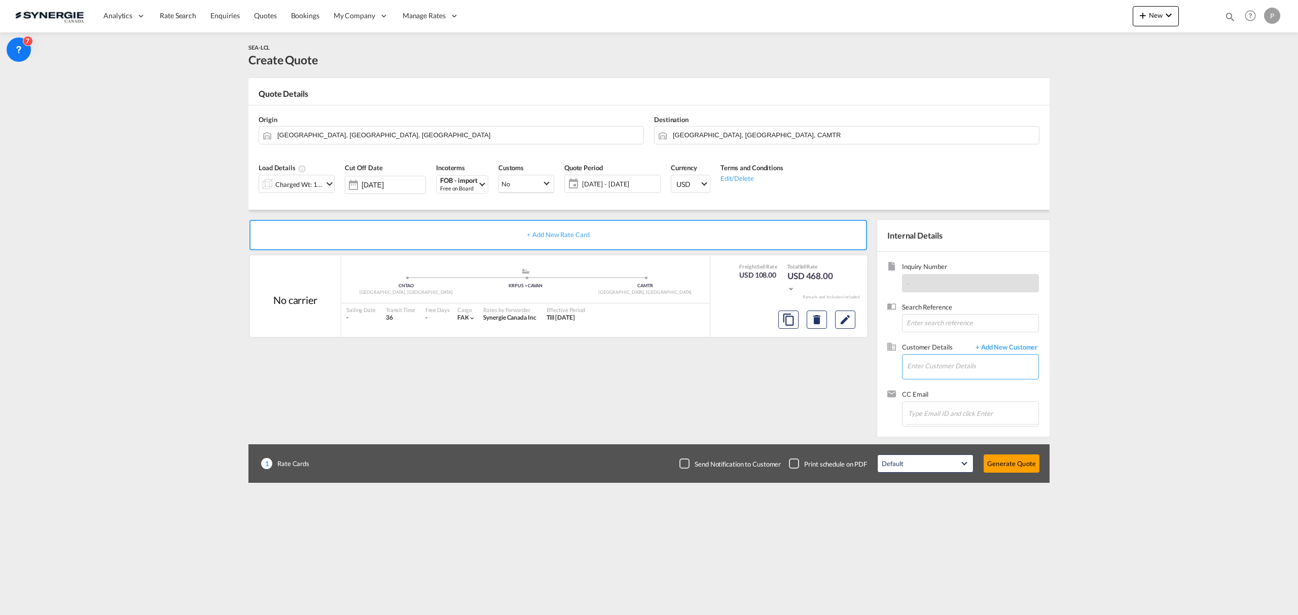
click at [971, 377] on input "Enter Customer Details" at bounding box center [972, 366] width 131 height 23
paste input "charles-olivier.thibault@teknion.com"
click at [976, 384] on div "Charles-Olivier Thibault charles-olivier.thibault@teknion.com | Teknion" at bounding box center [1002, 384] width 193 height 27
type input "Teknion, Charles-Olivier Thibault, charles-olivier.thibault@teknion.com"
click at [1012, 458] on button "Generate Quote" at bounding box center [1011, 464] width 56 height 18
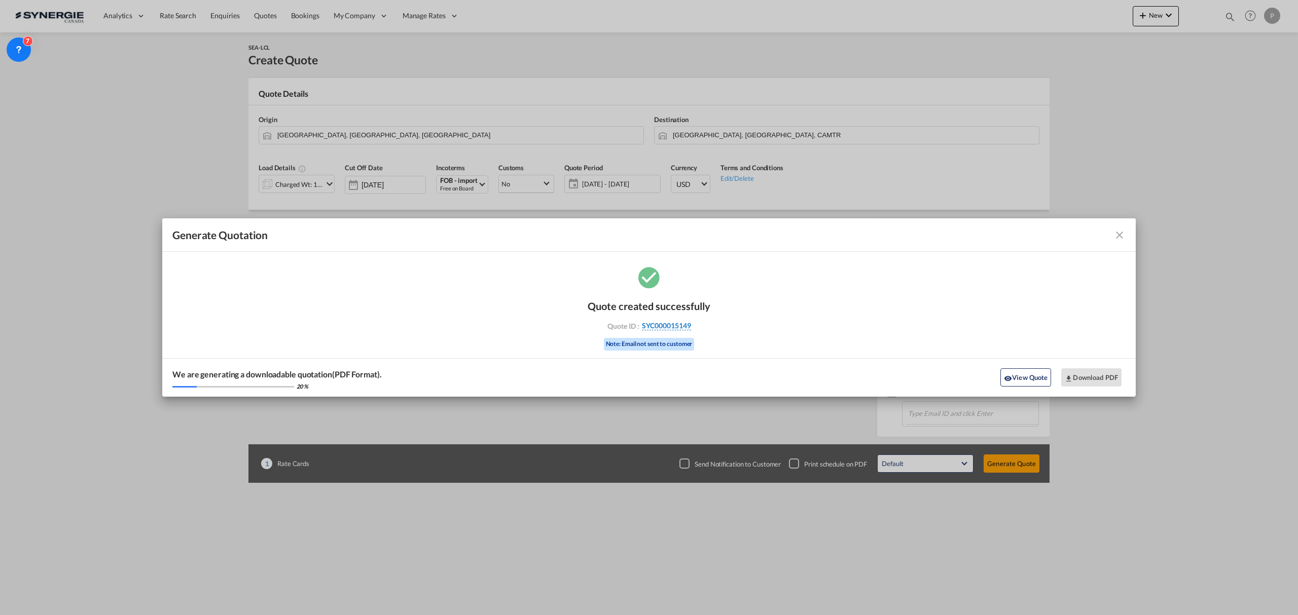
drag, startPoint x: 704, startPoint y: 326, endPoint x: 690, endPoint y: 325, distance: 13.2
click at [690, 325] on div "Quote ID : SYC000015149" at bounding box center [649, 325] width 118 height 9
copy div "SYC000015149"
click at [1085, 374] on button "Download PDF" at bounding box center [1091, 378] width 60 height 18
click at [1028, 374] on button "View Quote" at bounding box center [1025, 378] width 51 height 18
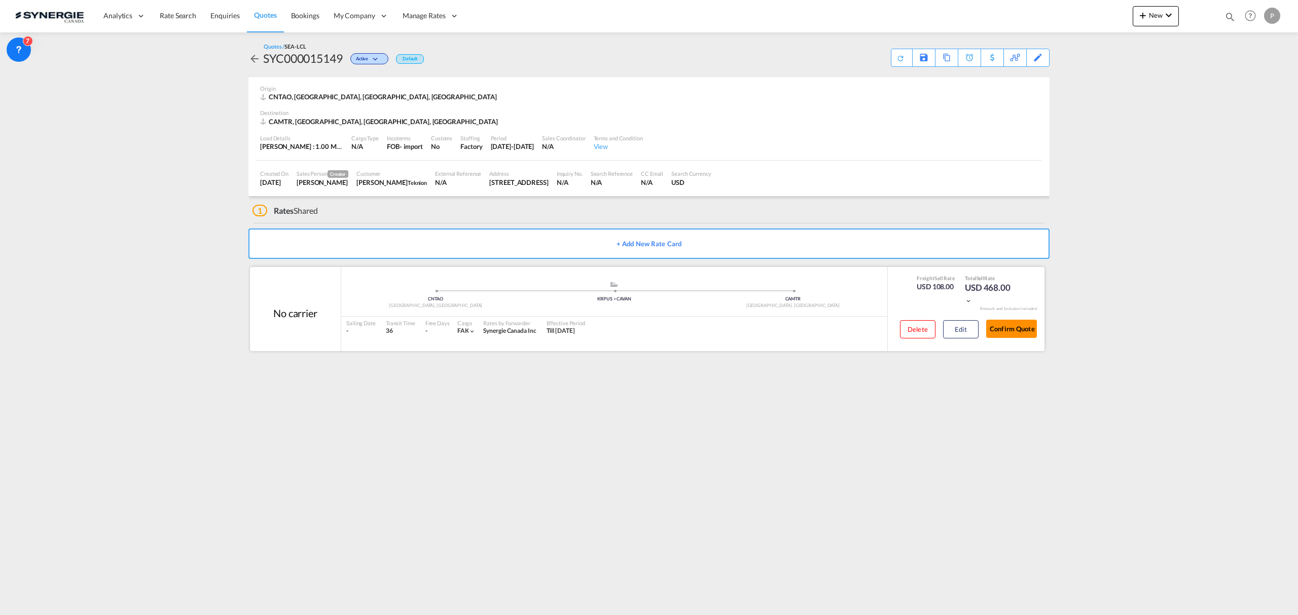
click at [1027, 329] on button "Confirm Quote" at bounding box center [1011, 329] width 51 height 18
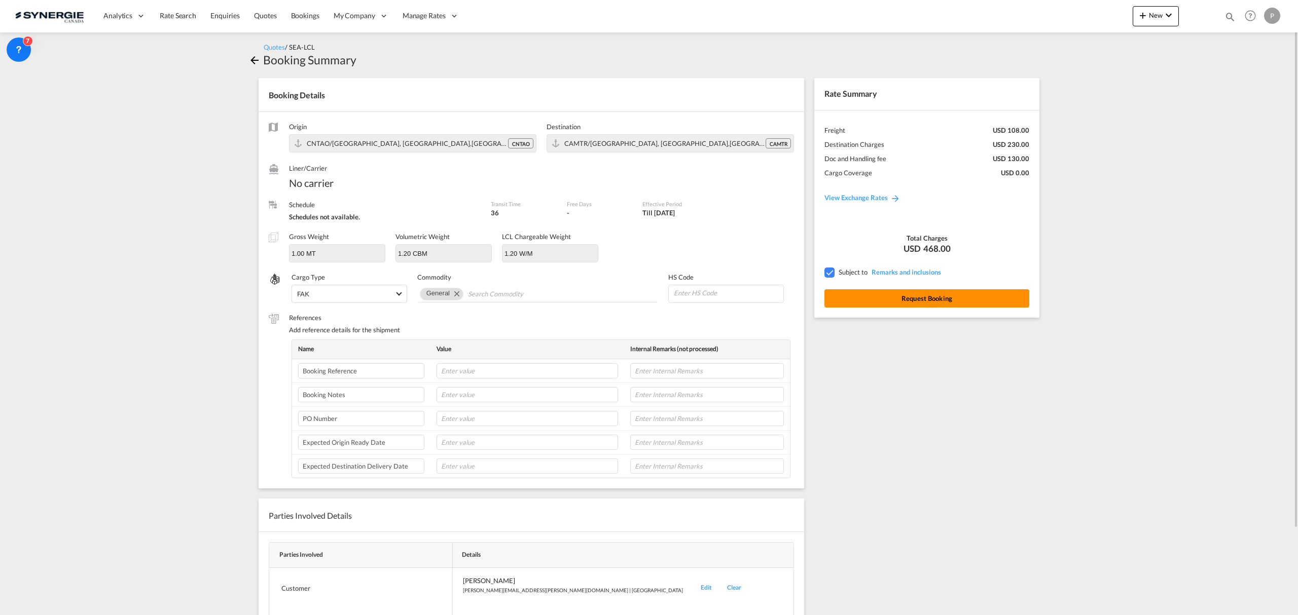
click at [971, 297] on button "Request Booking" at bounding box center [926, 298] width 205 height 18
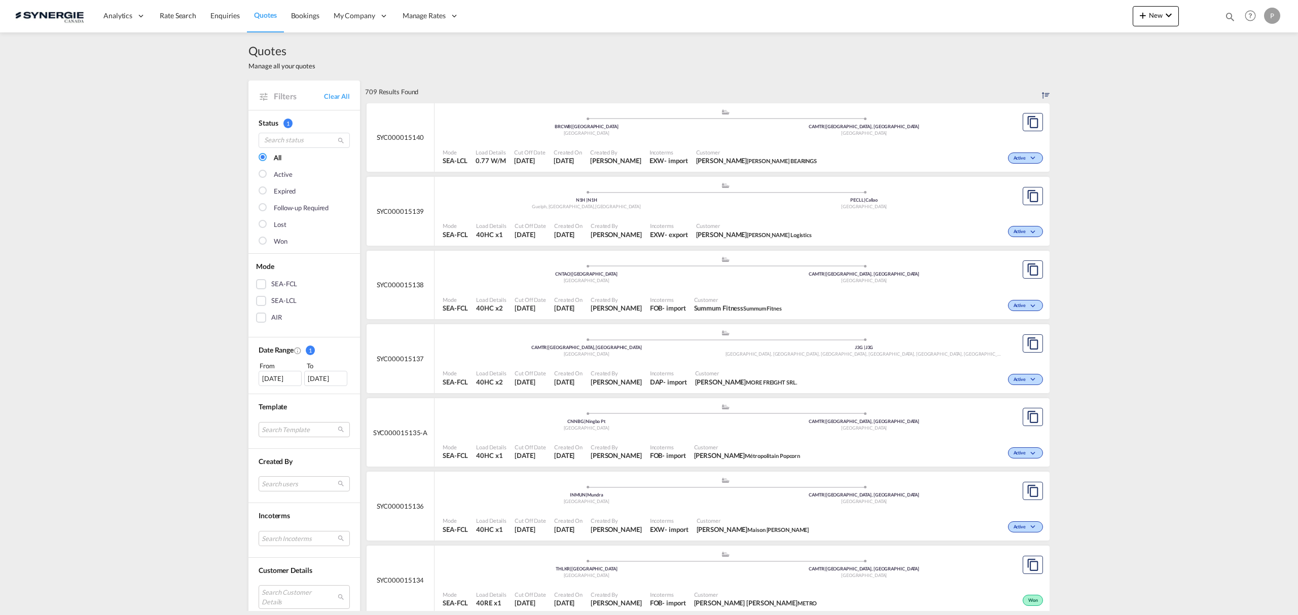
select select "Quotes"
click at [1233, 14] on md-icon "icon-magnify" at bounding box center [1229, 16] width 11 height 11
click at [1040, 19] on span at bounding box center [1036, 19] width 16 height 24
click at [1073, 19] on div "Analytics Reports Dashboard Rate Search Enquiries Quotes Bookings" at bounding box center [648, 15] width 1267 height 31
click at [1231, 17] on md-icon "icon-magnify" at bounding box center [1229, 16] width 11 height 11
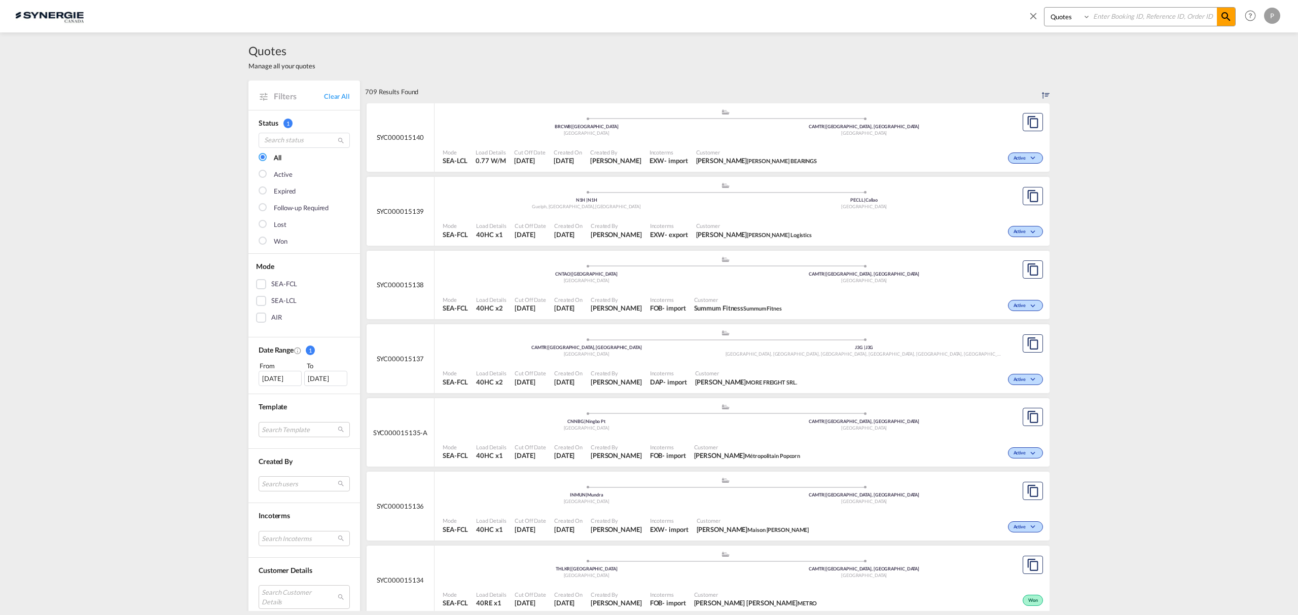
click at [1072, 15] on select "Bookings Quotes Enquiries" at bounding box center [1068, 17] width 48 height 18
click at [1135, 15] on input at bounding box center [1153, 17] width 126 height 18
paste input "SYC000015132"
type input "SYC000015132"
click at [1221, 14] on md-icon "icon-magnify" at bounding box center [1226, 17] width 12 height 12
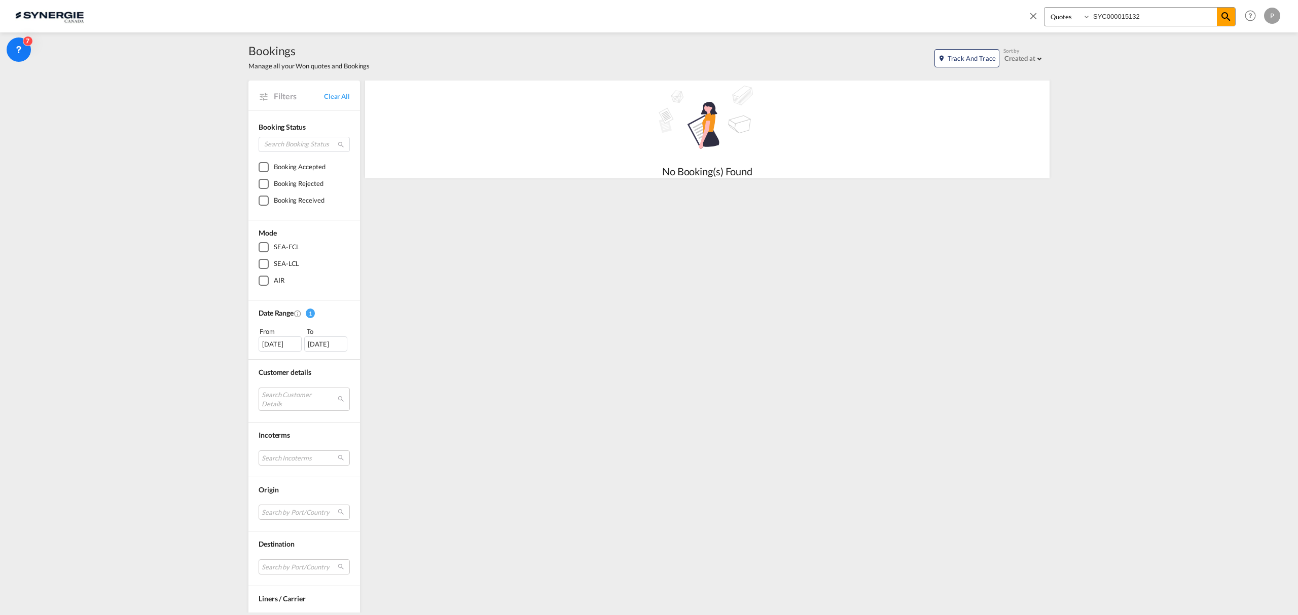
click at [1034, 17] on md-icon "icon-close" at bounding box center [1033, 15] width 11 height 11
click at [312, 17] on span "Bookings" at bounding box center [305, 15] width 29 height 9
click at [260, 13] on span "Quotes" at bounding box center [265, 15] width 22 height 9
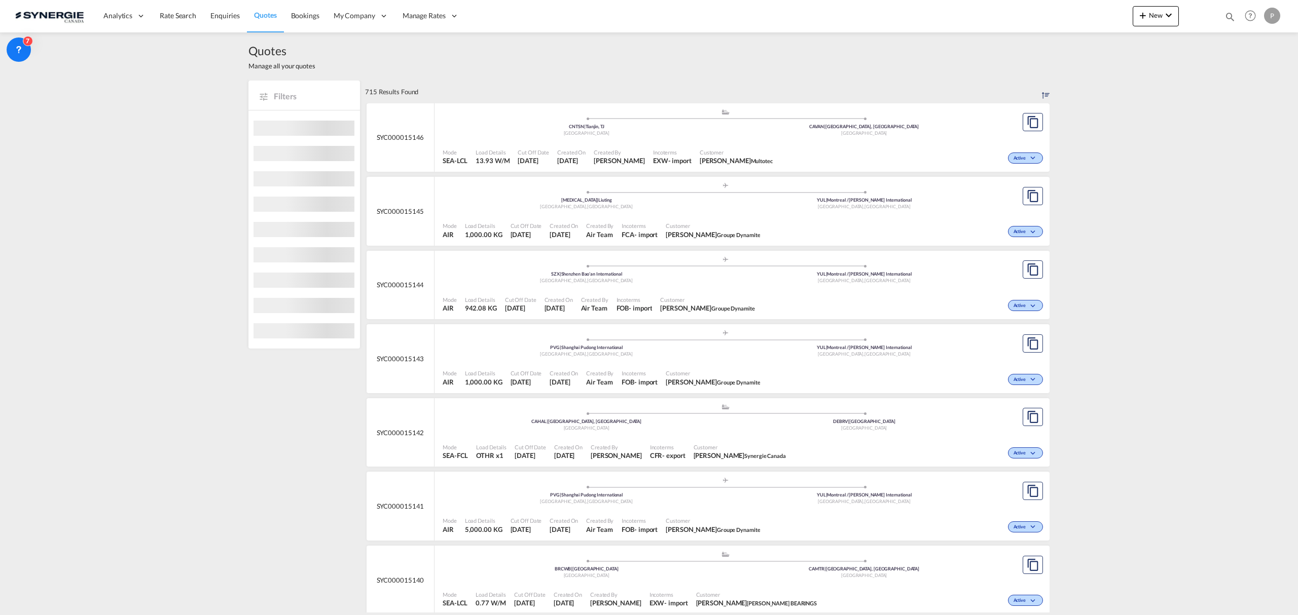
click at [1227, 18] on md-icon "icon-magnify" at bounding box center [1229, 16] width 11 height 11
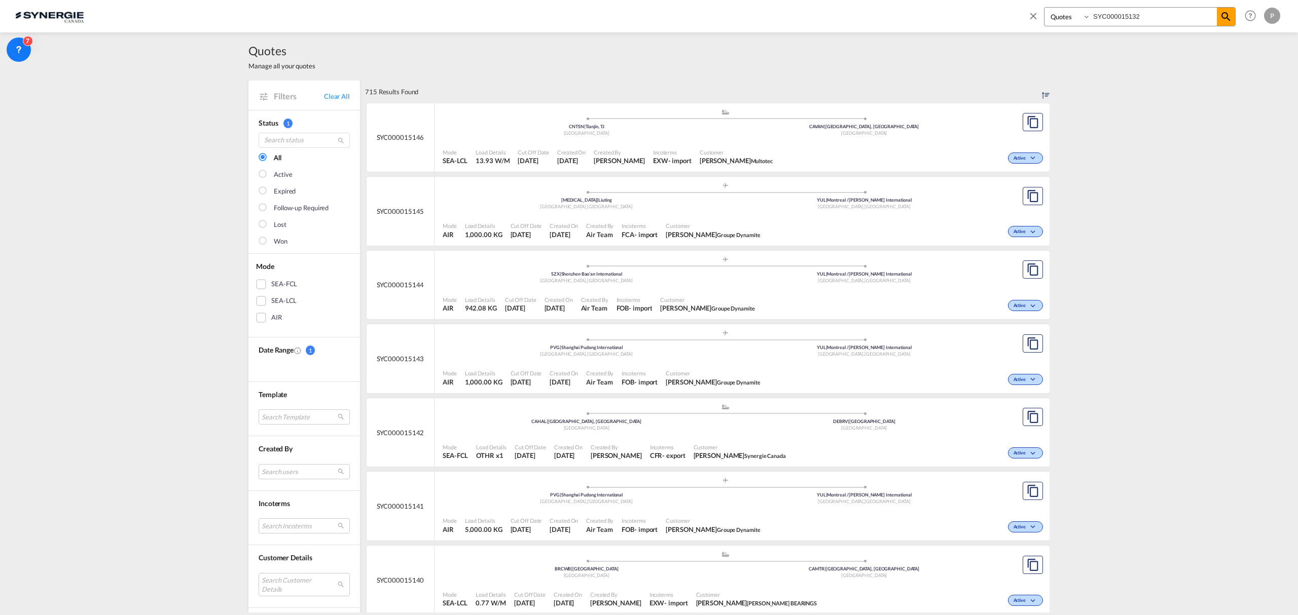
click at [1110, 14] on input "SYC000015132" at bounding box center [1153, 17] width 126 height 18
click at [1223, 16] on md-icon "icon-magnify" at bounding box center [1226, 17] width 12 height 12
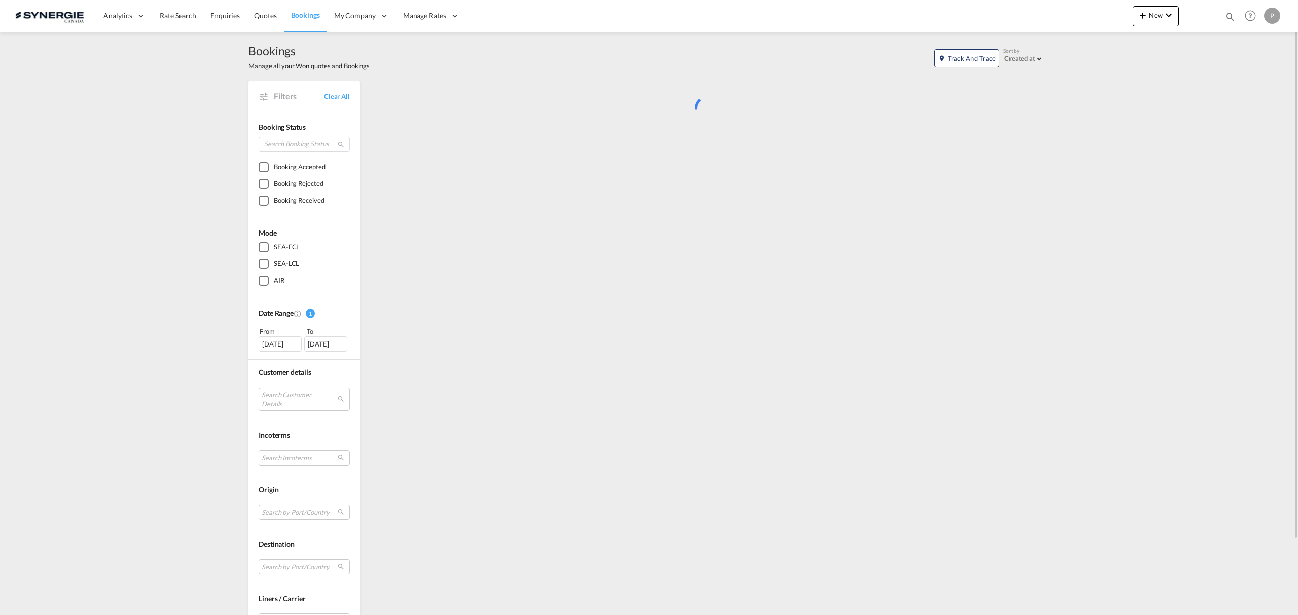
click at [1229, 13] on md-icon "icon-magnify" at bounding box center [1229, 16] width 11 height 11
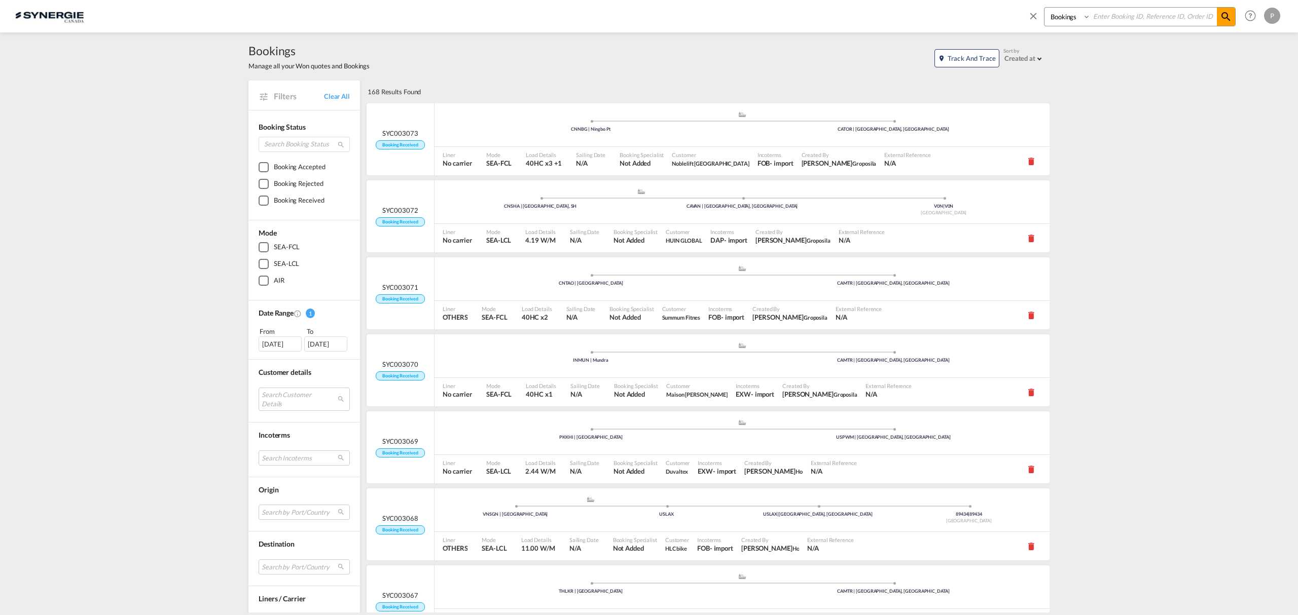
drag, startPoint x: 1077, startPoint y: 18, endPoint x: 1069, endPoint y: 18, distance: 8.6
click at [1075, 18] on select "Bookings Quotes Enquiries" at bounding box center [1068, 17] width 48 height 18
select select "Quotes"
click at [1044, 8] on select "Bookings Quotes Enquiries" at bounding box center [1068, 17] width 48 height 18
click at [1111, 23] on input at bounding box center [1153, 17] width 126 height 18
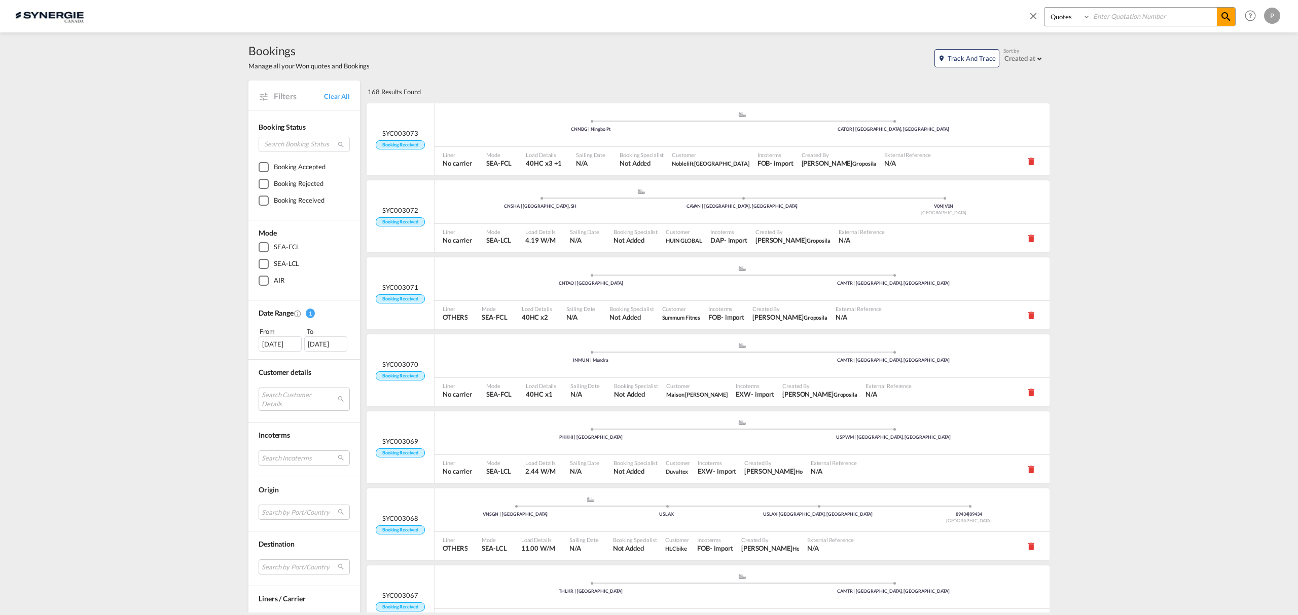
paste input "SYC000015132"
type input "SYC000015132"
click at [1225, 15] on md-icon "icon-magnify" at bounding box center [1226, 17] width 12 height 12
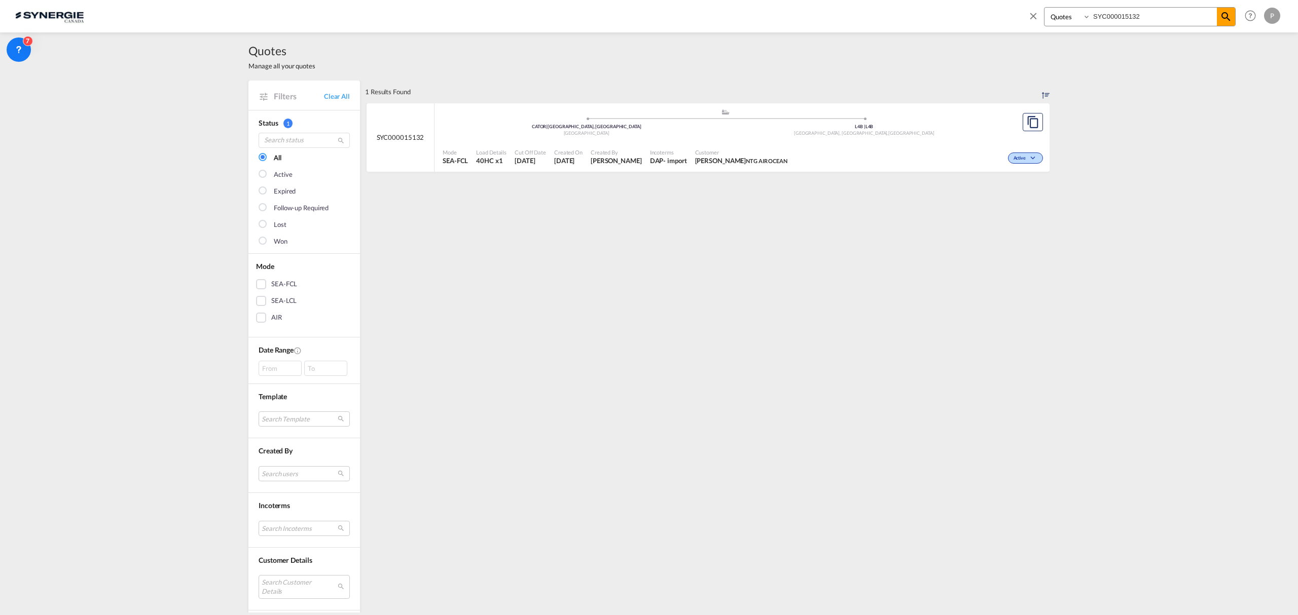
click at [722, 153] on span "Customer" at bounding box center [741, 153] width 92 height 8
drag, startPoint x: 1032, startPoint y: 16, endPoint x: 1054, endPoint y: 17, distance: 22.3
click at [1032, 15] on md-icon "icon-close" at bounding box center [1033, 15] width 11 height 11
drag, startPoint x: 1128, startPoint y: 10, endPoint x: 1140, endPoint y: 17, distance: 13.7
click at [1129, 10] on div "Analytics Reports Dashboard Rate Search Enquiries Quotes Bookings" at bounding box center [648, 15] width 1267 height 31
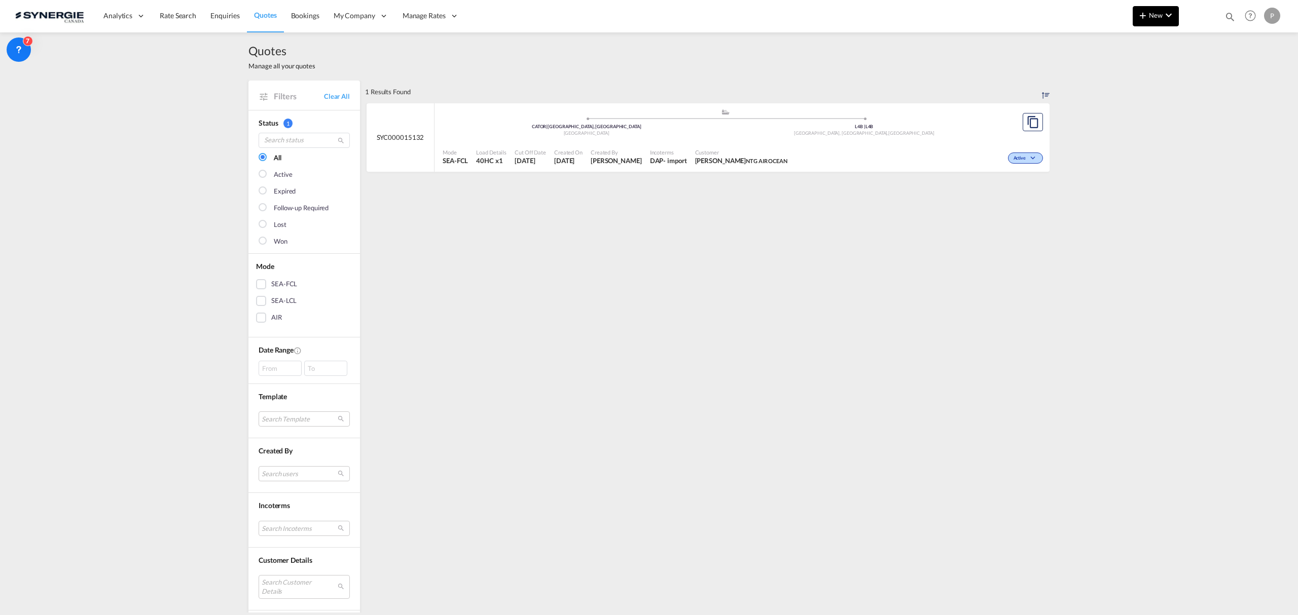
click at [1139, 23] on button "New" at bounding box center [1156, 16] width 46 height 20
click at [1123, 83] on span "Quote" at bounding box center [1127, 76] width 11 height 20
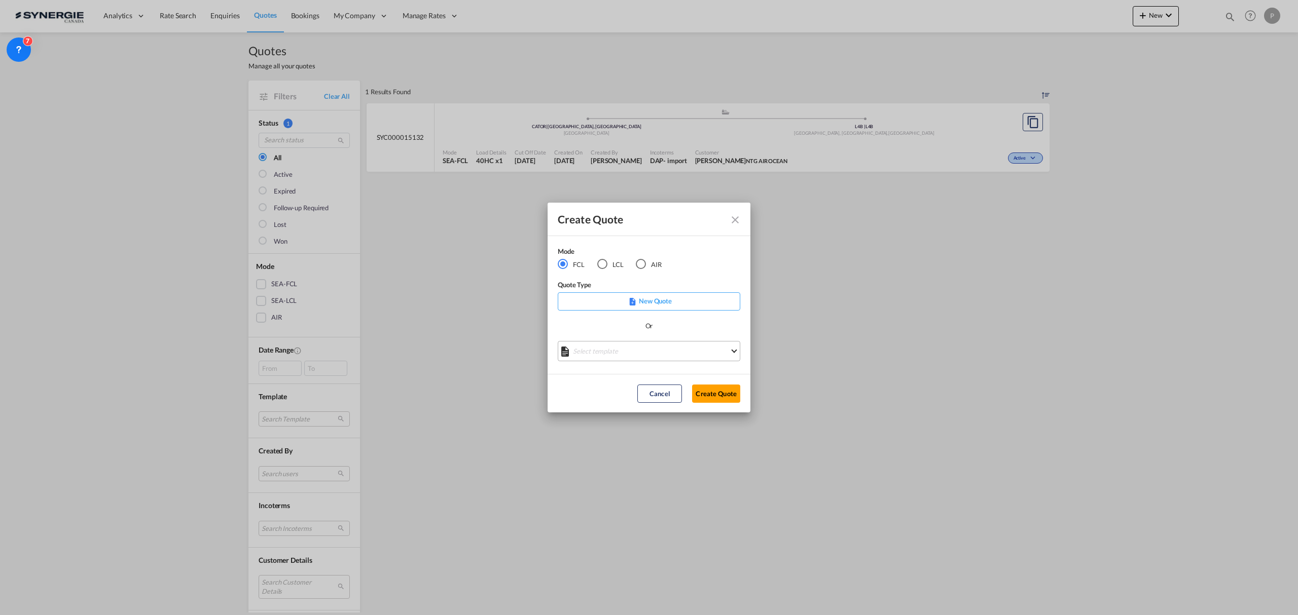
click at [623, 355] on md-select "Select template *NEW* FCL FREEHAND / DAP Pablo Gomez Saldarriaga | 10 Jul 2025 …" at bounding box center [649, 351] width 183 height 20
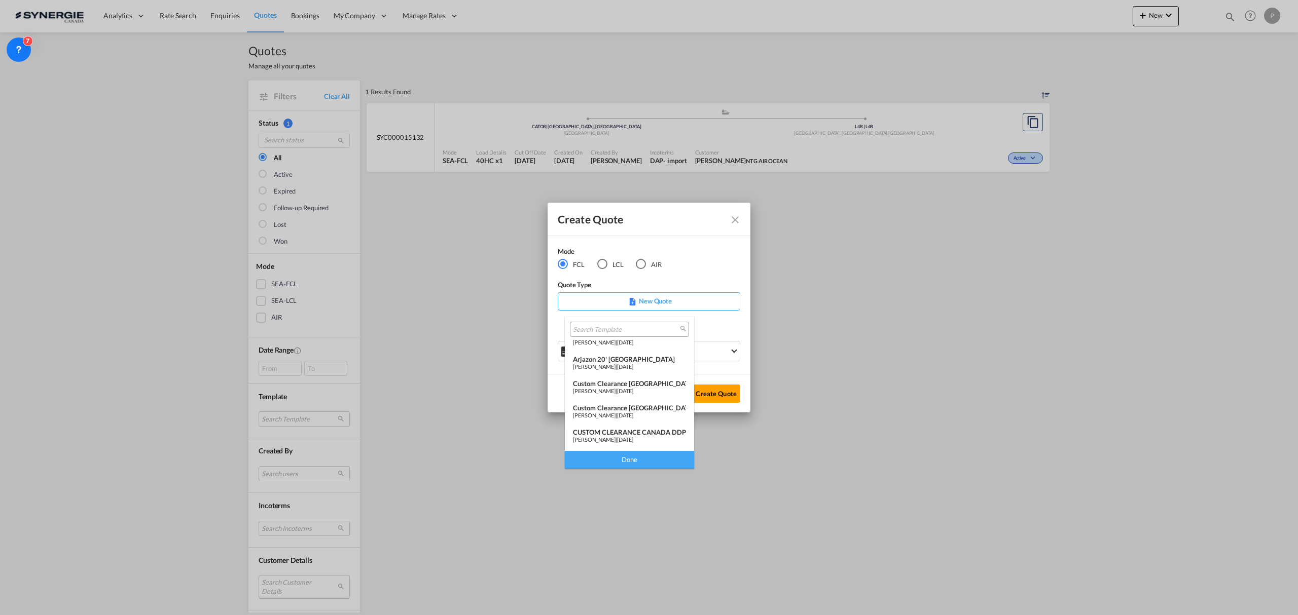
scroll to position [64, 0]
click at [648, 358] on div "NEW FCL EXPORT BRAZIL" at bounding box center [629, 357] width 113 height 8
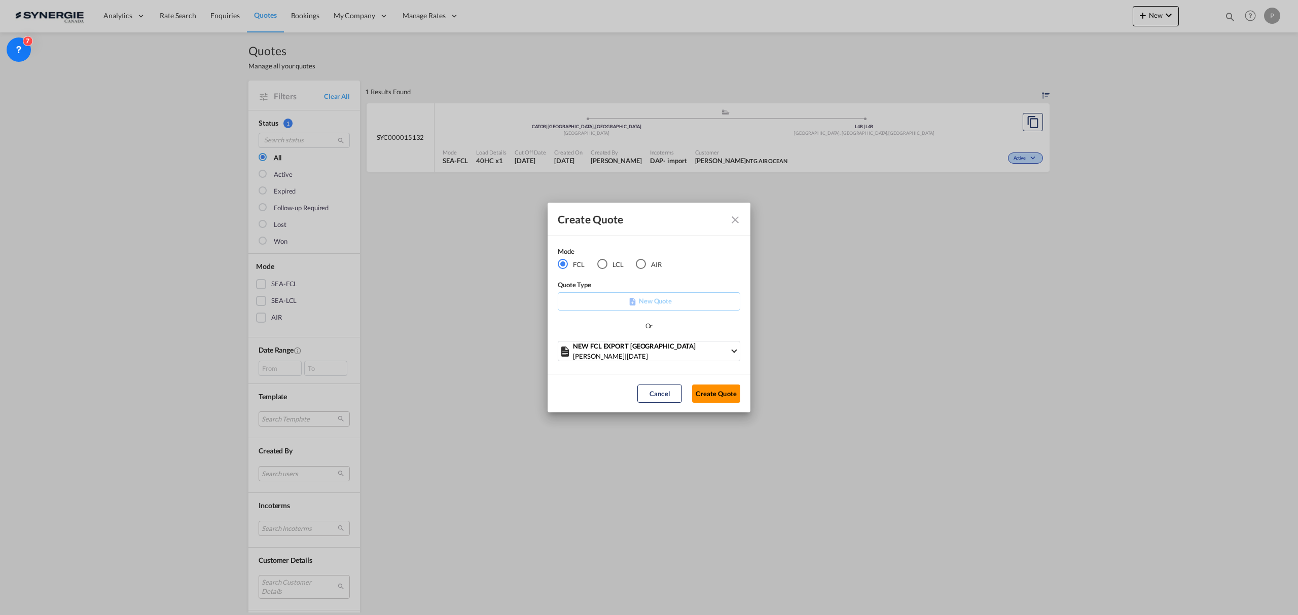
click at [716, 398] on button "Create Quote" at bounding box center [716, 394] width 48 height 18
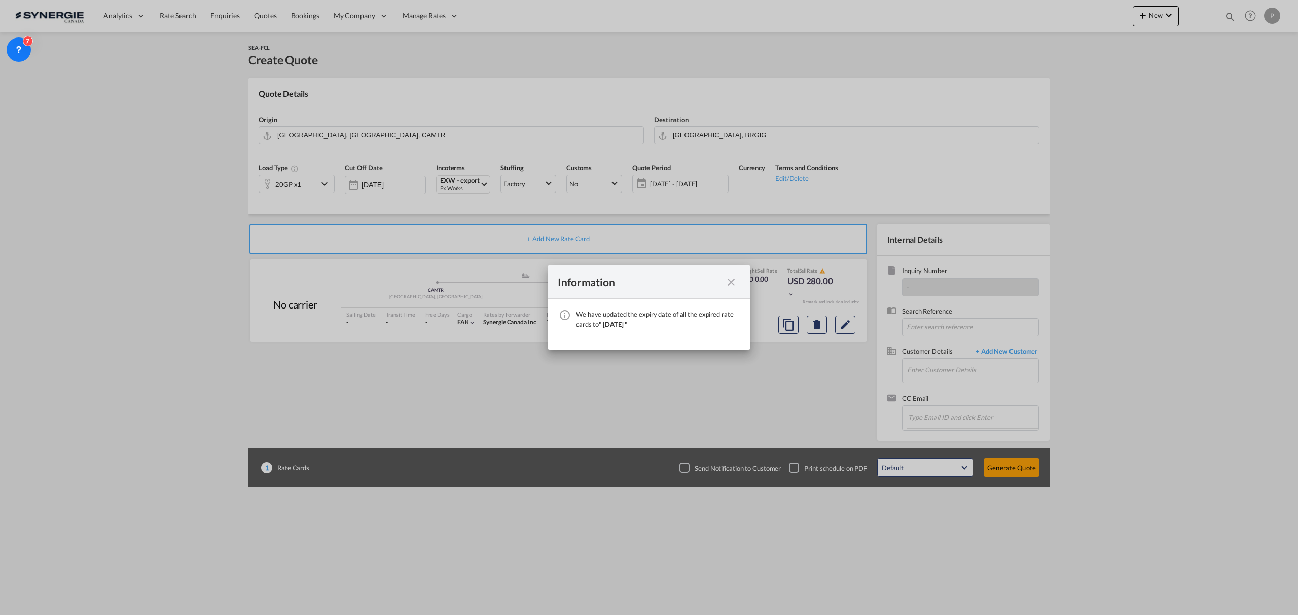
click at [737, 280] on md-icon "icon-close fg-AAA8AD cursor" at bounding box center [731, 282] width 12 height 12
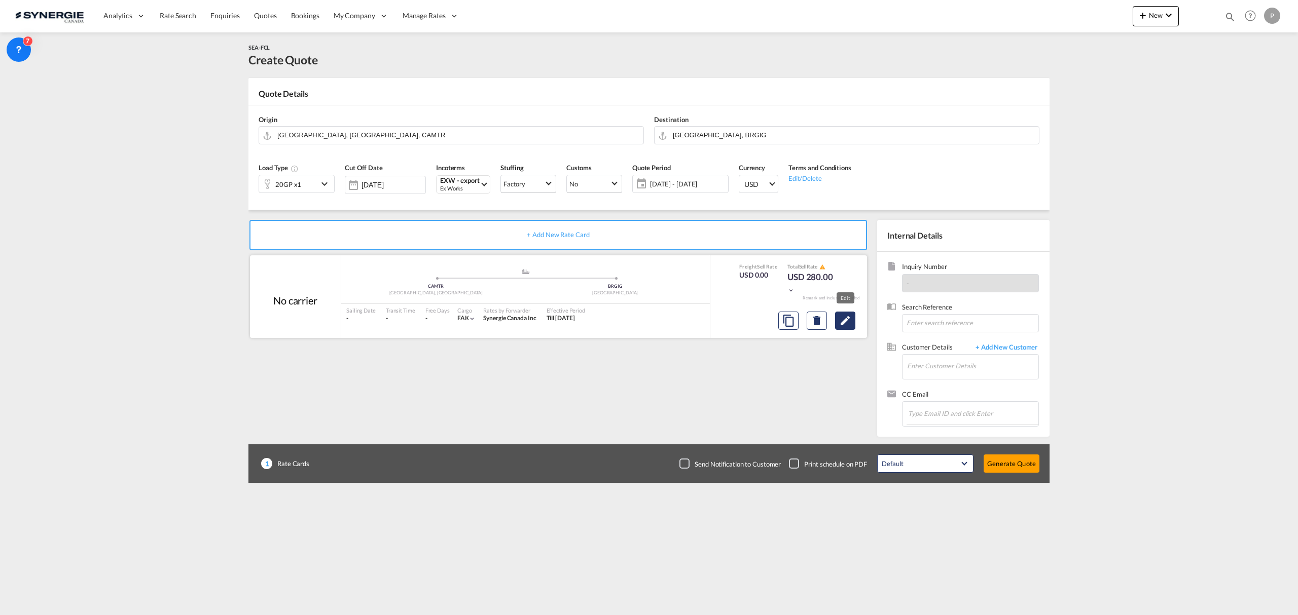
click at [855, 318] on button "Edit" at bounding box center [845, 321] width 20 height 18
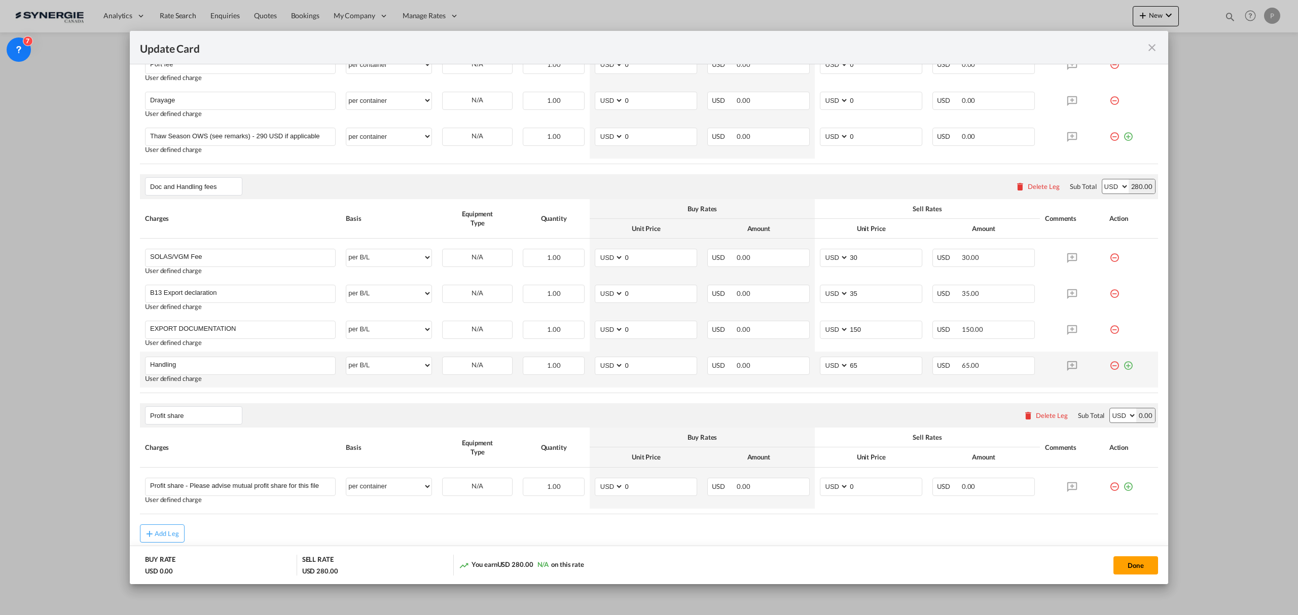
scroll to position [406, 0]
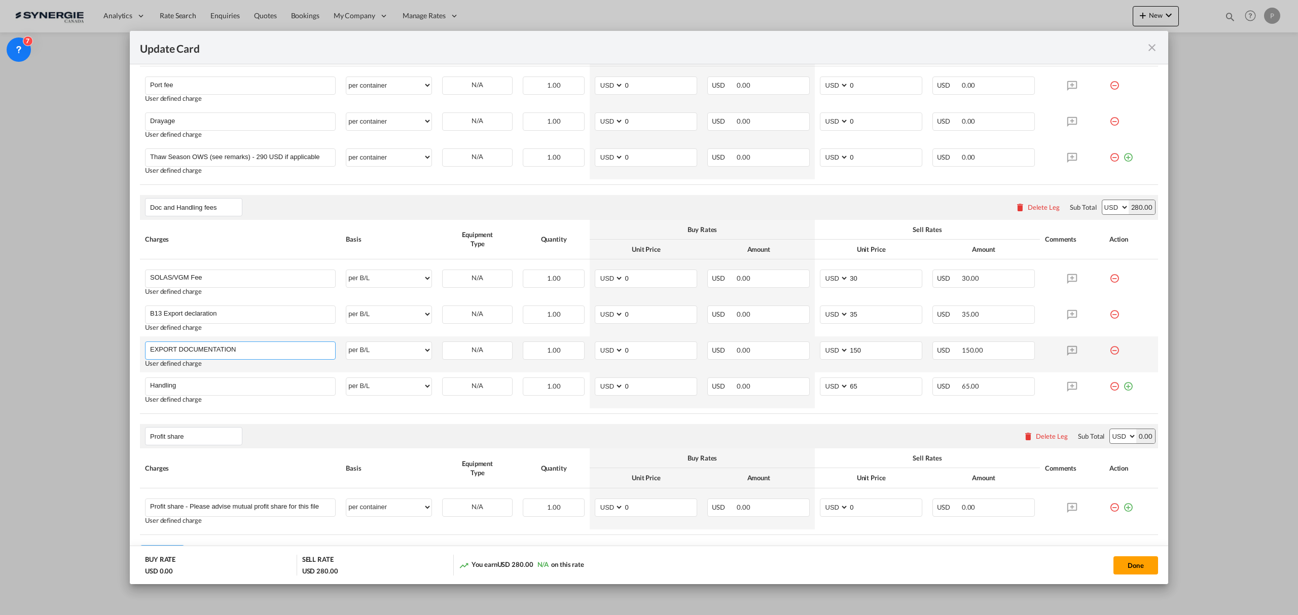
click at [223, 347] on input "EXPORT DOCUMENTATION" at bounding box center [242, 349] width 185 height 15
drag, startPoint x: 1145, startPoint y: 49, endPoint x: 1151, endPoint y: 49, distance: 6.1
click at [1148, 49] on div "Update Card" at bounding box center [649, 47] width 1038 height 33
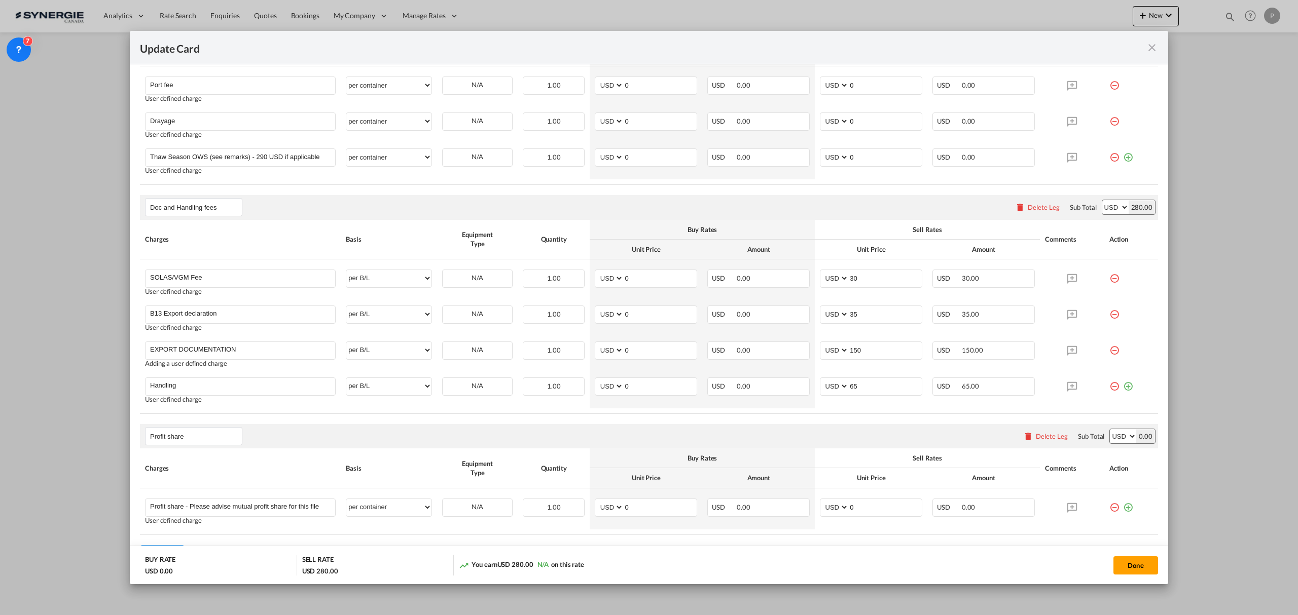
click at [1151, 49] on md-icon "icon-close fg-AAA8AD m-0 pointer" at bounding box center [1152, 48] width 12 height 12
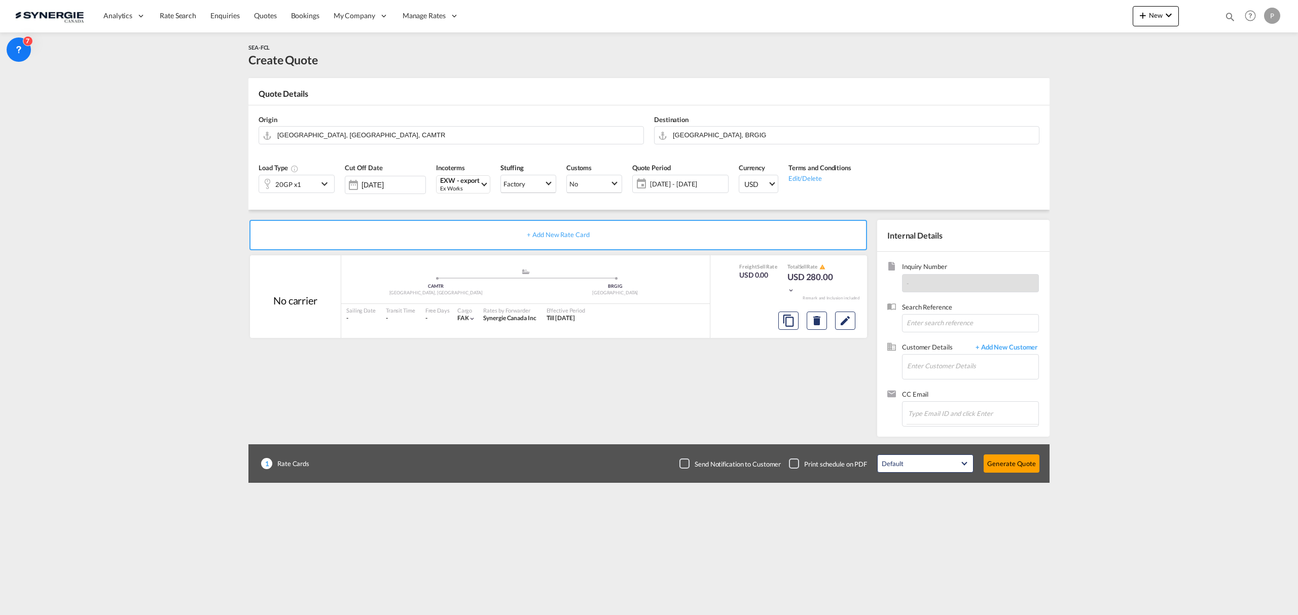
drag, startPoint x: 1219, startPoint y: 19, endPoint x: 1228, endPoint y: 19, distance: 8.6
click at [1229, 19] on md-icon "icon-magnify" at bounding box center [1229, 16] width 11 height 11
click at [1121, 19] on input "SYC000015132" at bounding box center [1153, 17] width 126 height 18
click at [1224, 15] on md-icon "icon-magnify" at bounding box center [1226, 17] width 12 height 12
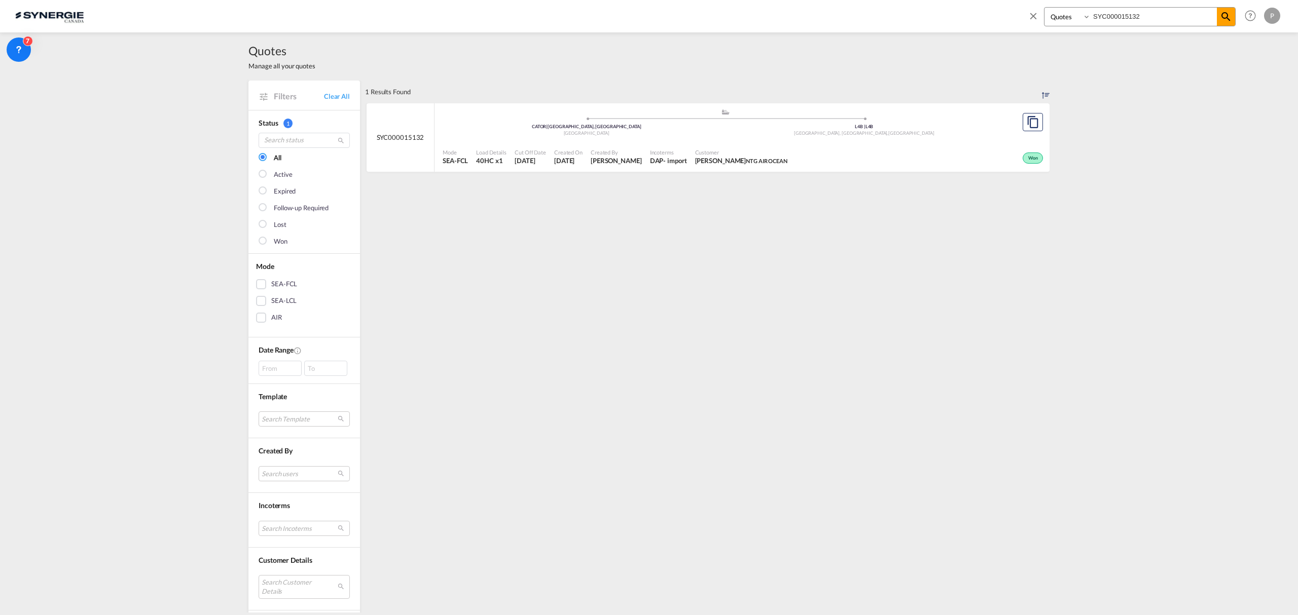
click at [914, 151] on div "Won" at bounding box center [918, 156] width 254 height 25
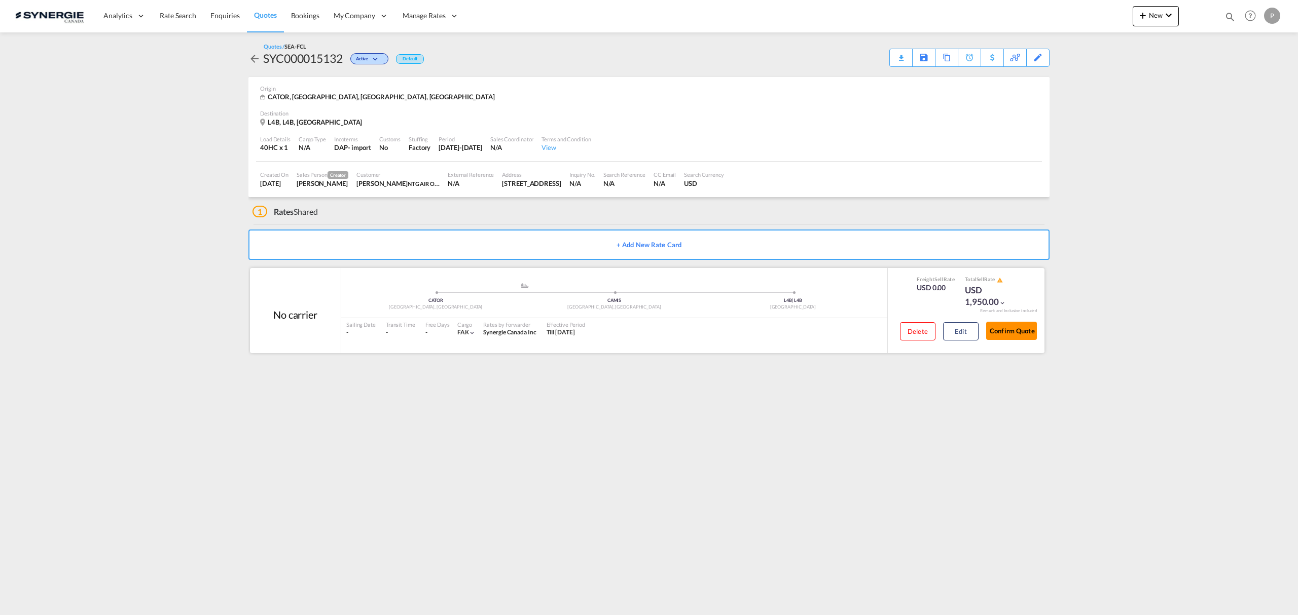
click at [1031, 334] on button "Confirm Quote" at bounding box center [1011, 331] width 51 height 18
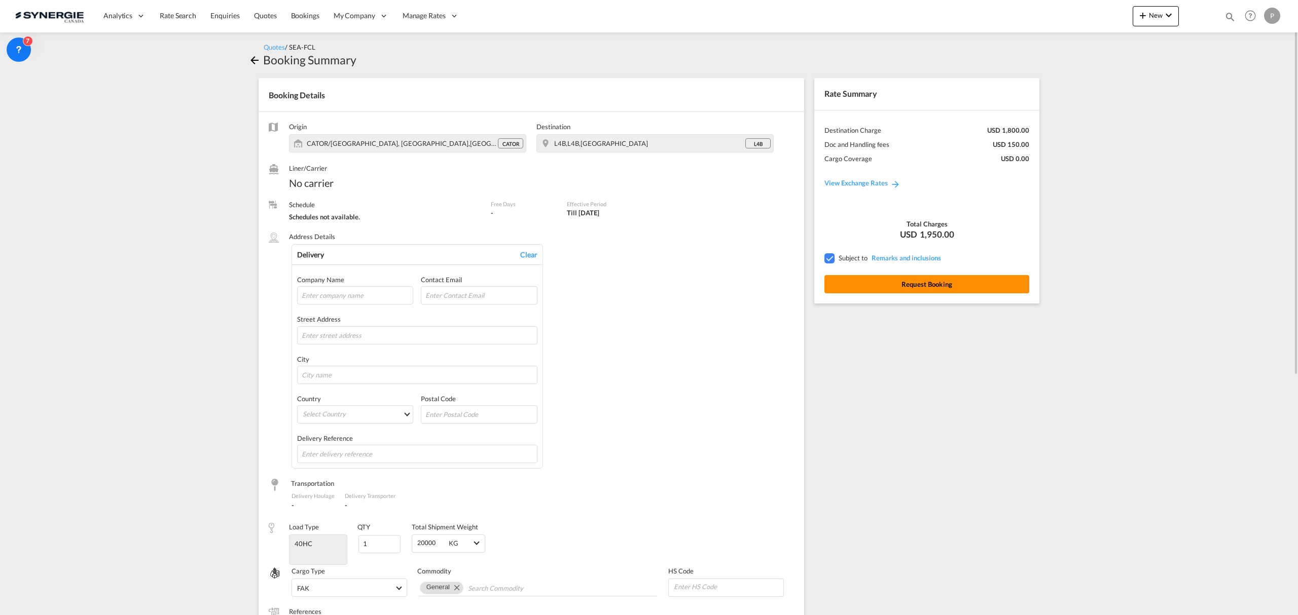
click at [986, 288] on button "Request Booking" at bounding box center [926, 284] width 205 height 18
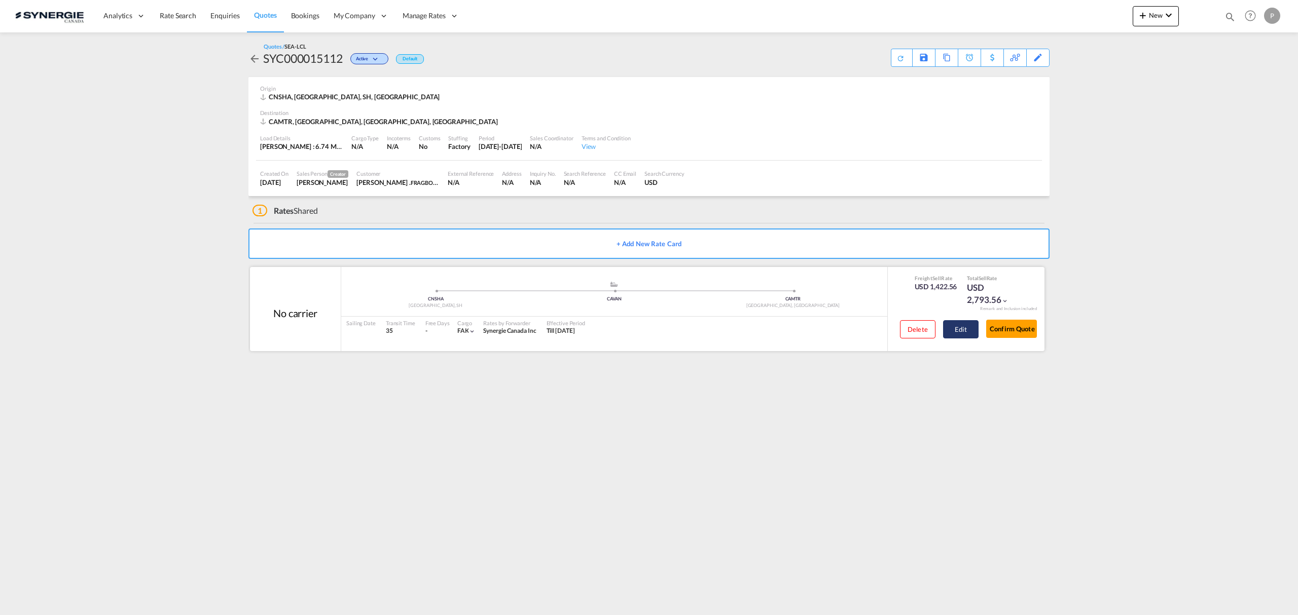
click at [950, 330] on button "Edit" at bounding box center [960, 329] width 35 height 18
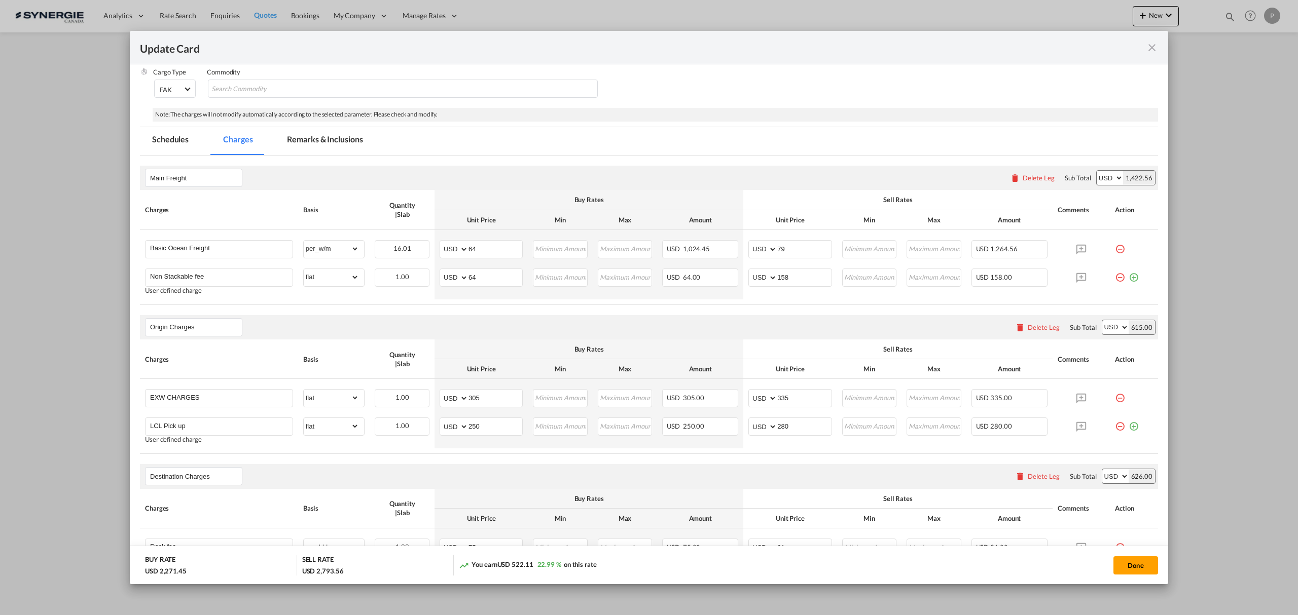
scroll to position [67, 0]
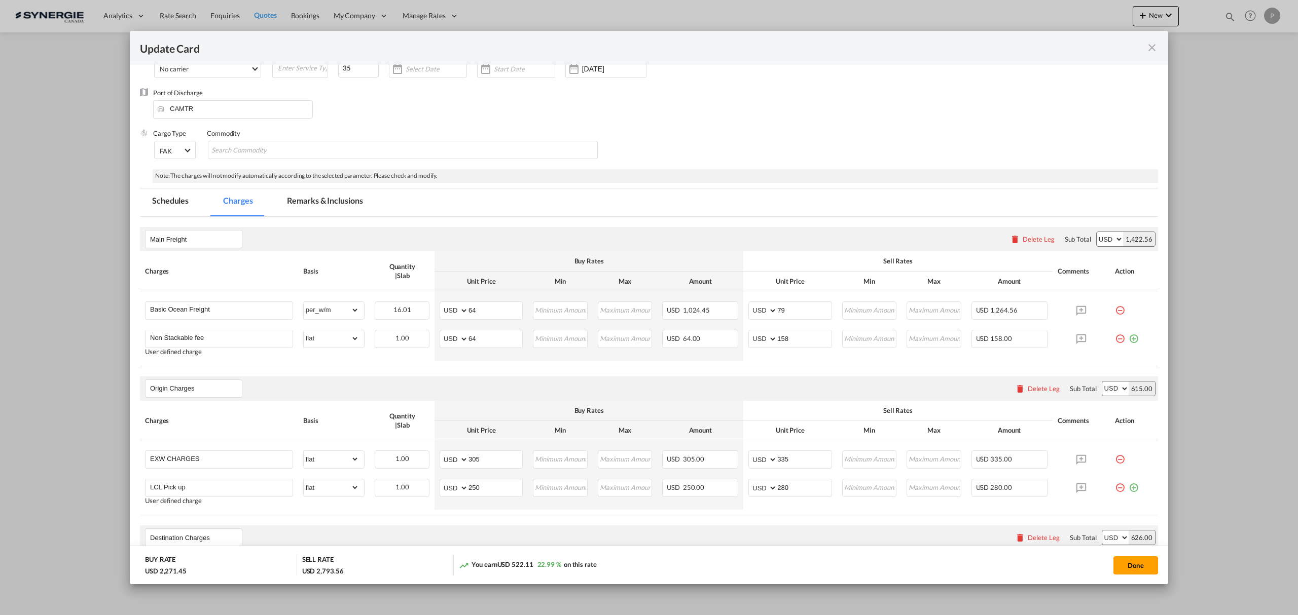
click at [344, 201] on md-tab-item "Remarks & Inclusions" at bounding box center [325, 203] width 100 height 28
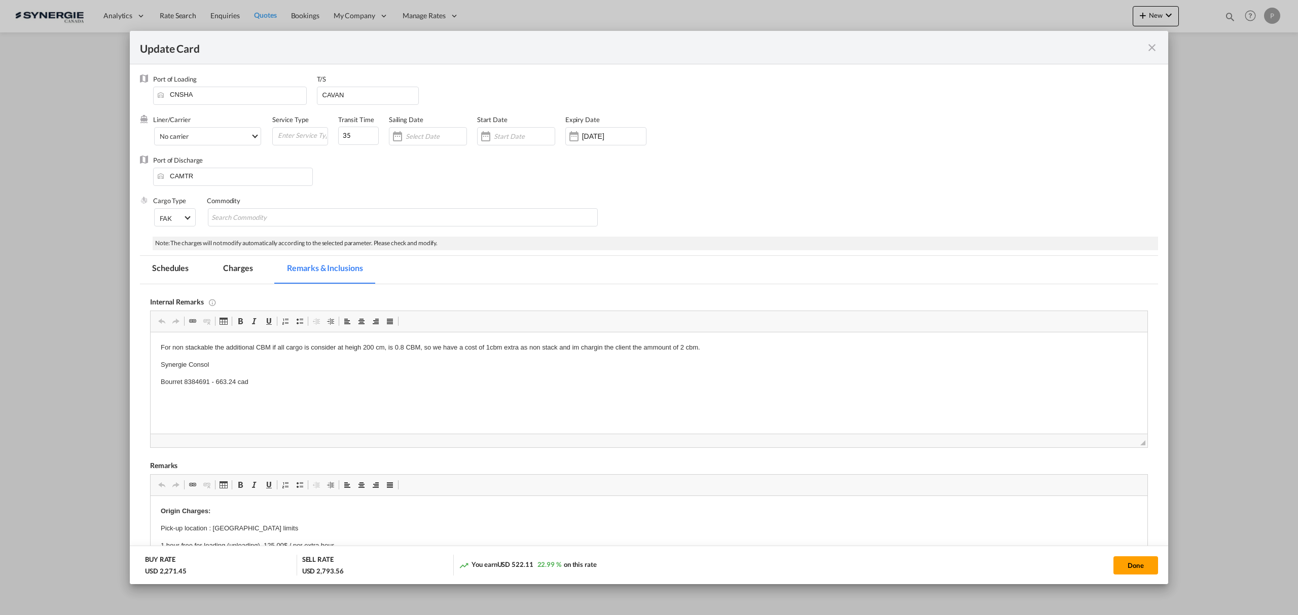
scroll to position [0, 0]
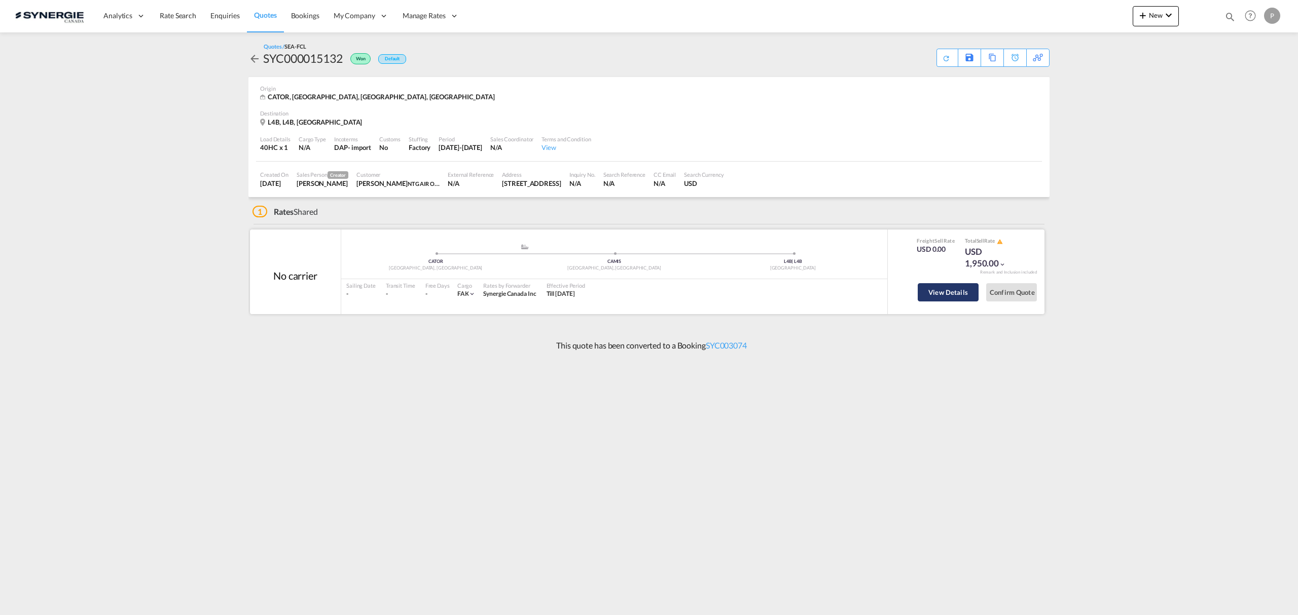
click at [942, 285] on button "View Details" at bounding box center [948, 292] width 61 height 18
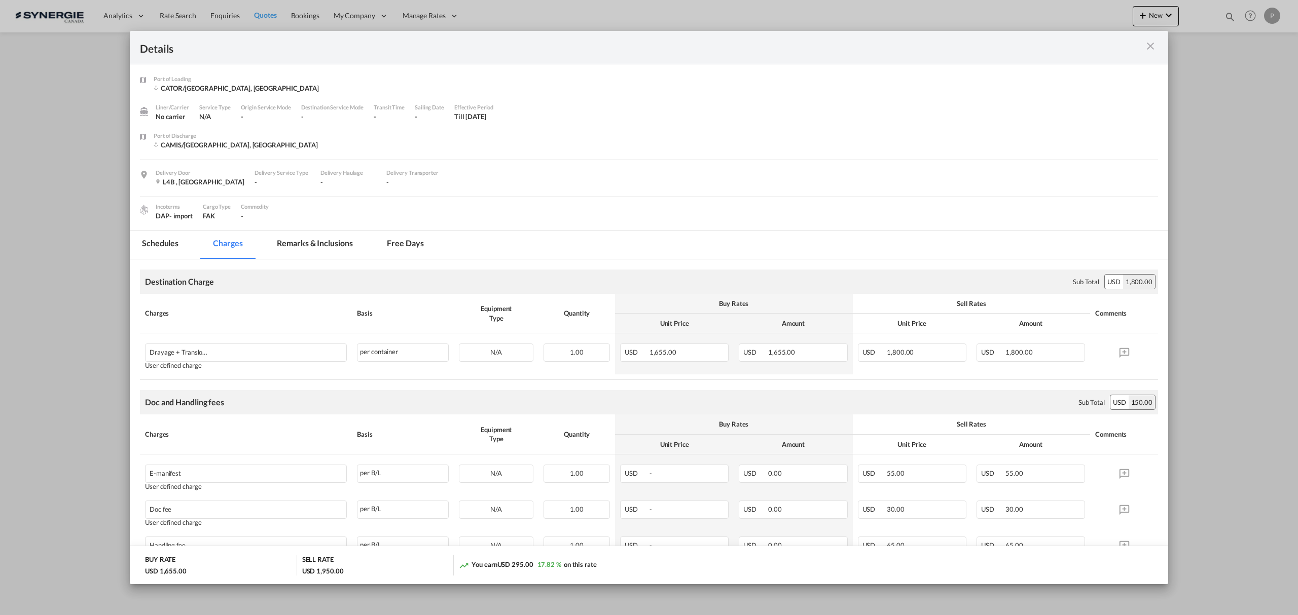
click at [321, 249] on md-tab-item "Remarks & Inclusions" at bounding box center [315, 245] width 100 height 28
